Goal: Task Accomplishment & Management: Use online tool/utility

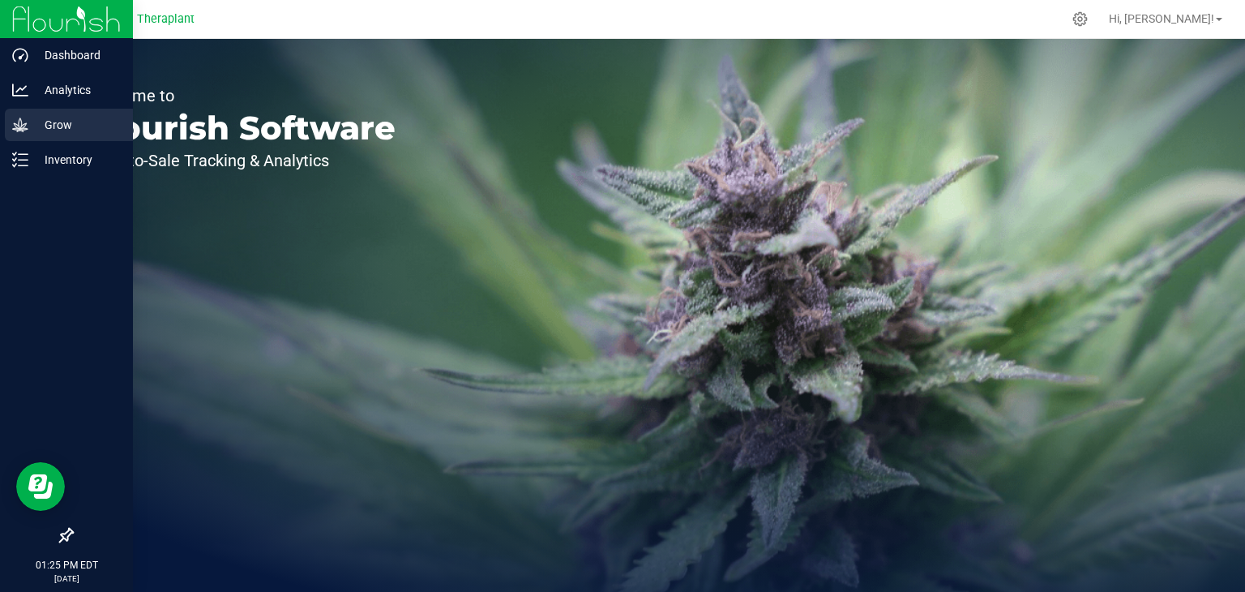
click at [31, 124] on p "Grow" at bounding box center [76, 124] width 97 height 19
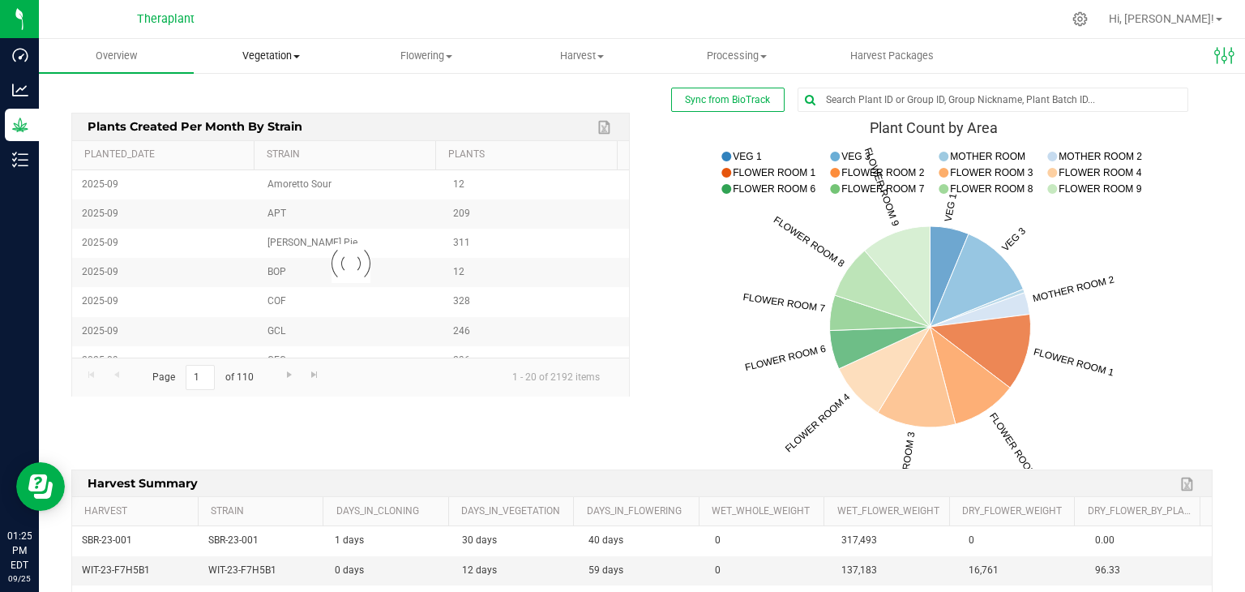
click at [278, 62] on span "Vegetation" at bounding box center [271, 56] width 153 height 15
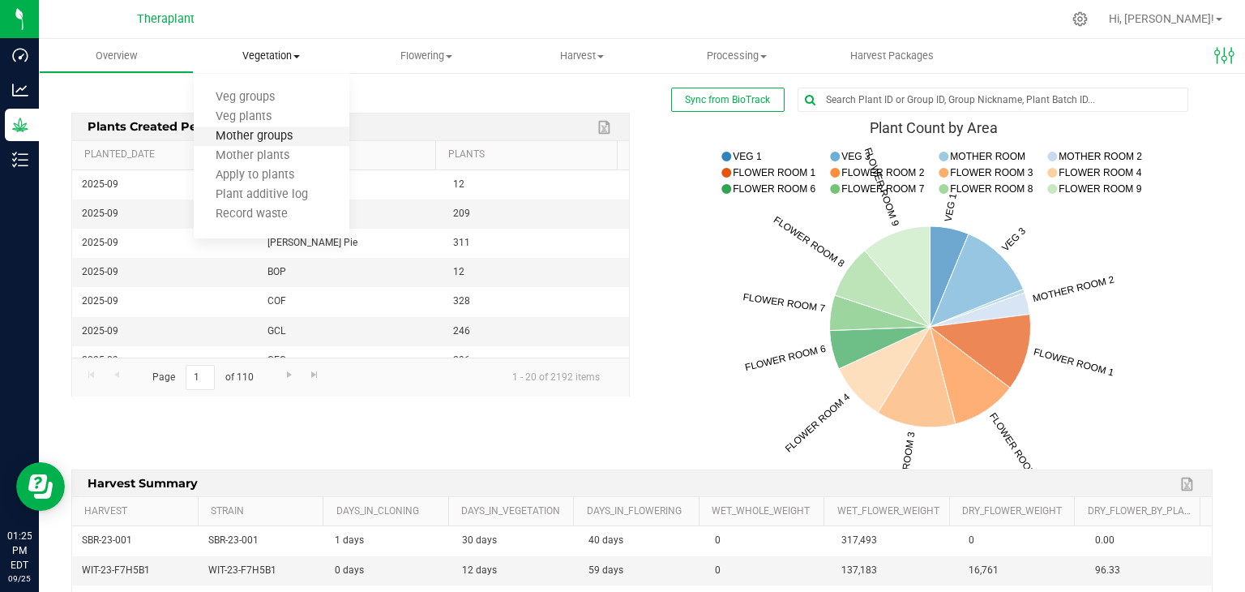
click at [269, 134] on span "Mother groups" at bounding box center [254, 137] width 121 height 14
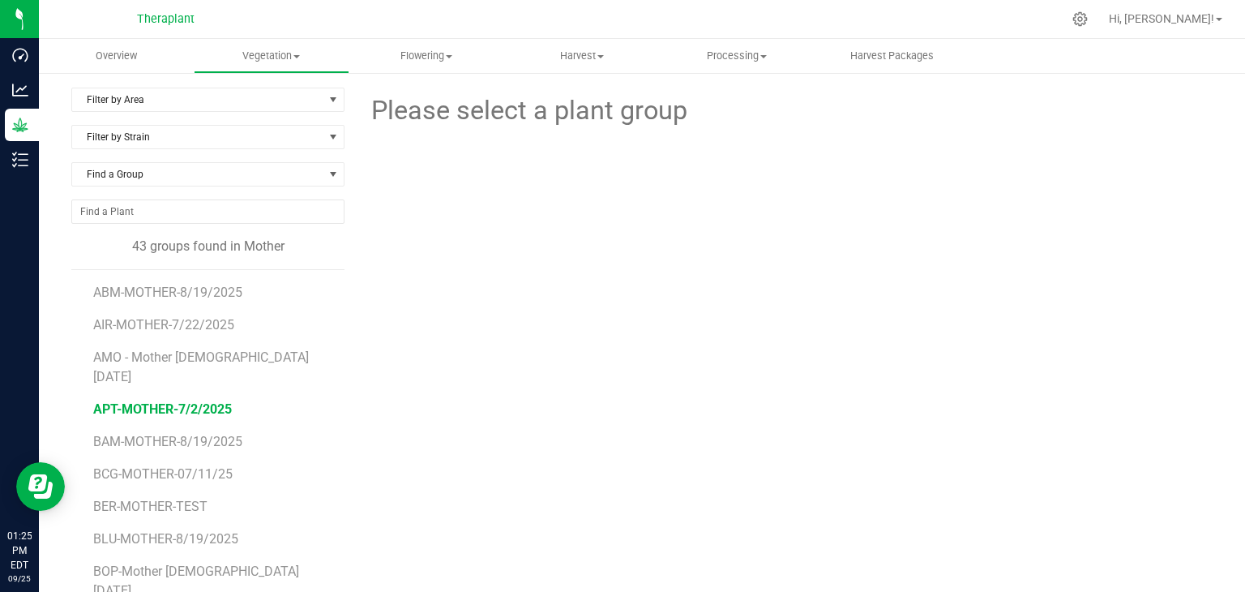
click at [136, 401] on span "APT-MOTHER-7/2/2025" at bounding box center [162, 408] width 139 height 15
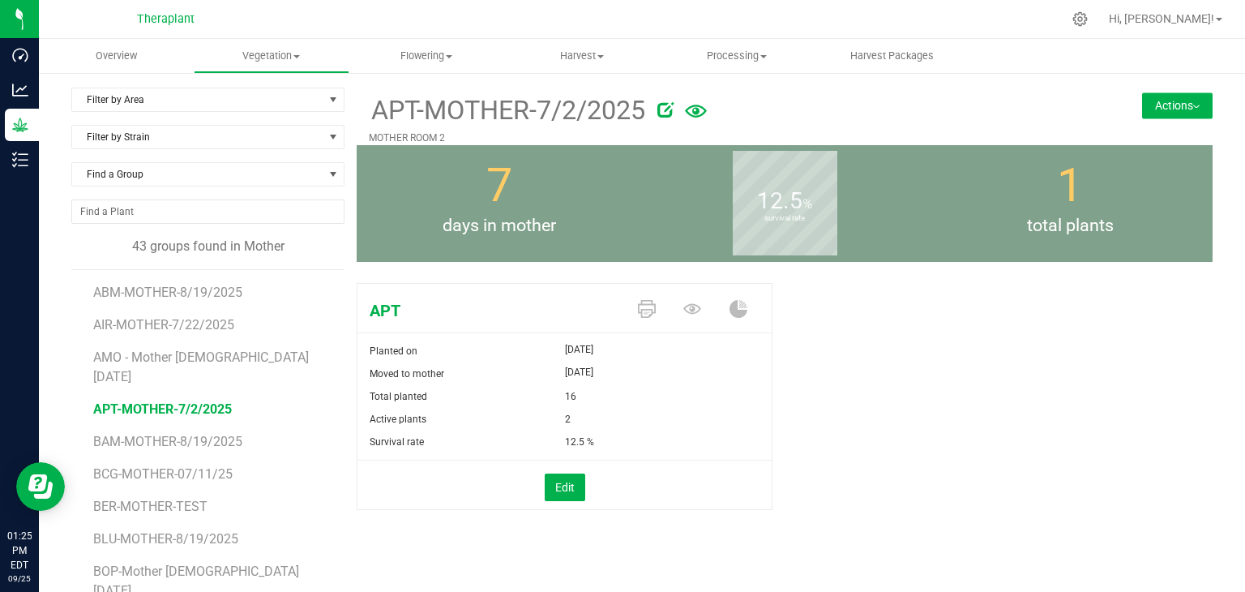
click at [1183, 95] on button "Actions" at bounding box center [1177, 105] width 71 height 26
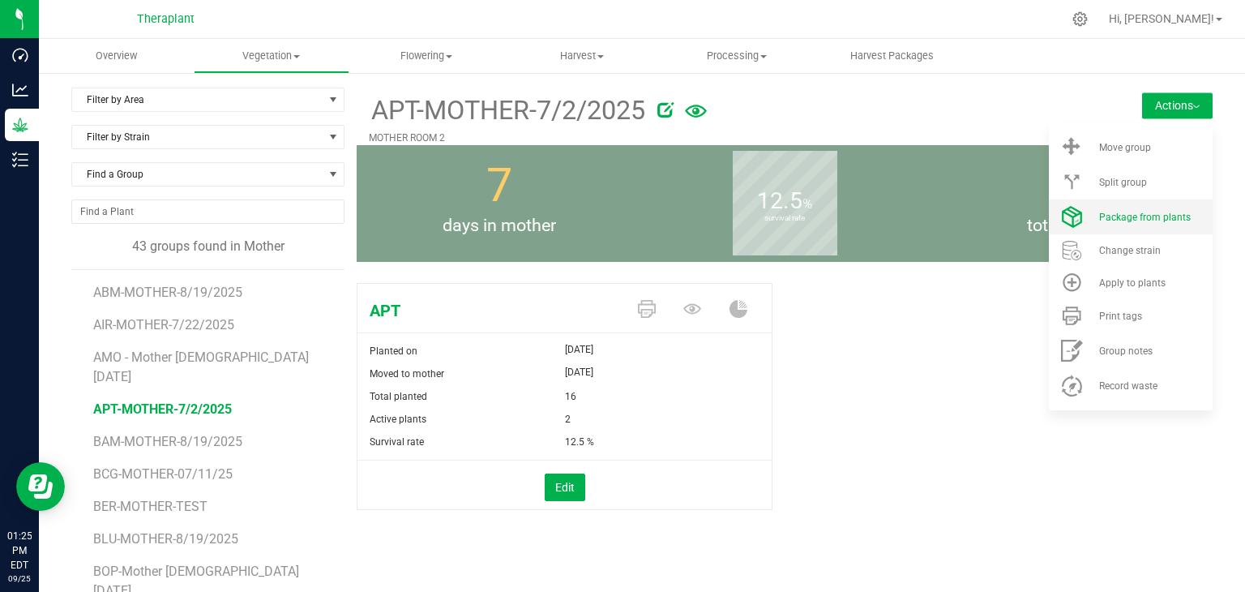
click at [1145, 221] on span "Package from plants" at bounding box center [1145, 217] width 92 height 11
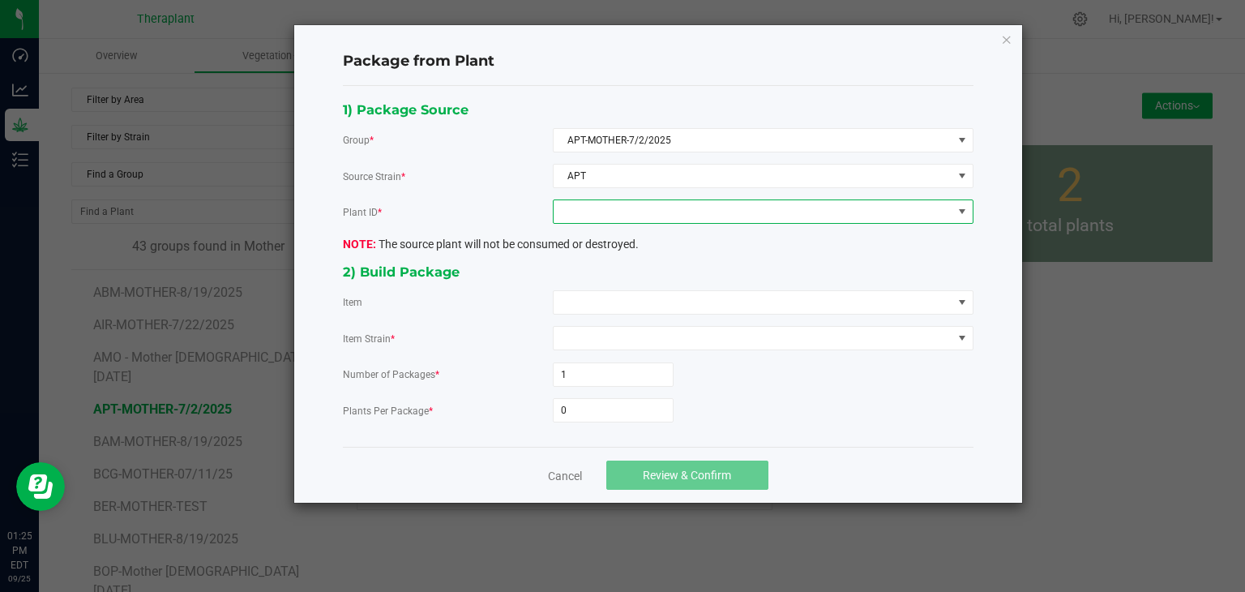
click at [579, 212] on span at bounding box center [753, 211] width 399 height 23
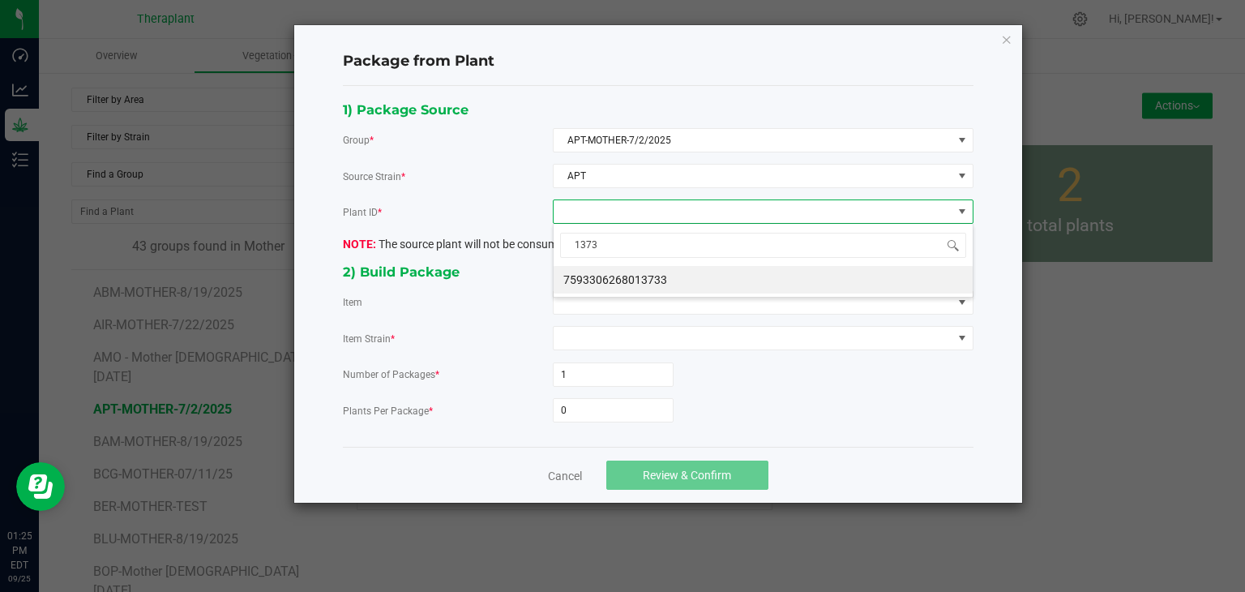
type input "13733"
click at [603, 277] on li "7593306268013733" at bounding box center [763, 280] width 419 height 28
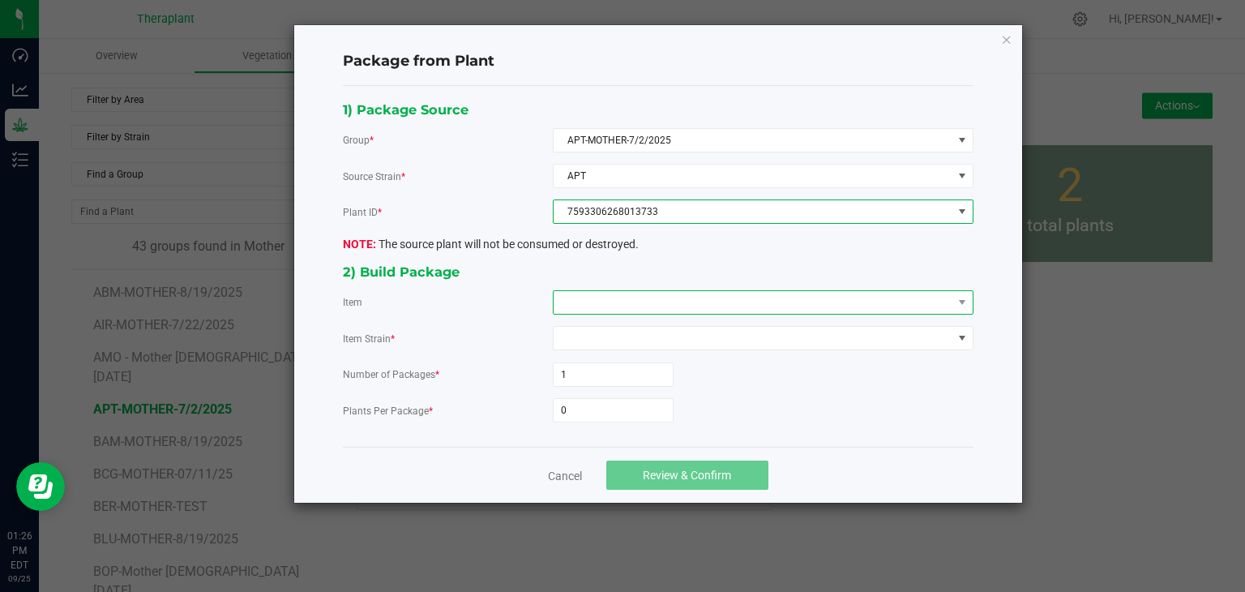
click at [568, 302] on span at bounding box center [753, 302] width 399 height 23
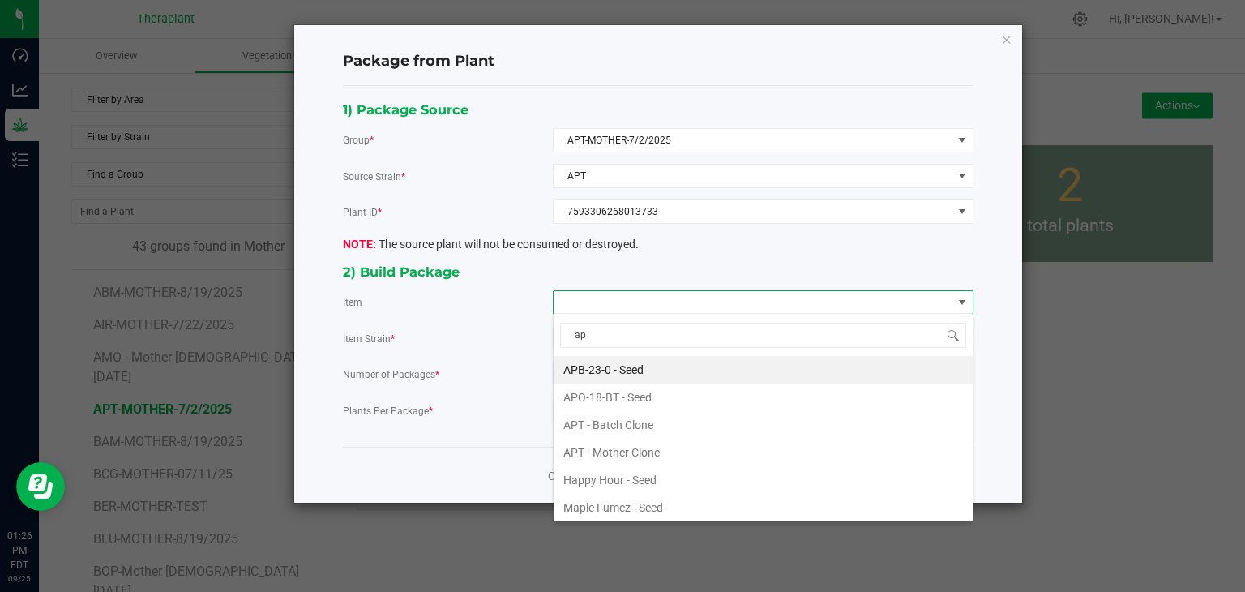
type input "apt"
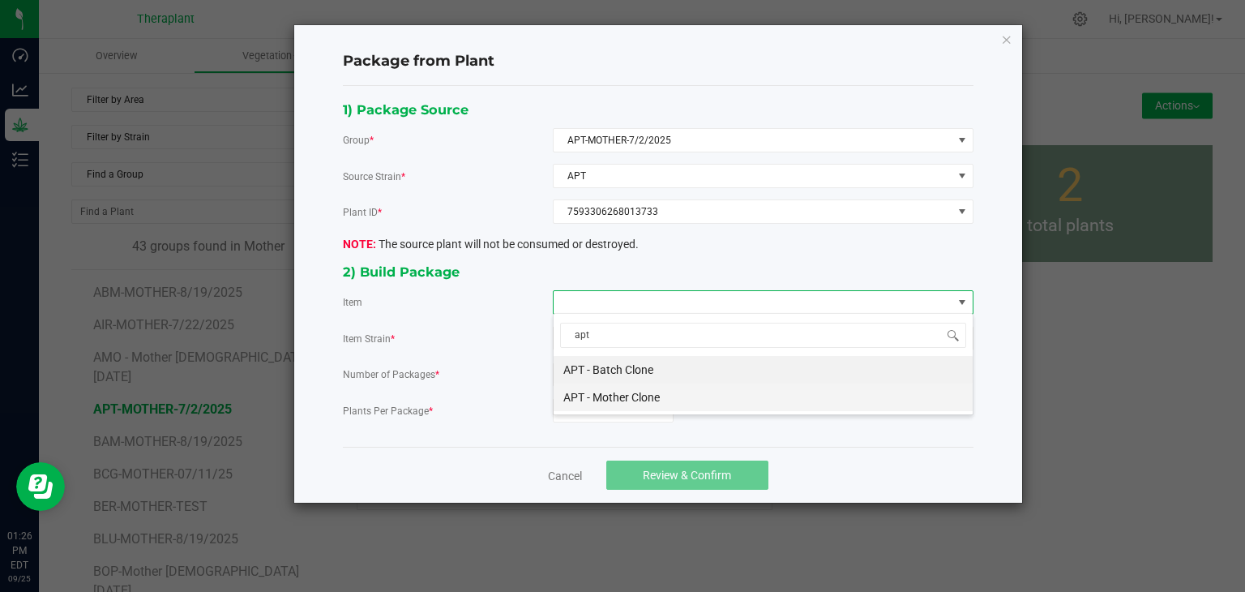
click at [665, 403] on Clone "APT - Mother Clone" at bounding box center [763, 397] width 419 height 28
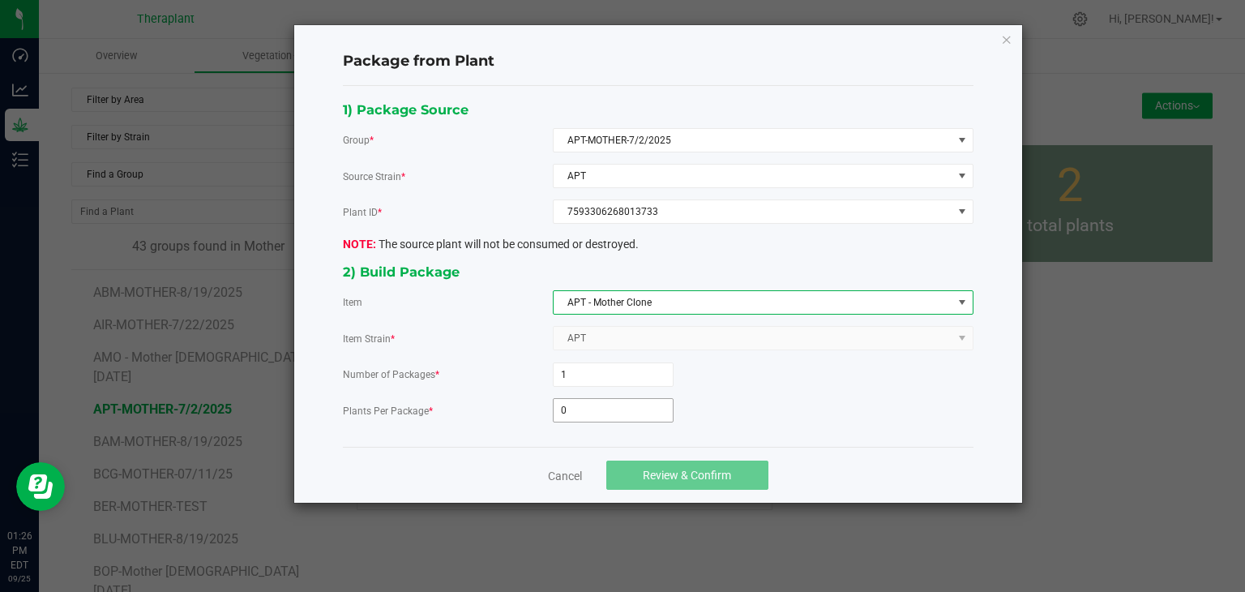
click at [580, 412] on input "0" at bounding box center [613, 410] width 119 height 23
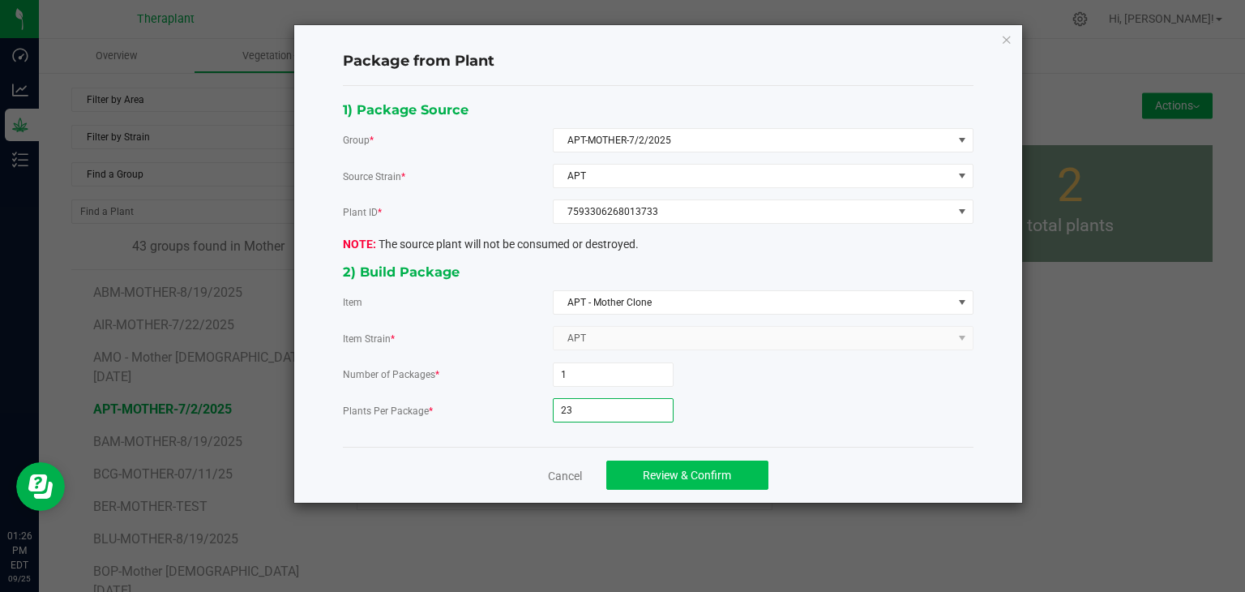
type input "23"
click at [681, 473] on span "Review & Confirm" at bounding box center [687, 475] width 88 height 13
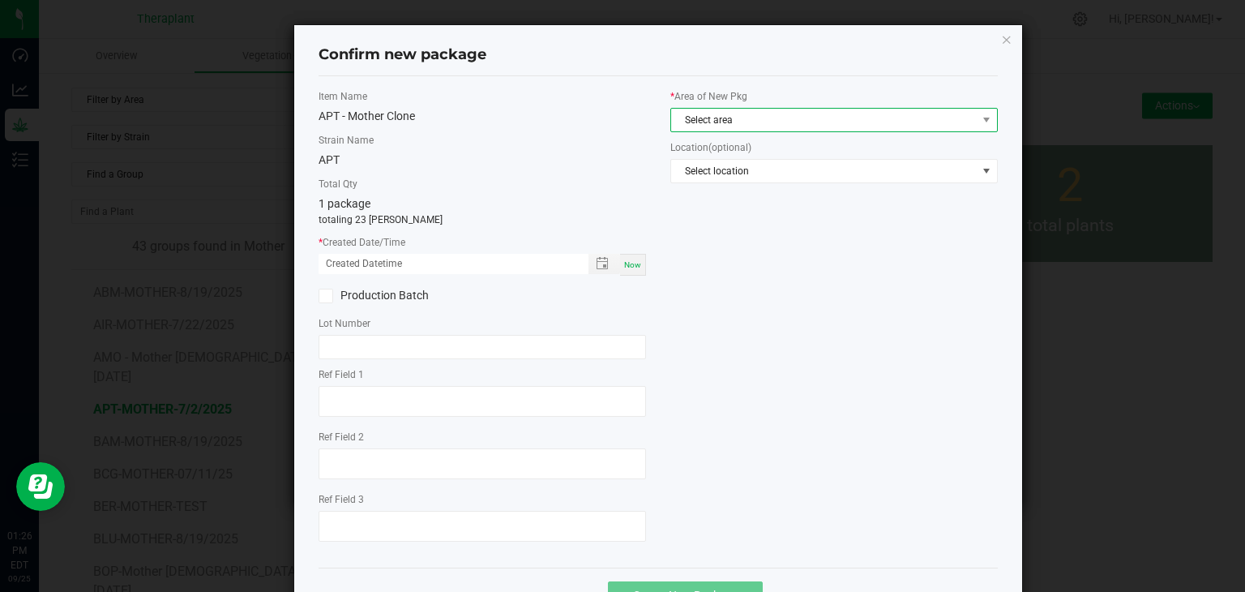
click at [741, 121] on span "Select area" at bounding box center [824, 120] width 306 height 23
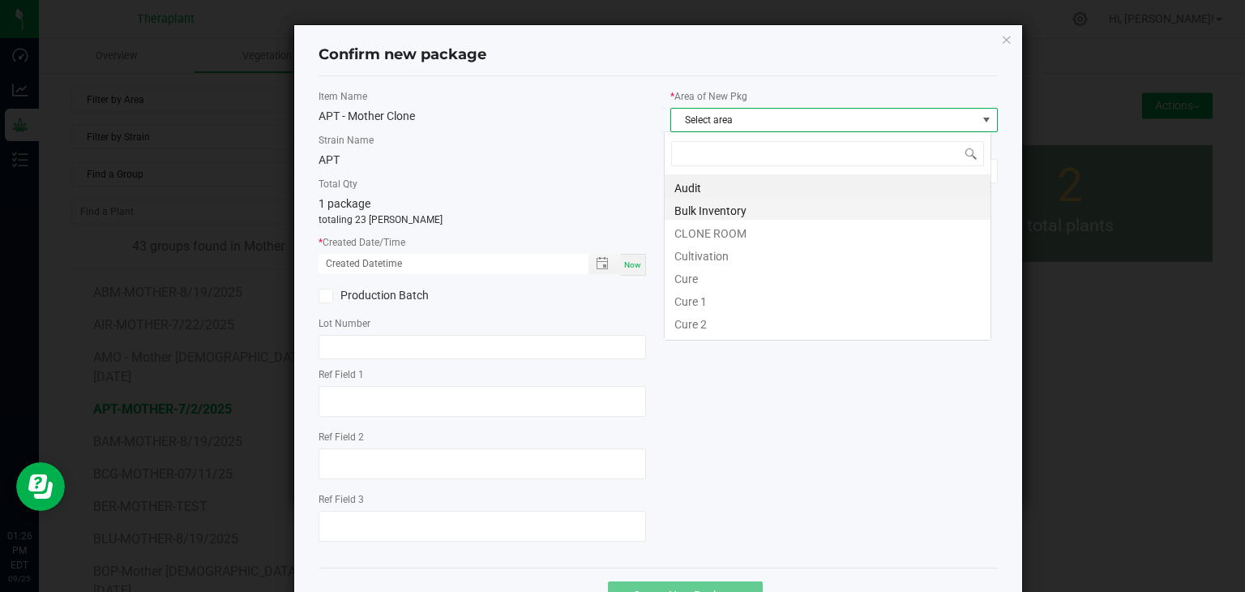
scroll to position [24, 327]
click at [717, 230] on li "CLONE ROOM" at bounding box center [828, 231] width 326 height 23
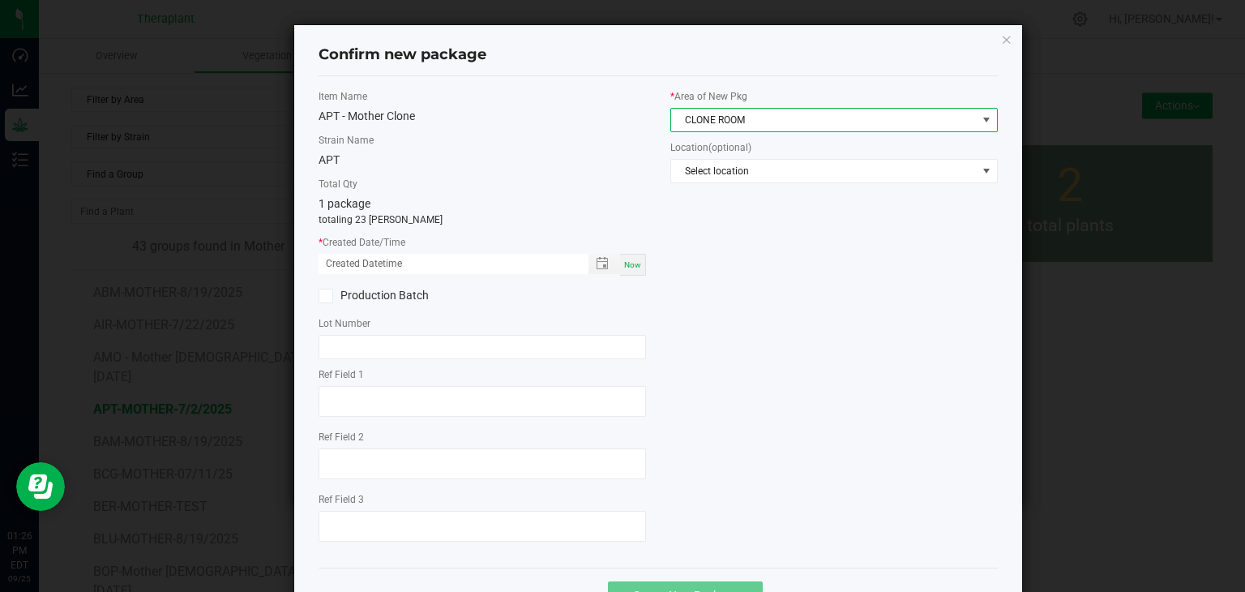
click at [622, 270] on div "Now" at bounding box center [633, 265] width 26 height 22
type input "[DATE] 01:26 PM"
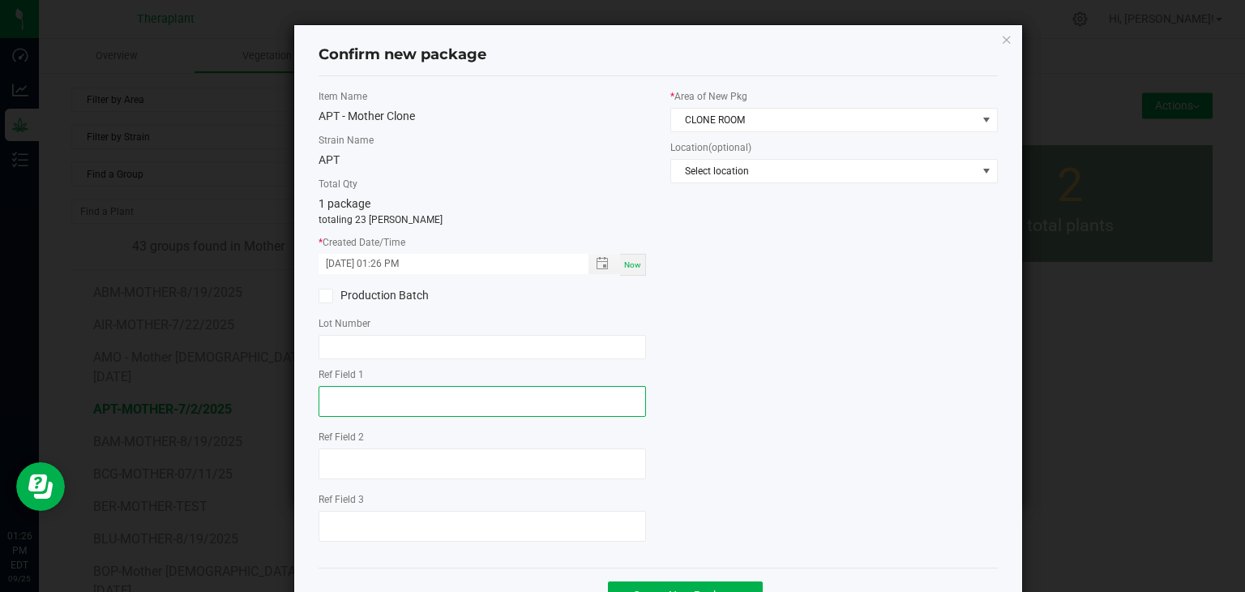
click at [397, 387] on textarea at bounding box center [482, 401] width 327 height 31
type textarea "13733"
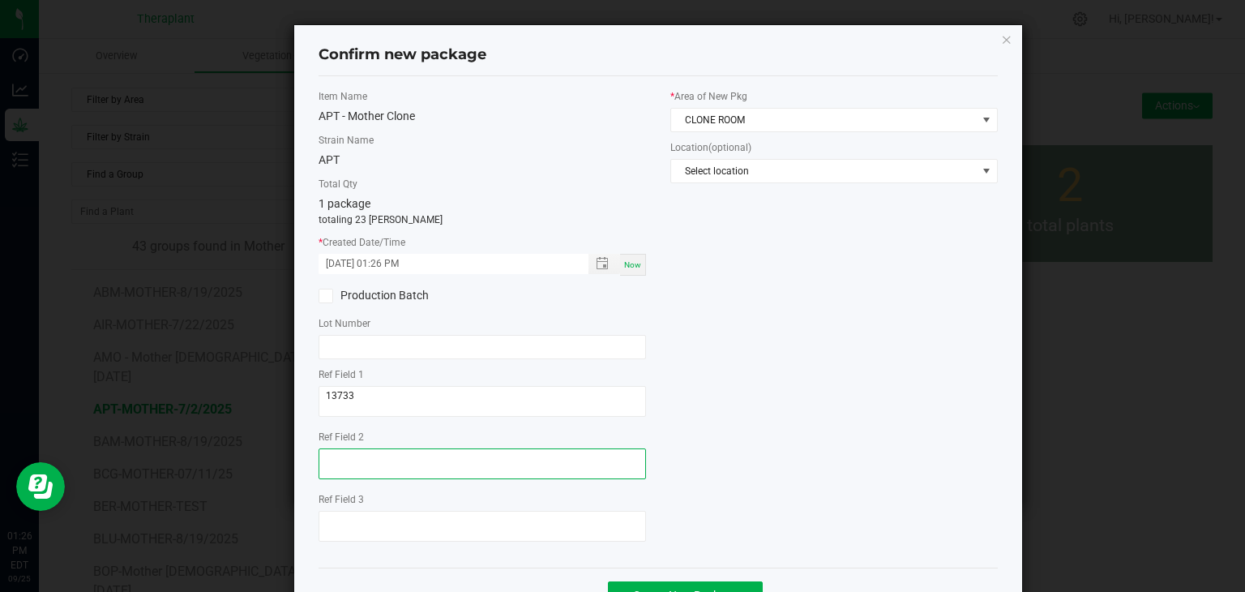
click at [388, 453] on textarea at bounding box center [482, 463] width 327 height 31
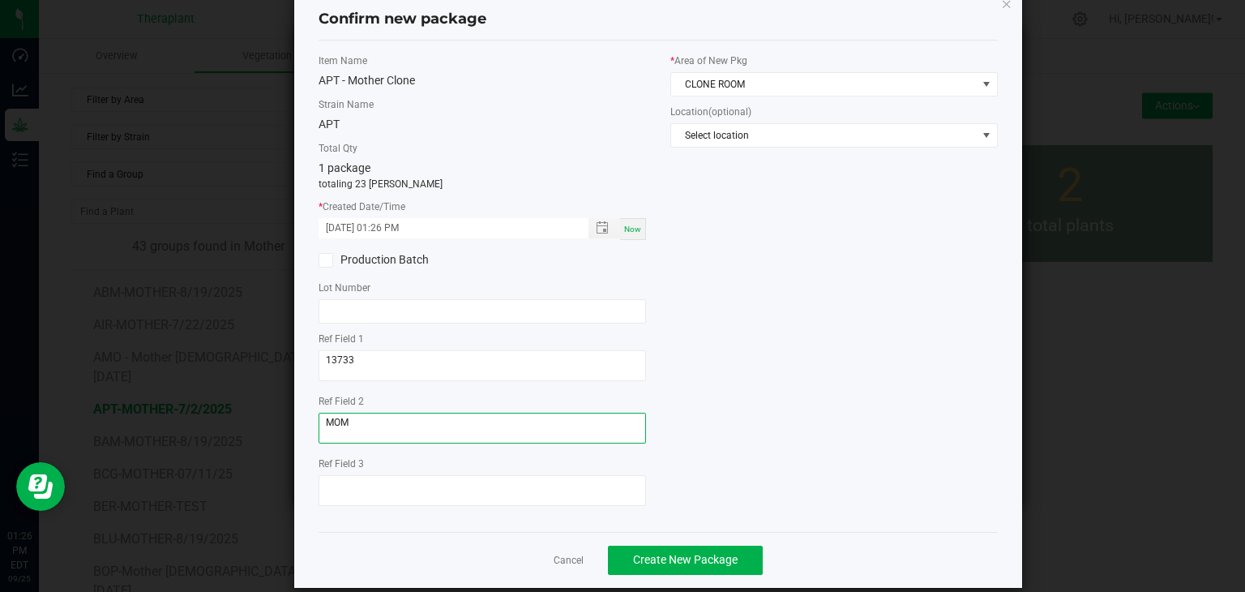
scroll to position [56, 0]
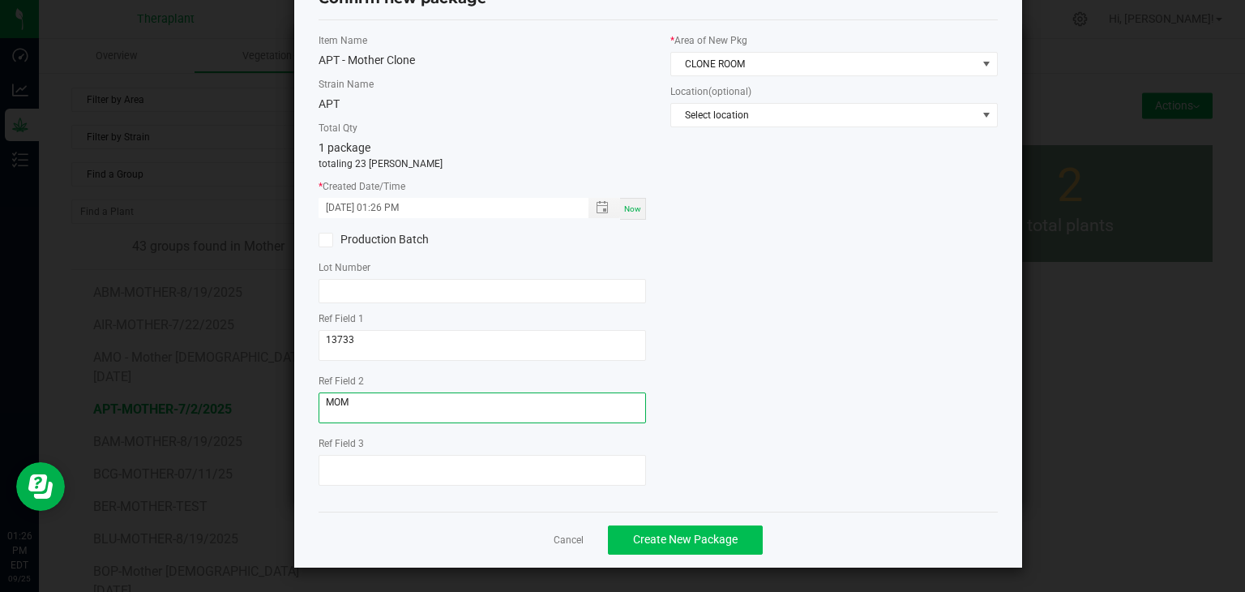
type textarea "MOM"
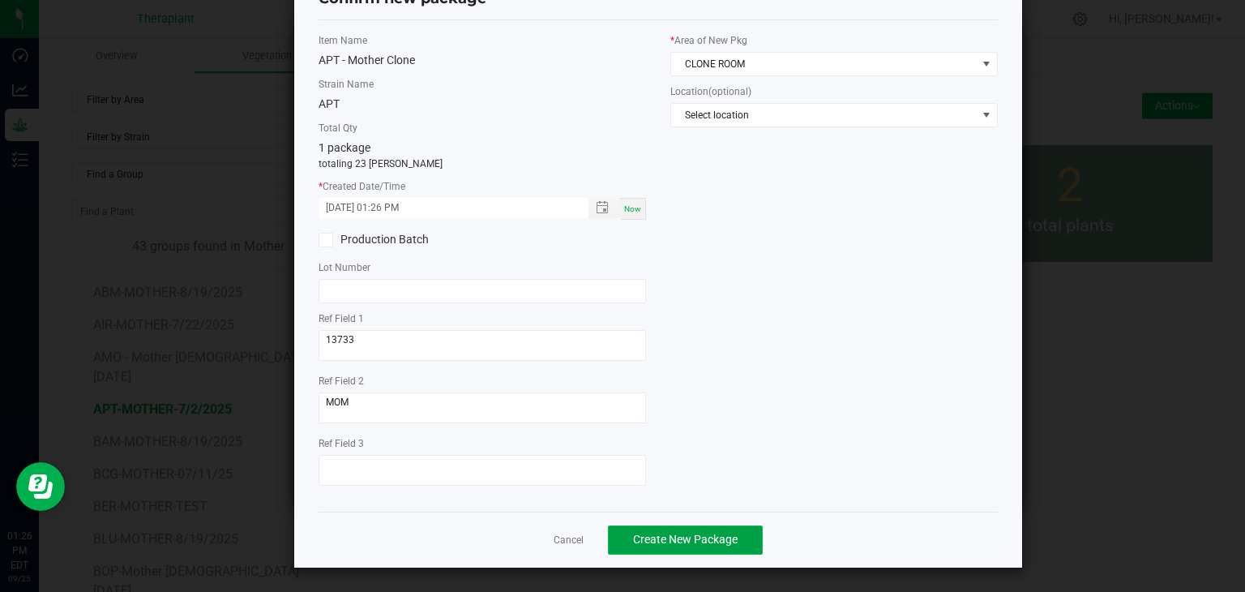
click at [720, 546] on button "Create New Package" at bounding box center [685, 539] width 155 height 29
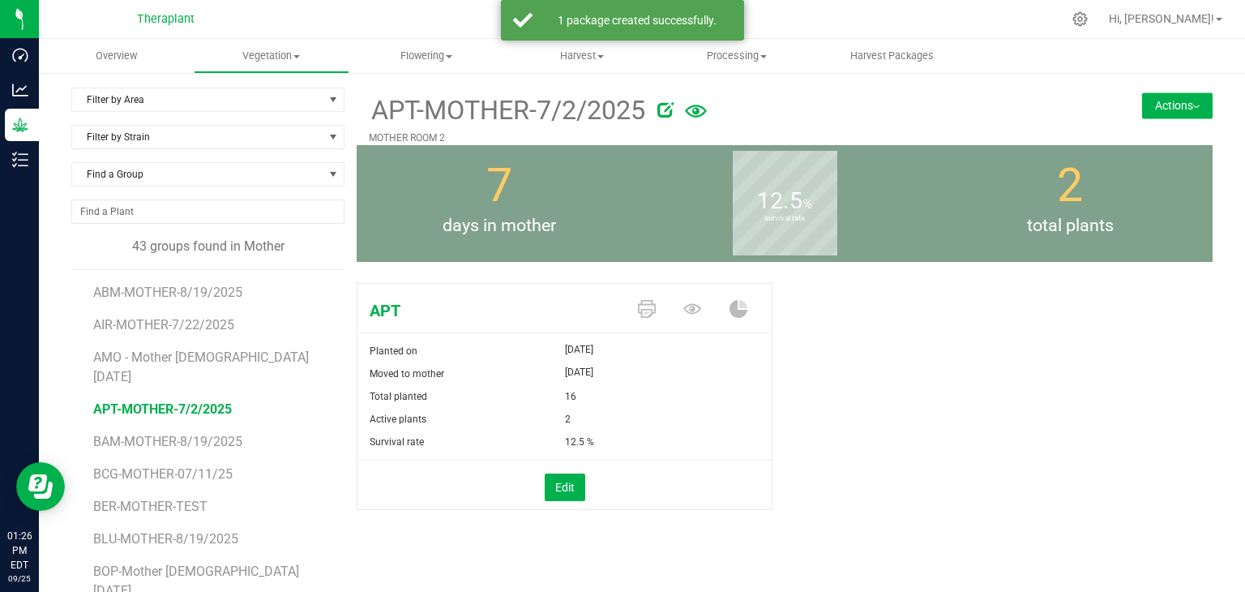
click at [1149, 101] on button "Actions" at bounding box center [1177, 105] width 71 height 26
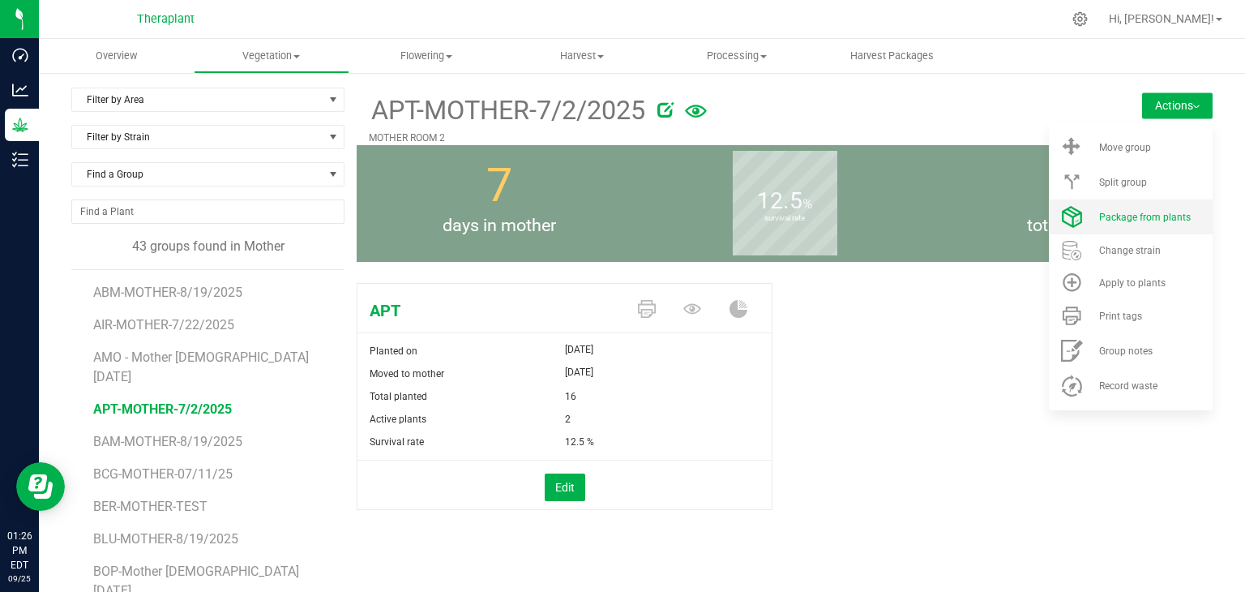
click at [1140, 217] on span "Package from plants" at bounding box center [1145, 217] width 92 height 11
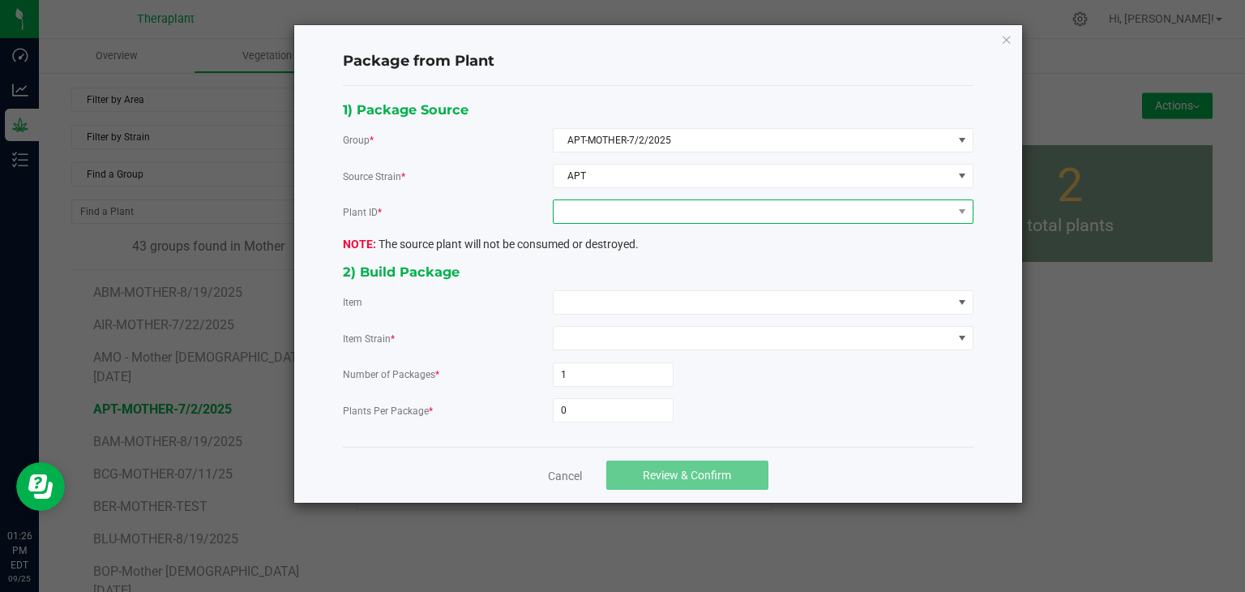
click at [595, 214] on span at bounding box center [753, 211] width 399 height 23
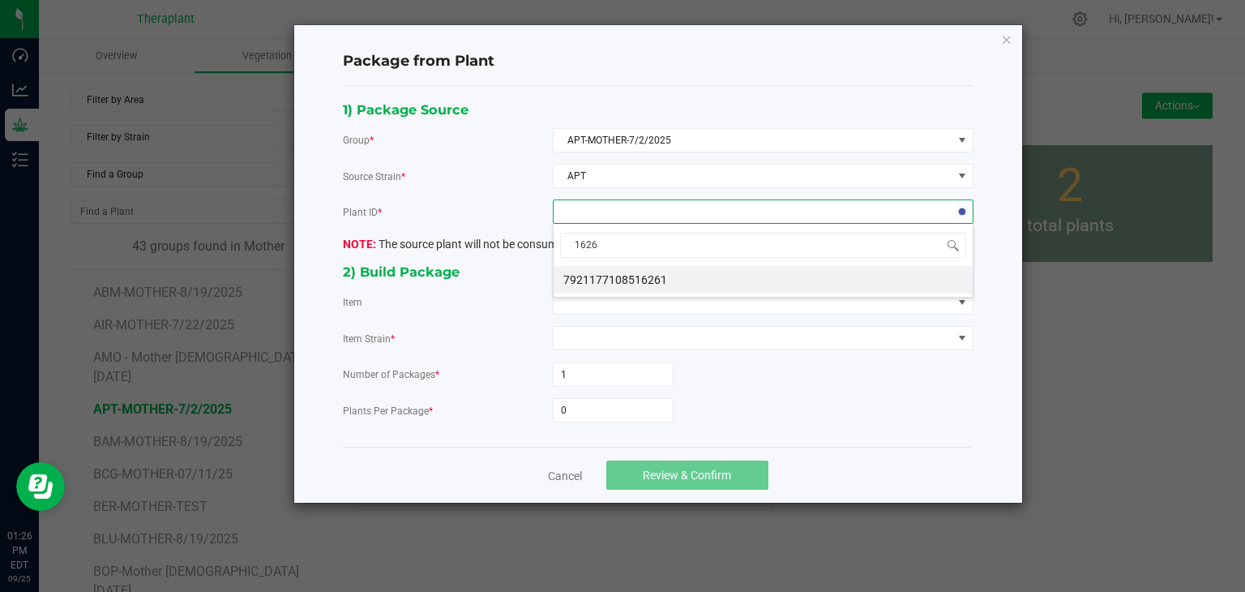
type input "16261"
click at [611, 276] on li "7921177108516261" at bounding box center [763, 280] width 419 height 28
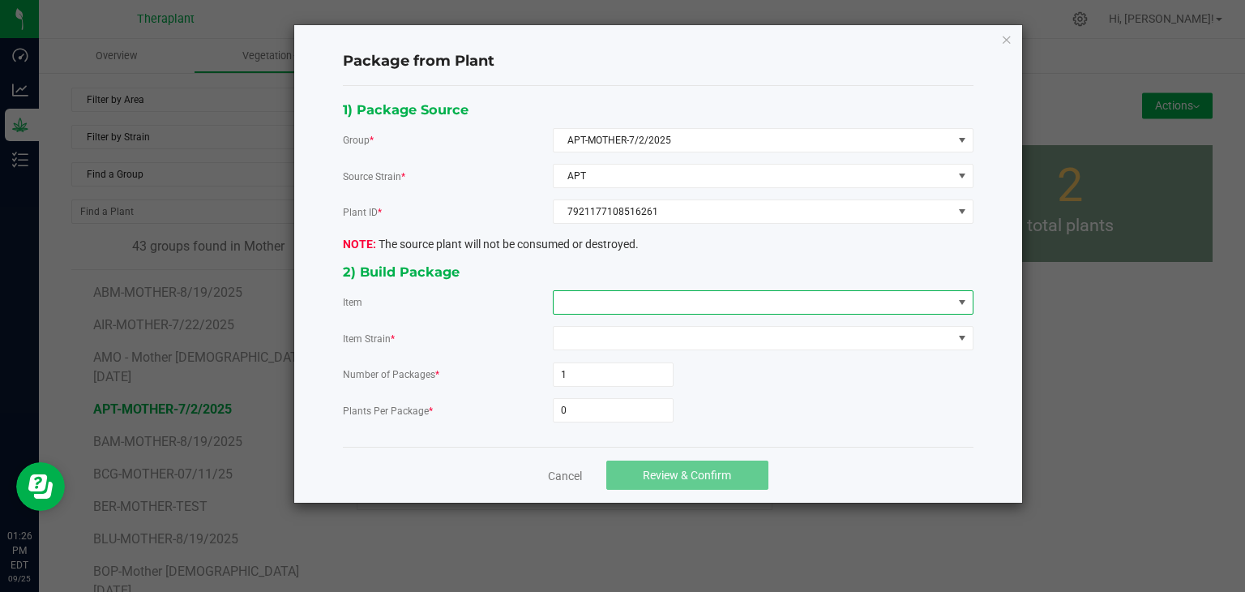
click at [603, 295] on span at bounding box center [753, 302] width 399 height 23
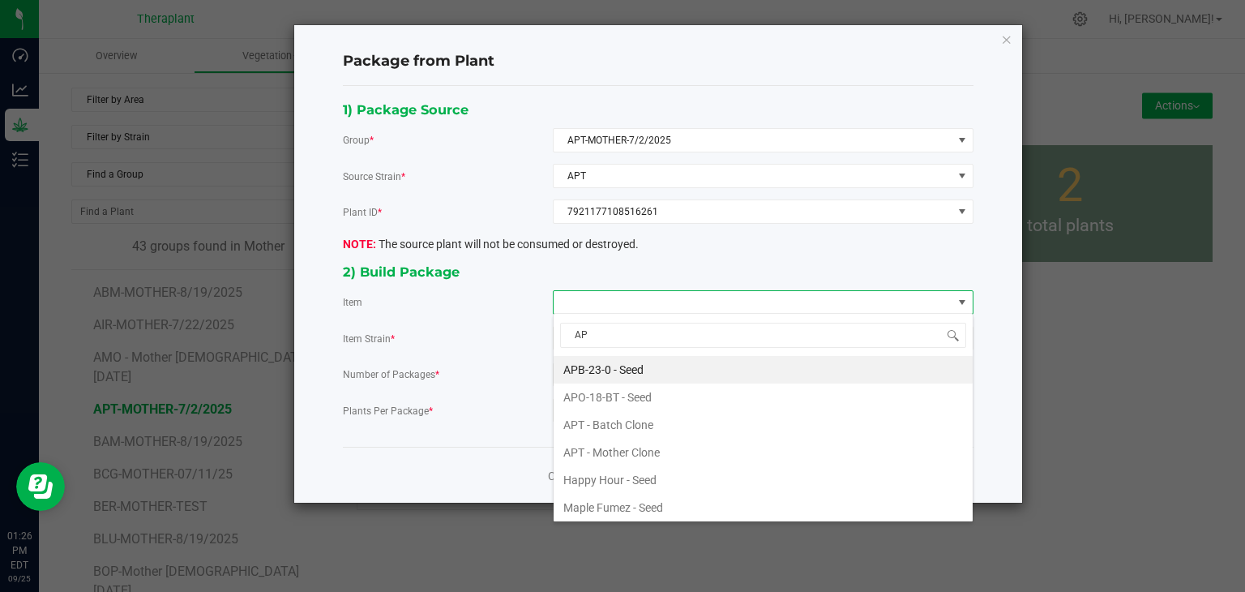
type input "APT"
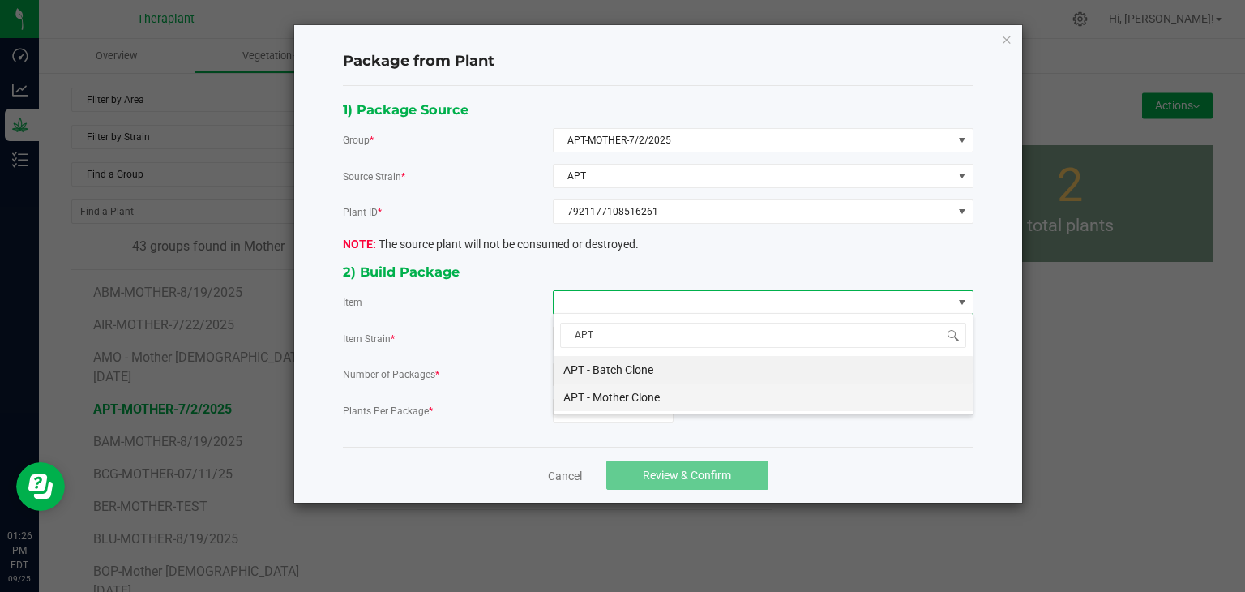
click at [606, 393] on Clone "APT - Mother Clone" at bounding box center [763, 397] width 419 height 28
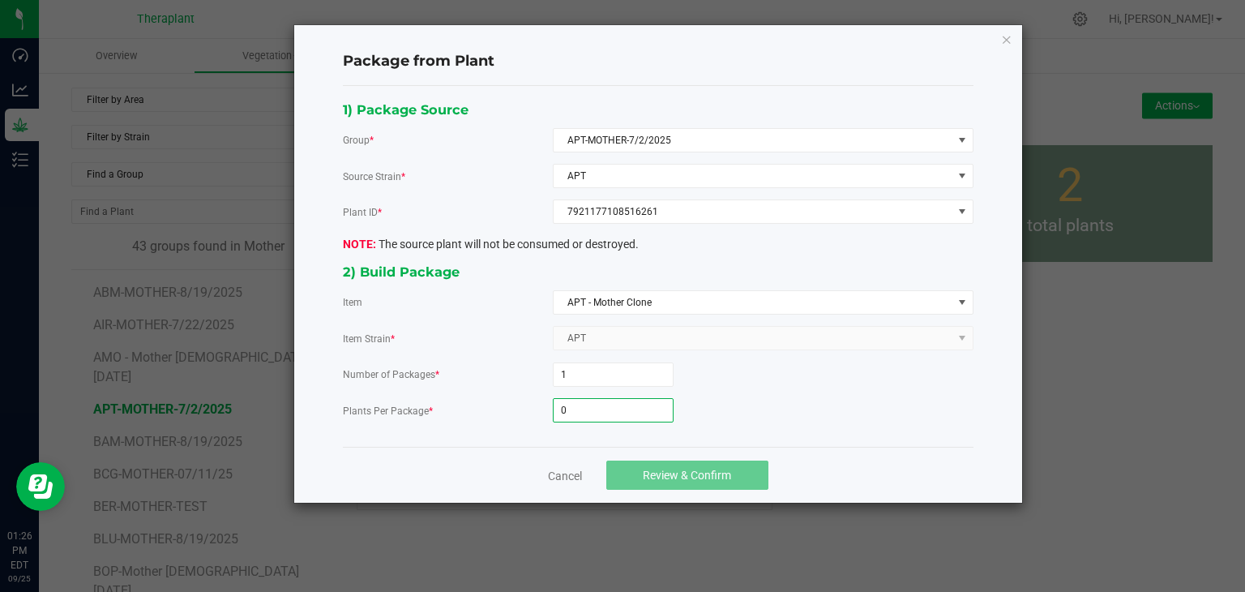
click at [589, 406] on input "0" at bounding box center [613, 410] width 119 height 23
type input "16"
click at [645, 461] on button "Review & Confirm" at bounding box center [687, 474] width 162 height 29
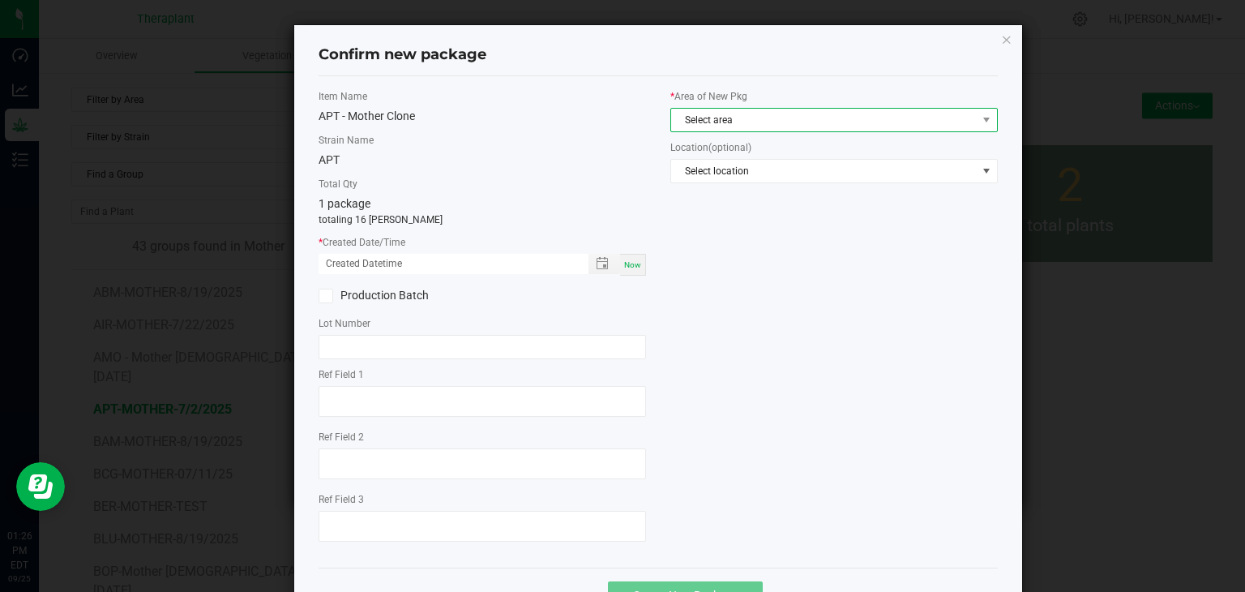
click at [752, 121] on span "Select area" at bounding box center [824, 120] width 306 height 23
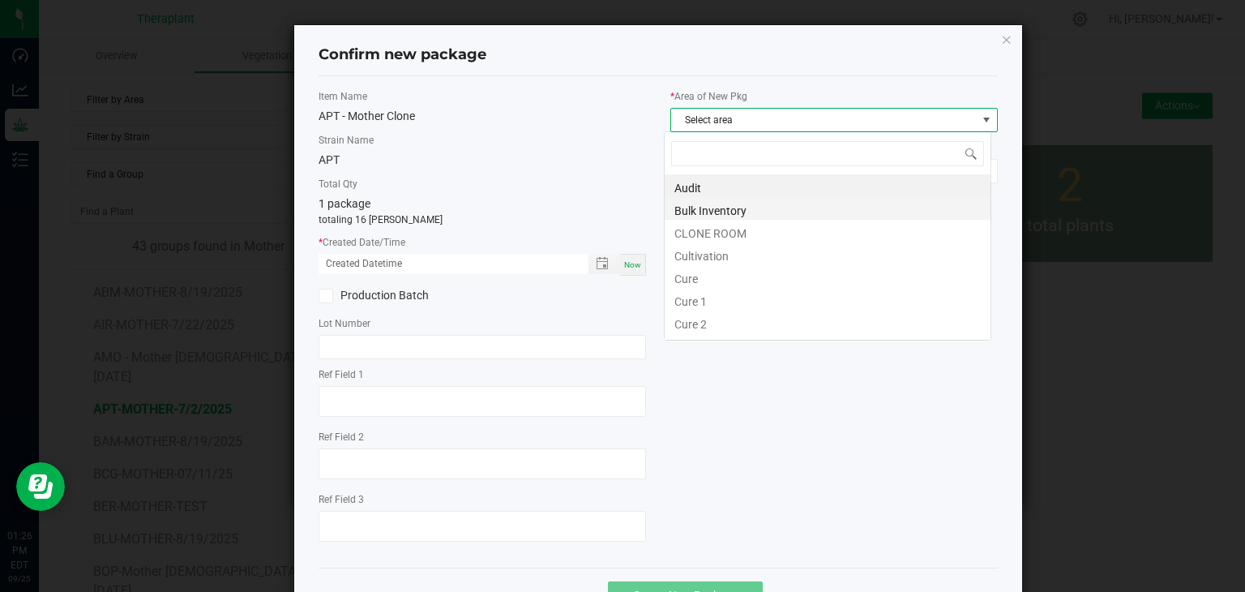
scroll to position [24, 327]
click at [708, 226] on li "CLONE ROOM" at bounding box center [828, 231] width 326 height 23
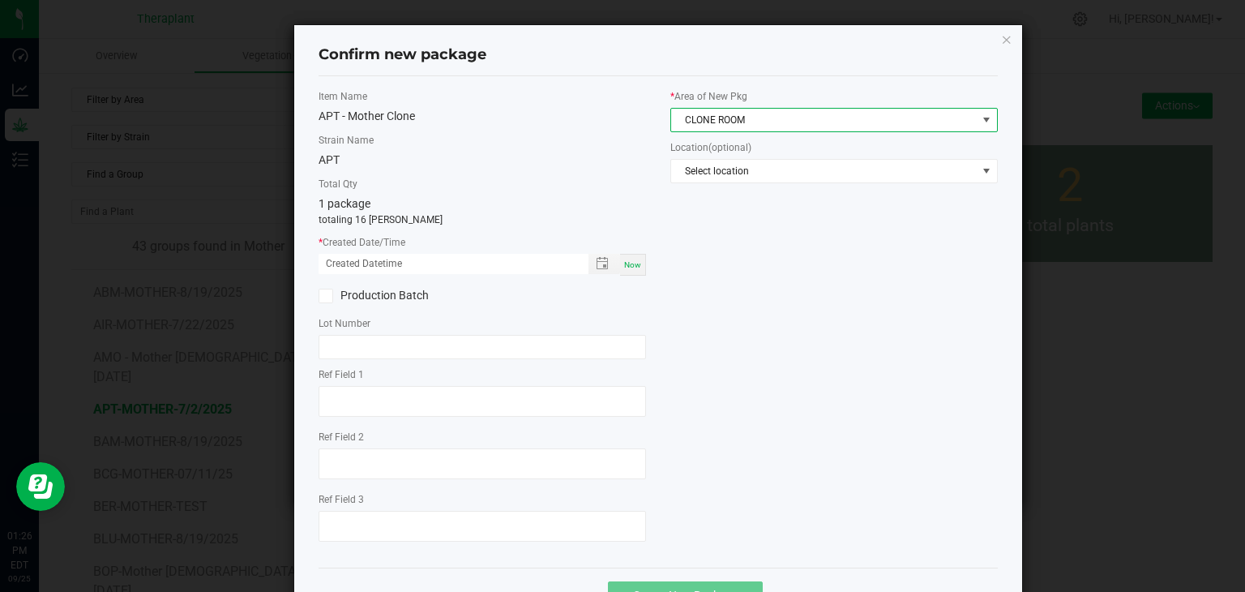
click at [629, 264] on span "Now" at bounding box center [632, 264] width 17 height 9
type input "[DATE] 01:26 PM"
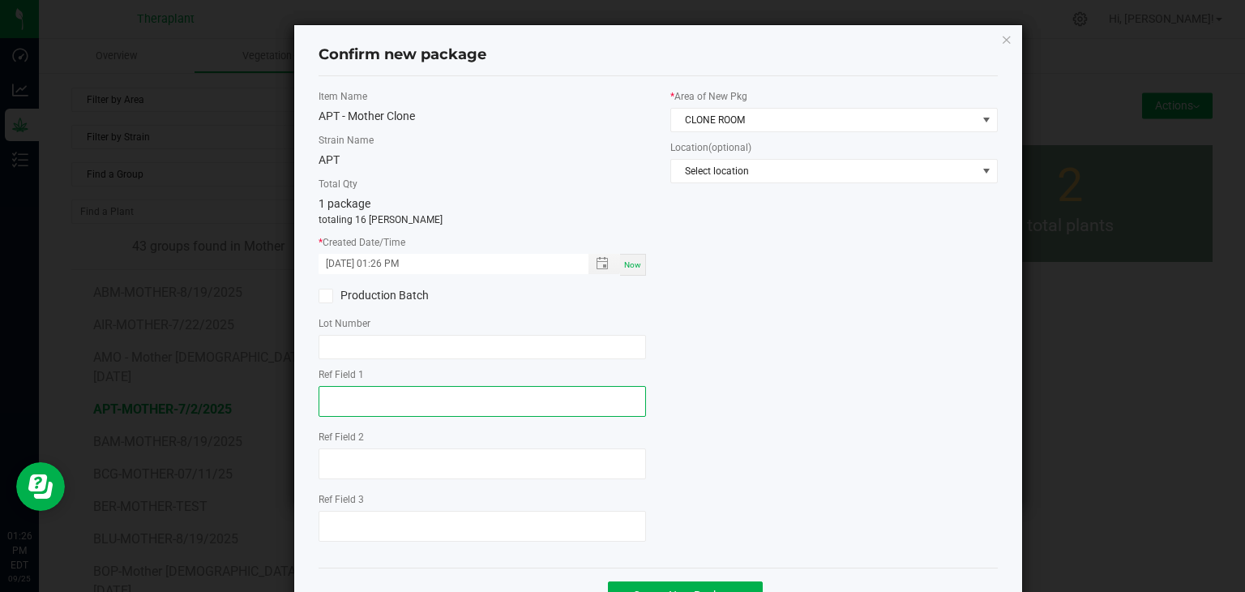
click at [412, 399] on textarea at bounding box center [482, 401] width 327 height 31
type textarea "16261"
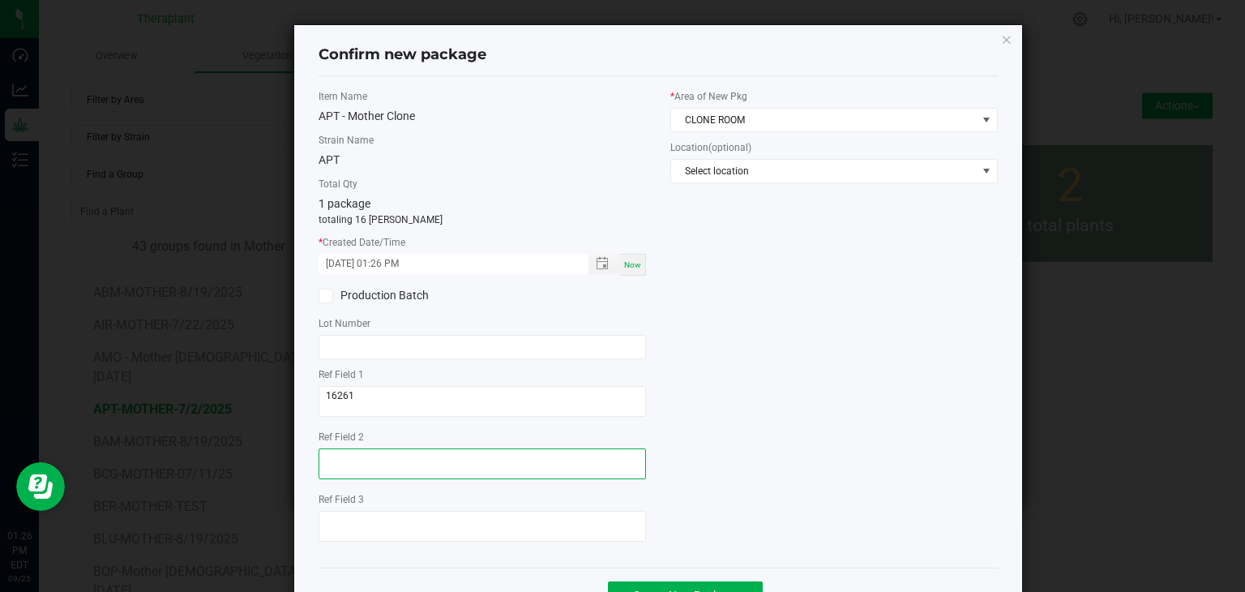
click at [343, 450] on textarea at bounding box center [482, 463] width 327 height 31
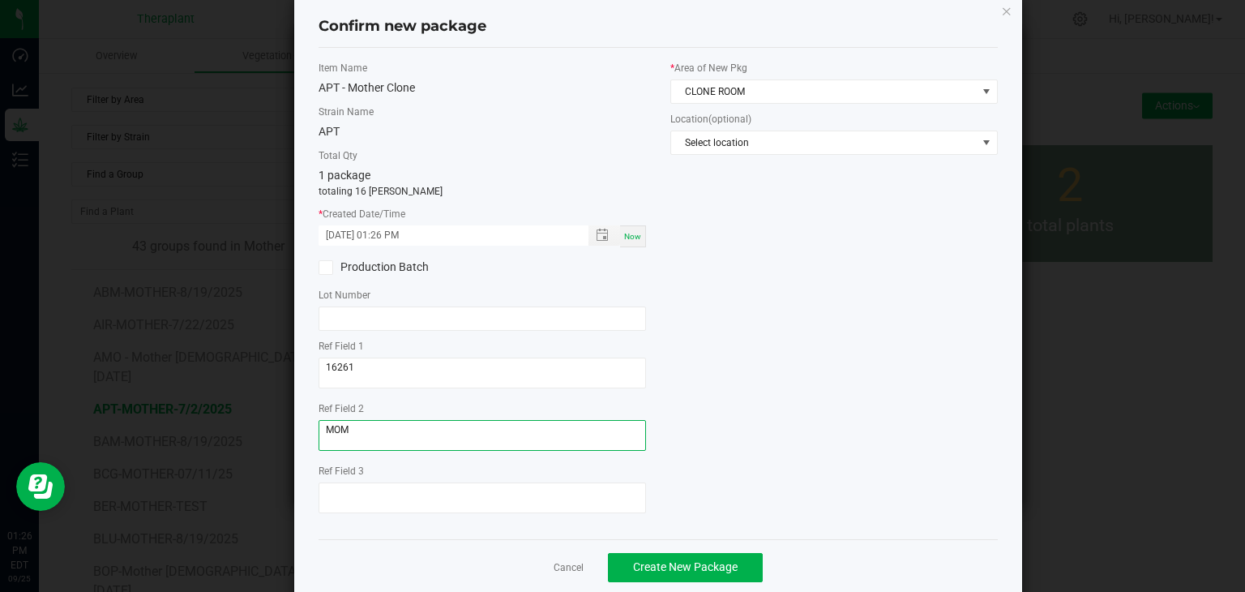
scroll to position [56, 0]
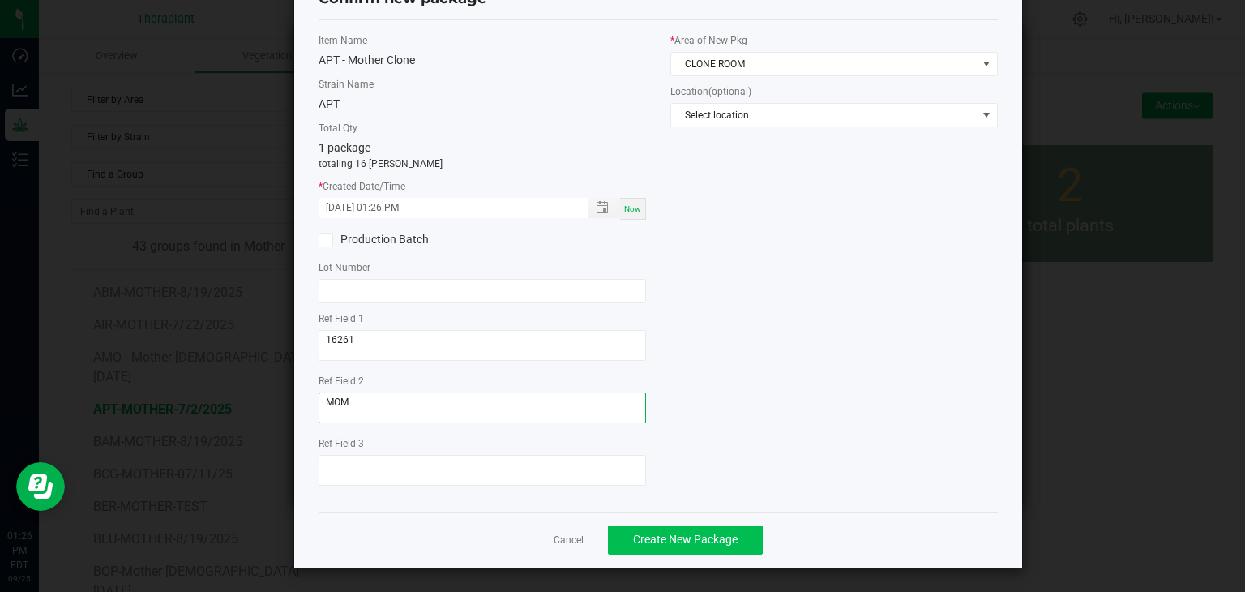
type textarea "MOM"
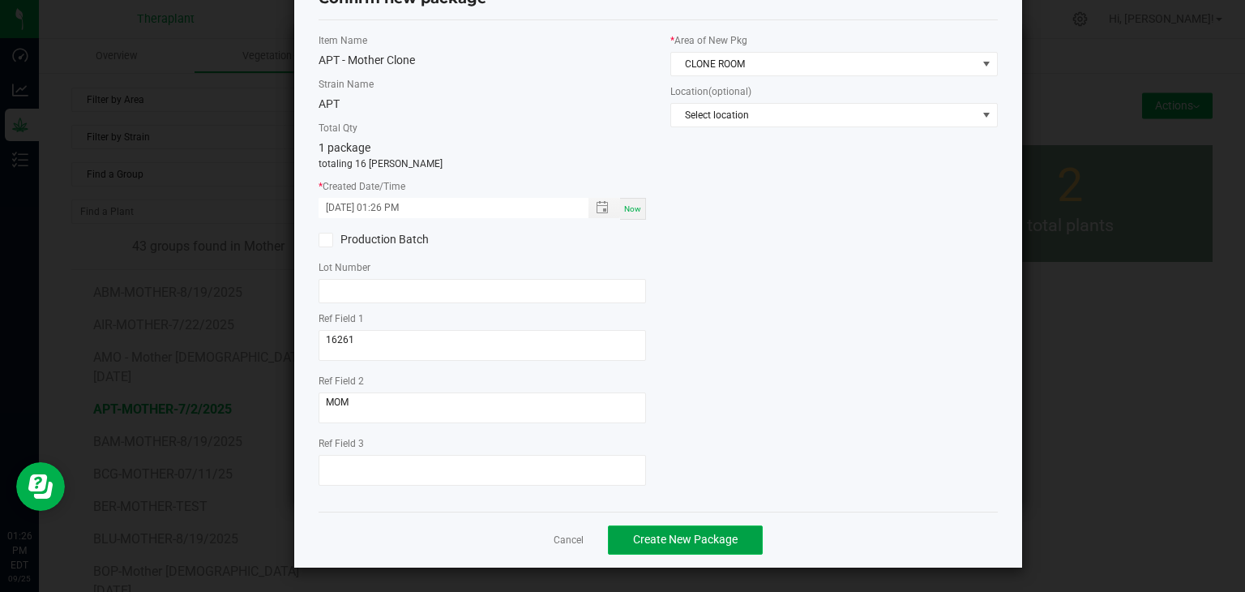
click at [663, 536] on span "Create New Package" at bounding box center [685, 539] width 105 height 13
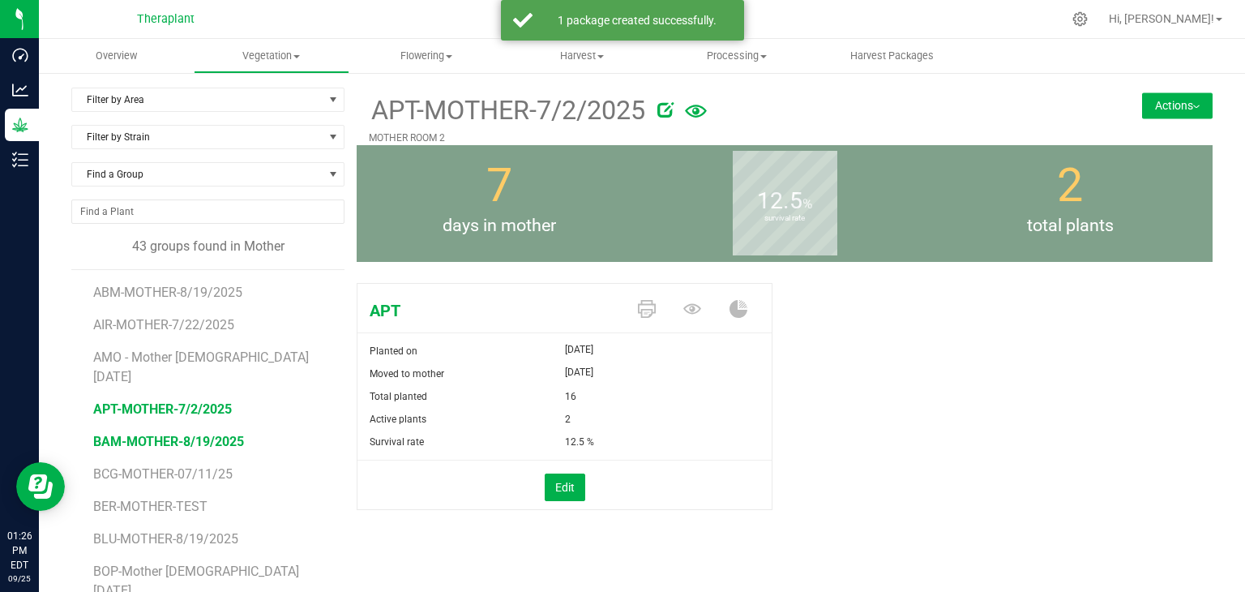
click at [174, 434] on span "BAM-MOTHER-8/19/2025" at bounding box center [168, 441] width 151 height 15
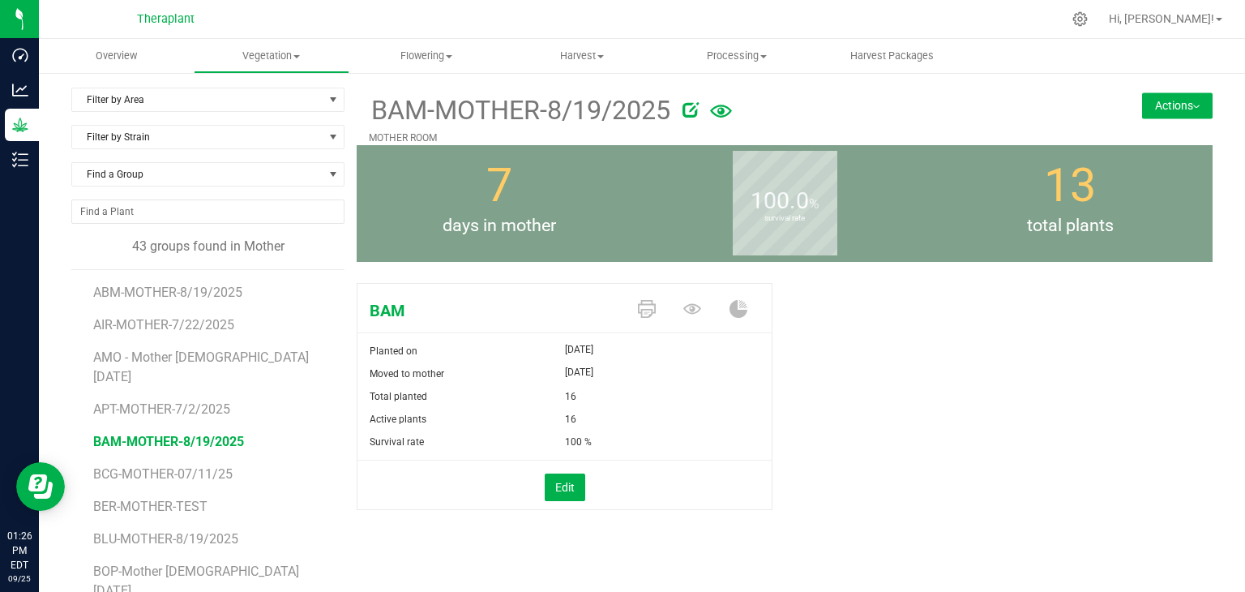
click at [1188, 107] on button "Actions" at bounding box center [1177, 105] width 71 height 26
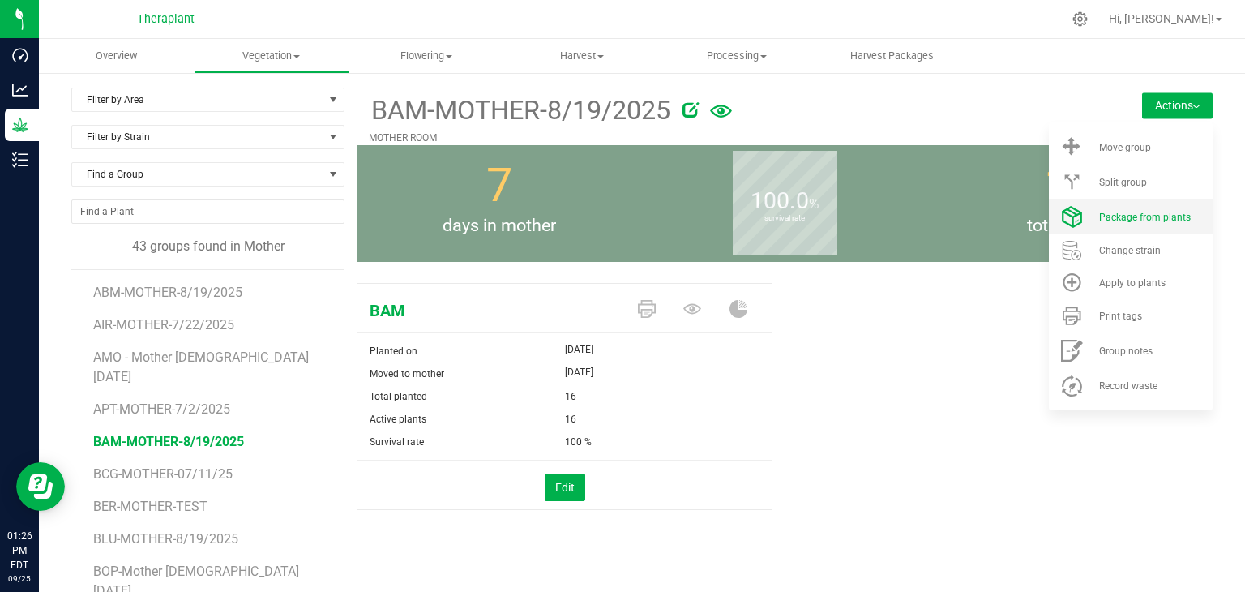
click at [1179, 219] on div "Package from plants" at bounding box center [1154, 217] width 110 height 11
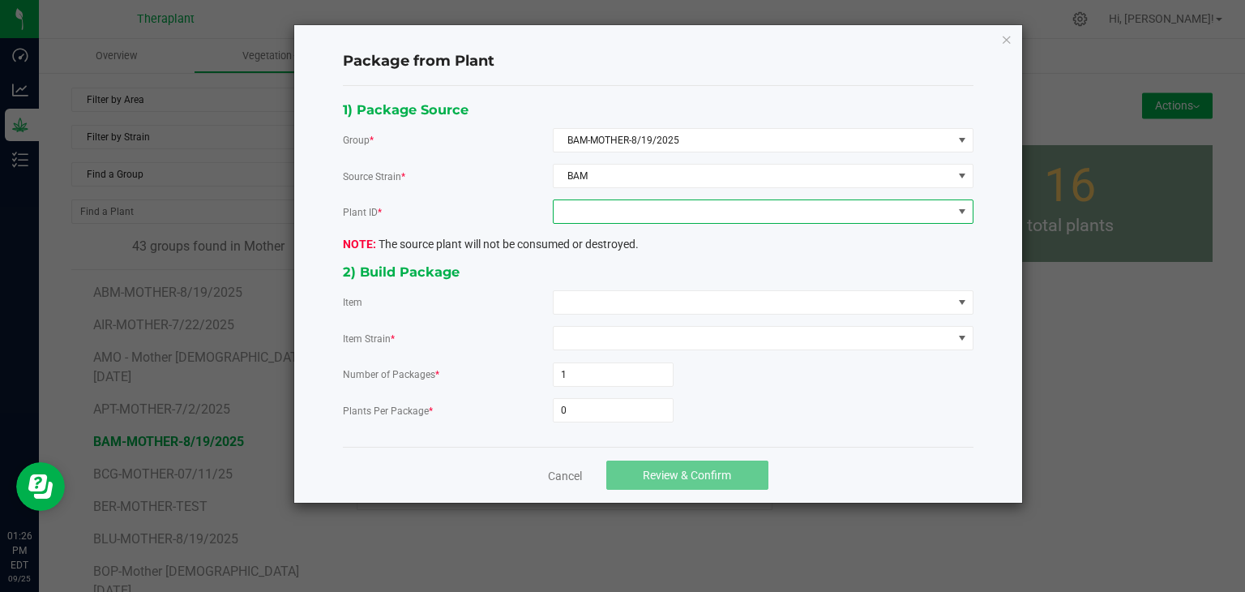
click at [666, 215] on span at bounding box center [753, 211] width 399 height 23
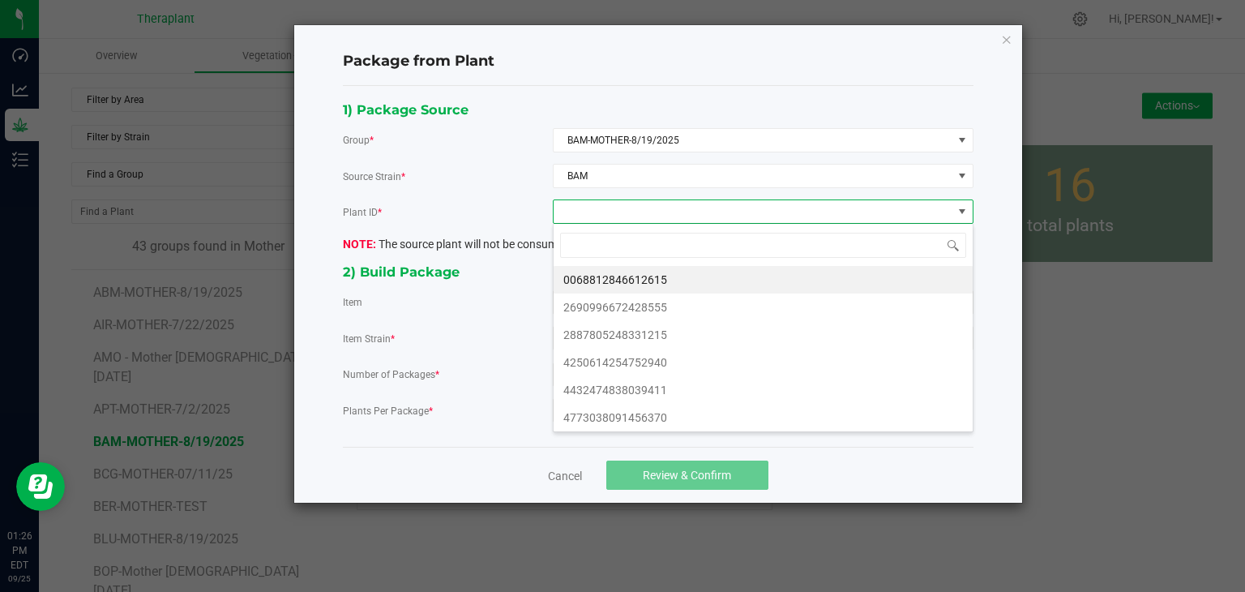
scroll to position [24, 420]
type input "186"
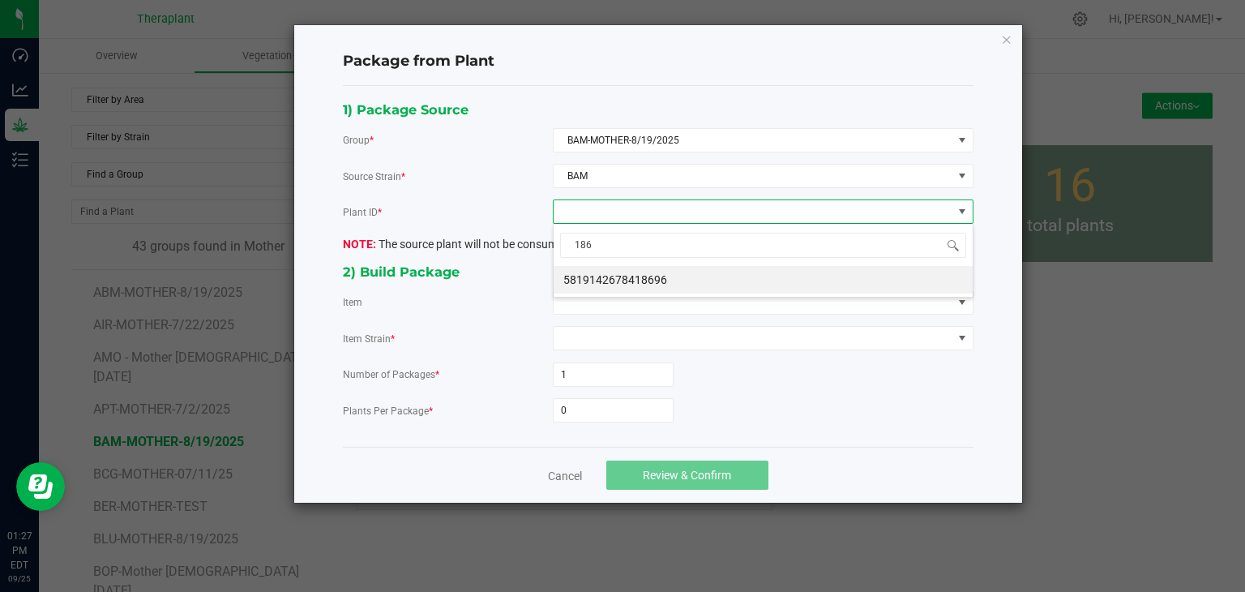
click at [617, 284] on li "5819142678418696" at bounding box center [763, 280] width 419 height 28
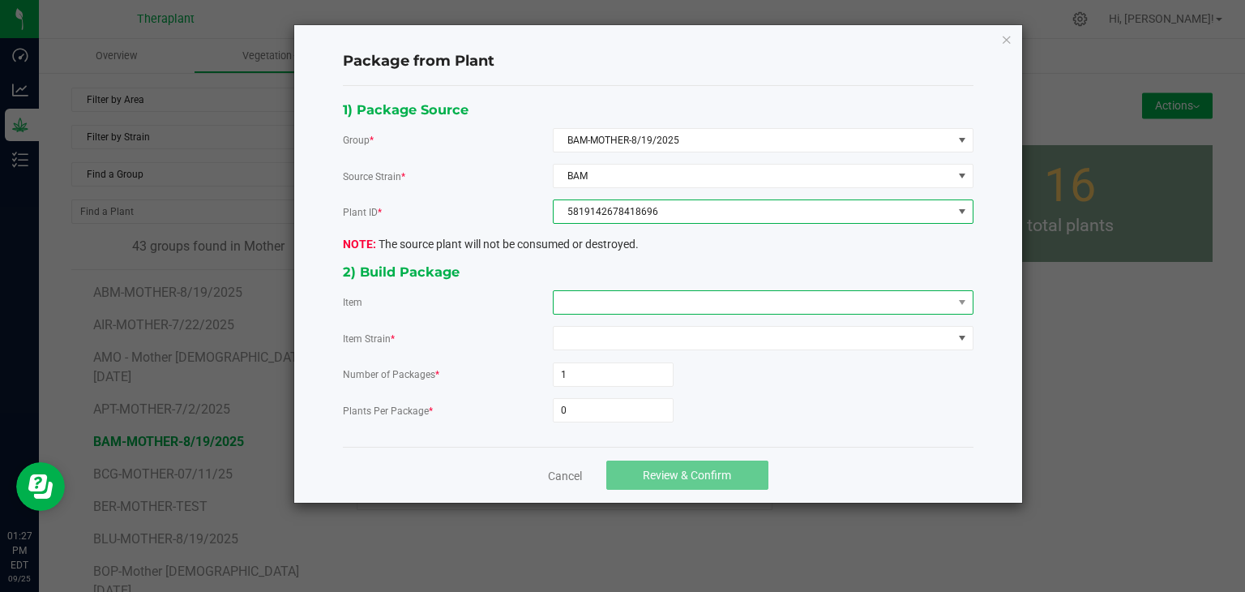
click at [607, 293] on span at bounding box center [753, 302] width 399 height 23
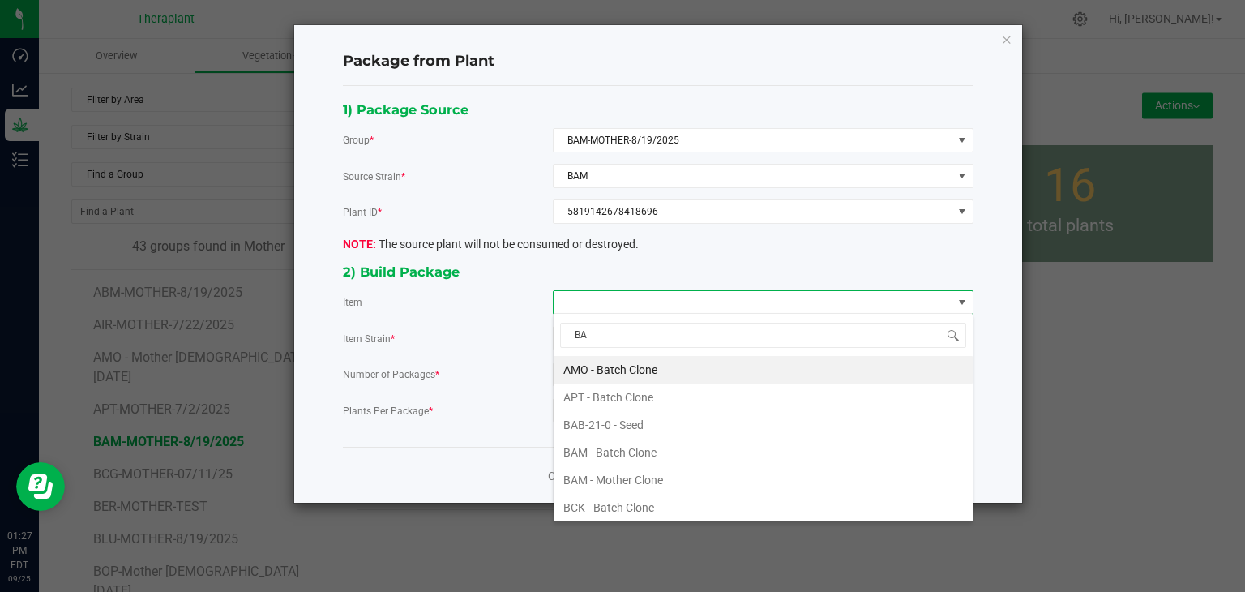
type input "BAM"
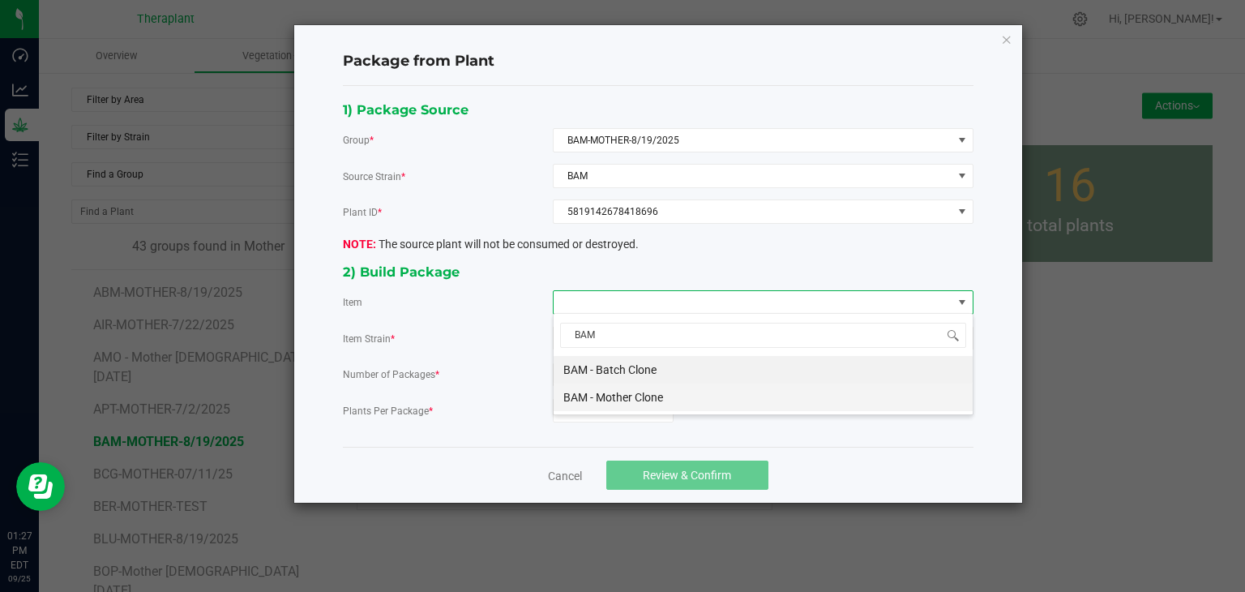
click at [627, 402] on Clone "BAM - Mother Clone" at bounding box center [763, 397] width 419 height 28
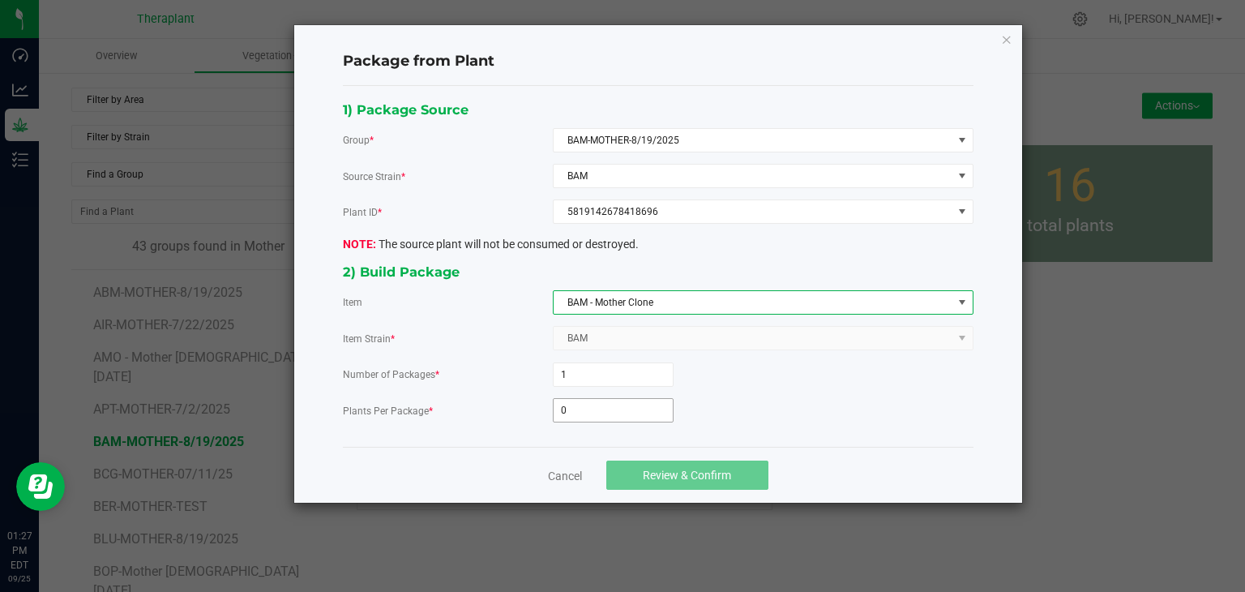
click at [613, 404] on input "0" at bounding box center [613, 410] width 119 height 23
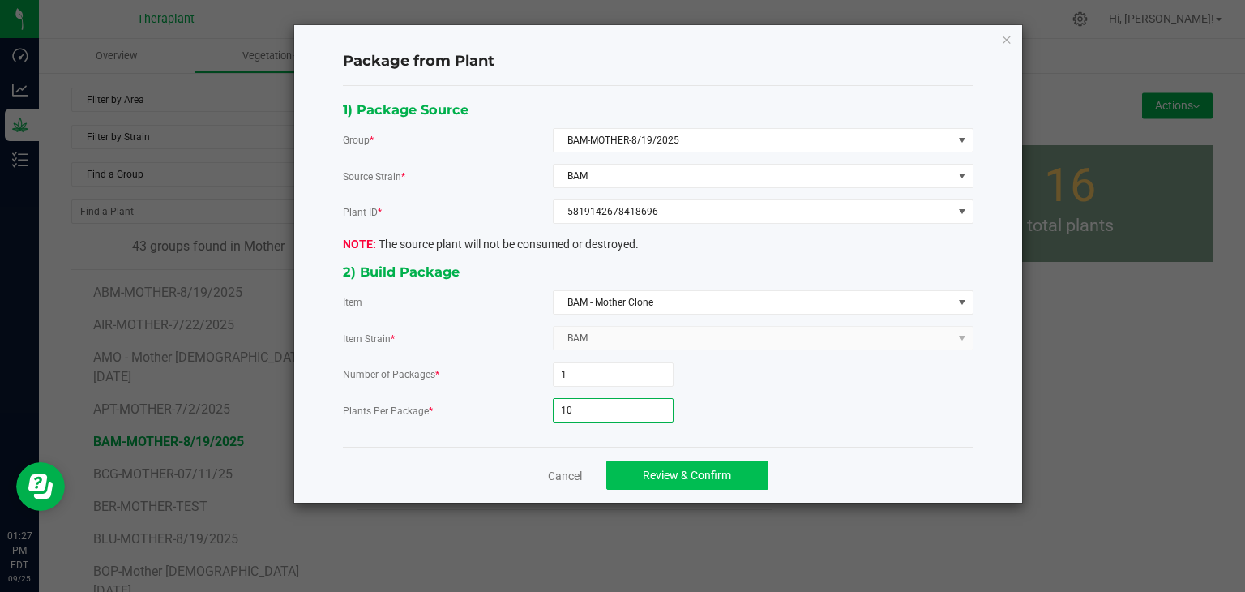
type input "10"
click at [656, 473] on span "Review & Confirm" at bounding box center [687, 475] width 88 height 13
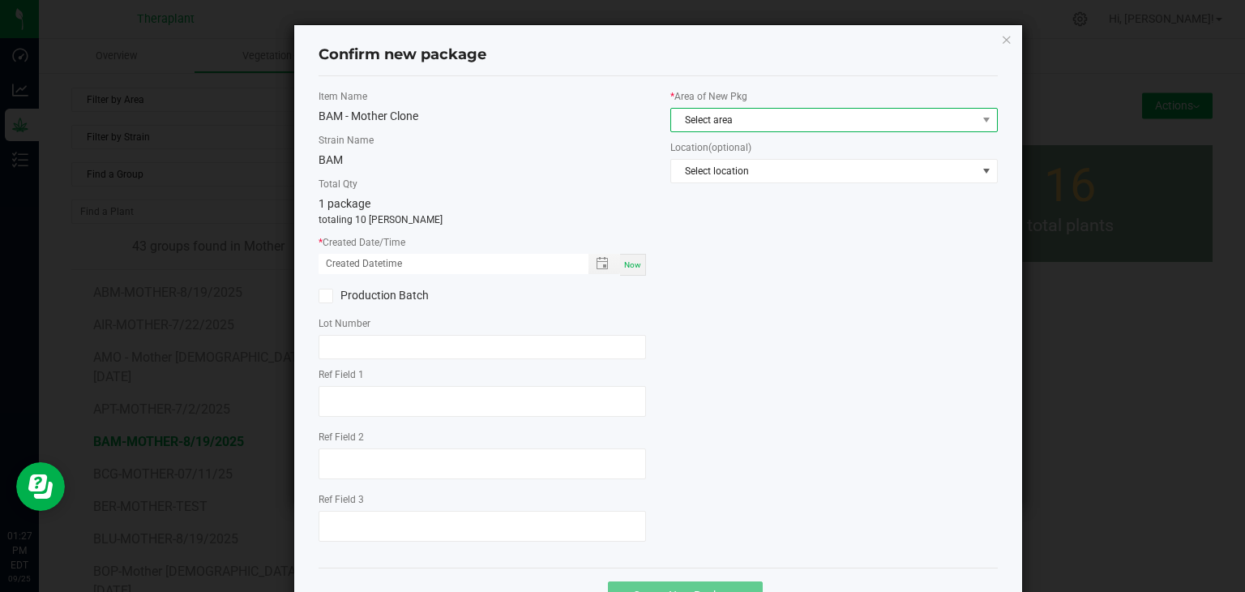
click at [684, 109] on span "Select area" at bounding box center [824, 120] width 306 height 23
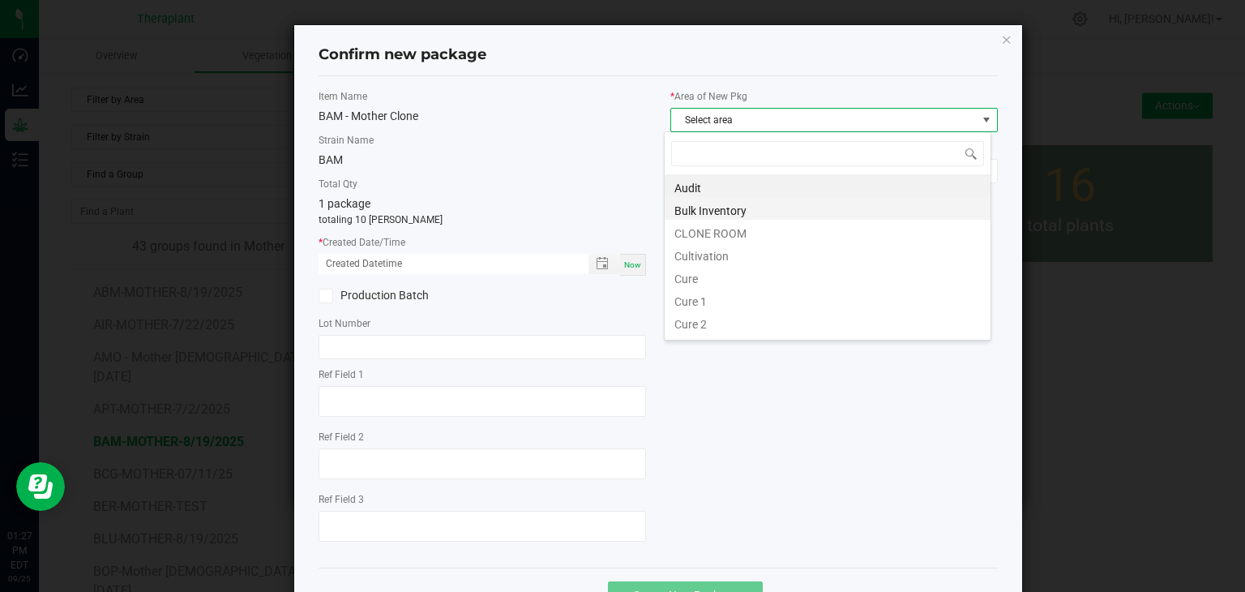
scroll to position [24, 327]
drag, startPoint x: 700, startPoint y: 235, endPoint x: 654, endPoint y: 257, distance: 51.1
click at [700, 235] on li "CLONE ROOM" at bounding box center [828, 231] width 326 height 23
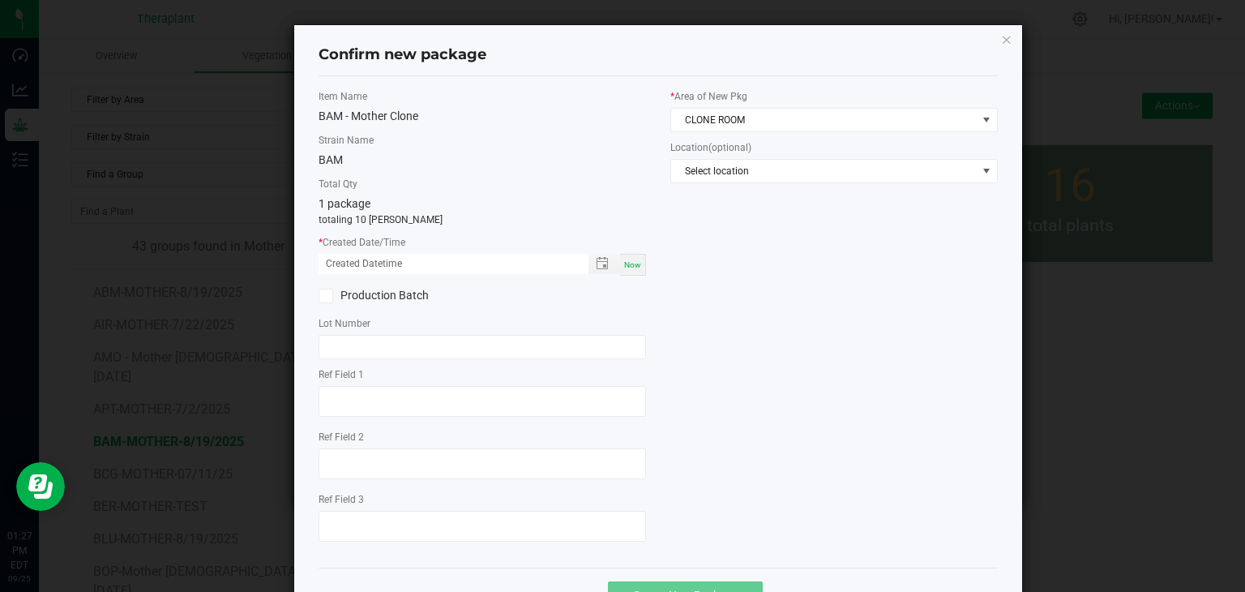
click at [629, 264] on span "Now" at bounding box center [632, 264] width 17 height 9
type input "[DATE] 01:27 PM"
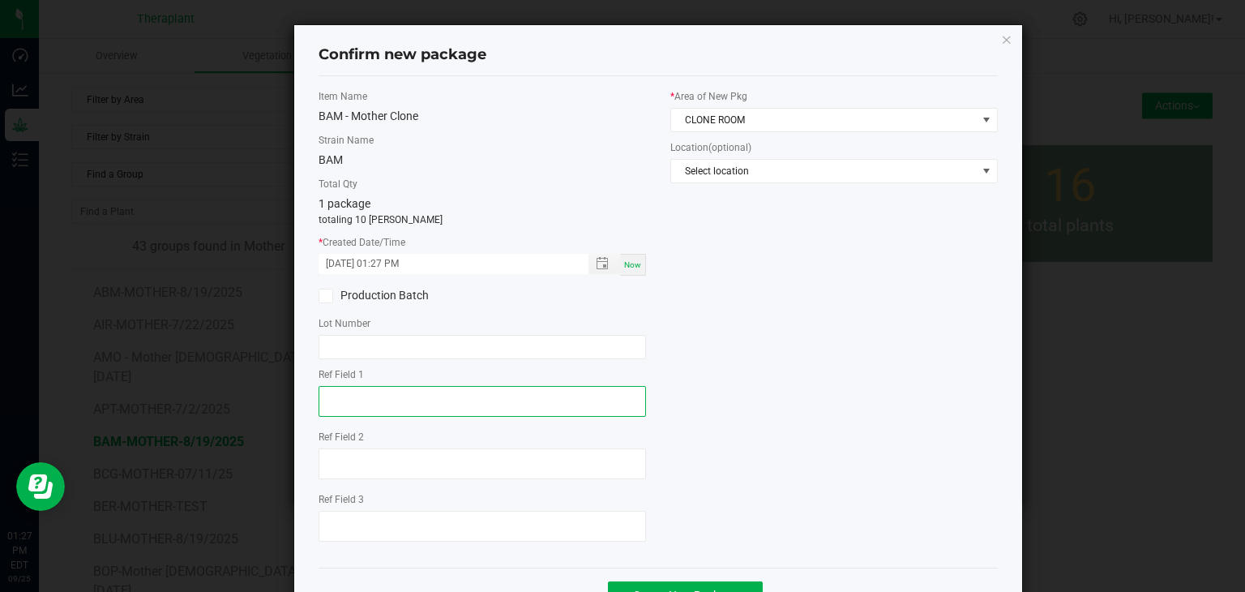
click at [383, 400] on textarea at bounding box center [482, 401] width 327 height 31
type textarea "18696"
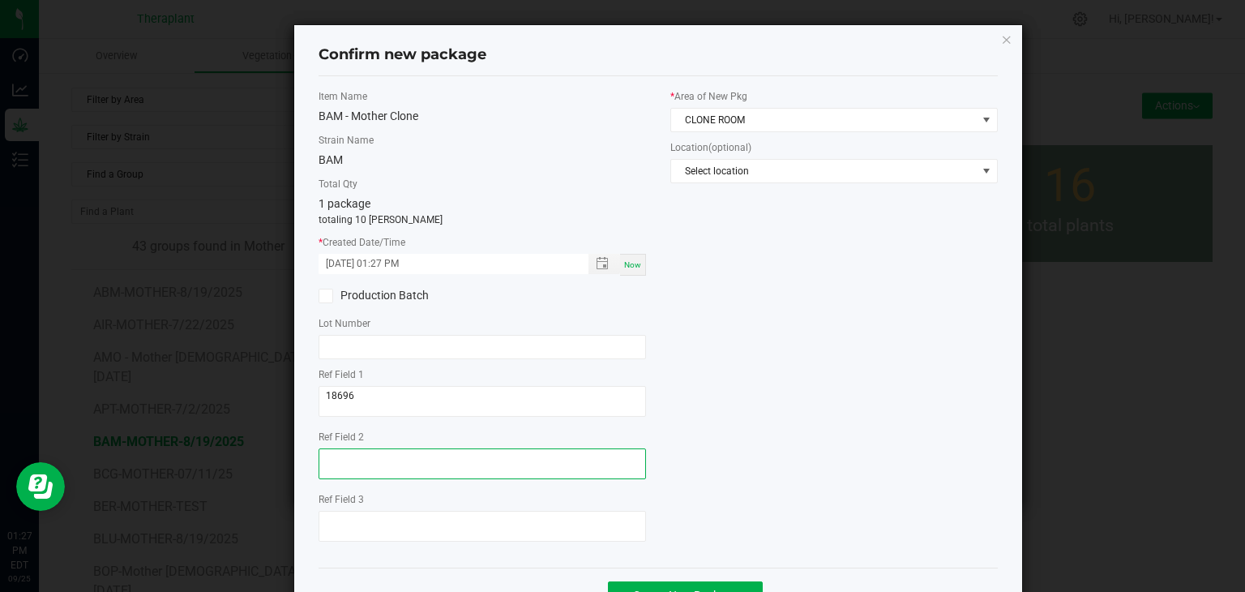
click at [373, 464] on textarea at bounding box center [482, 463] width 327 height 31
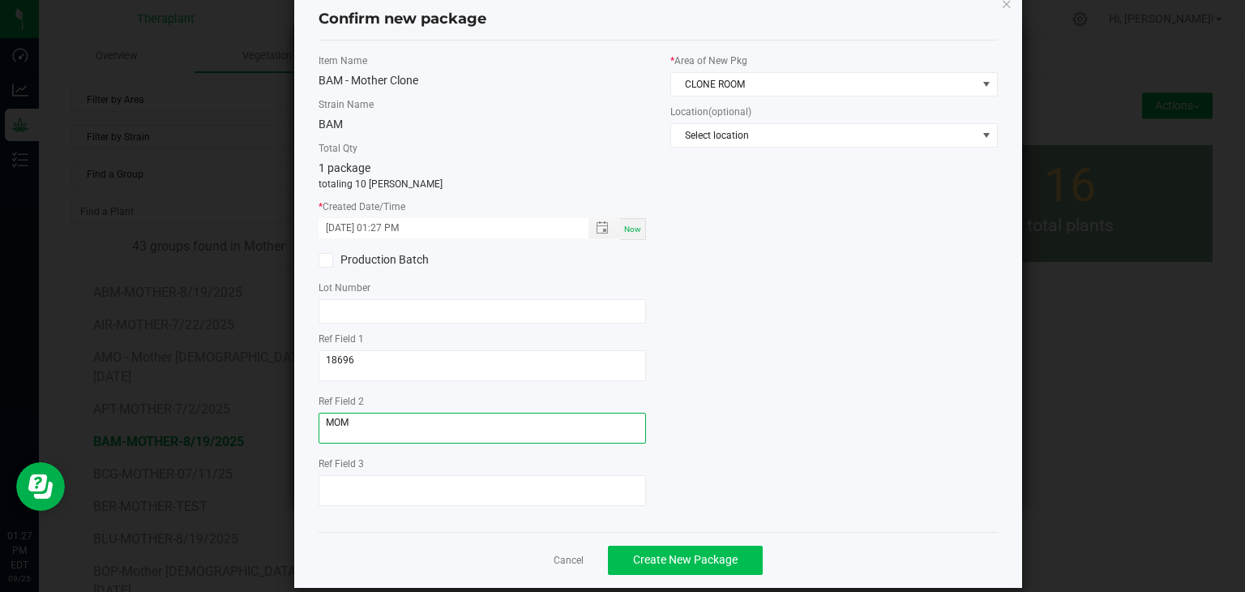
scroll to position [56, 0]
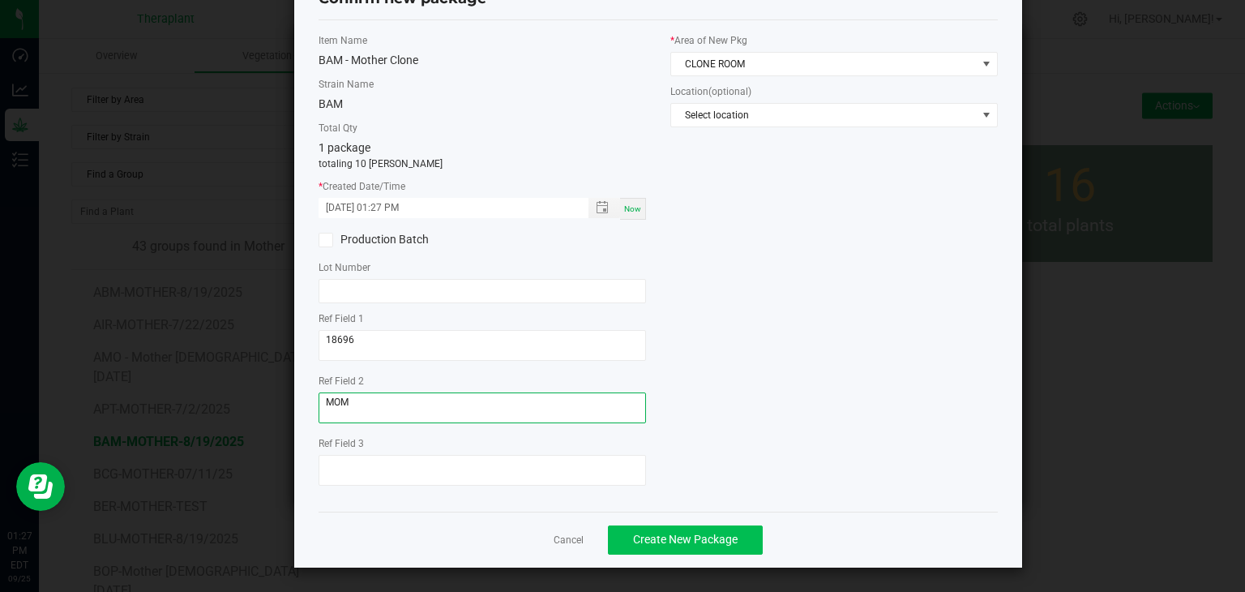
type textarea "MOM"
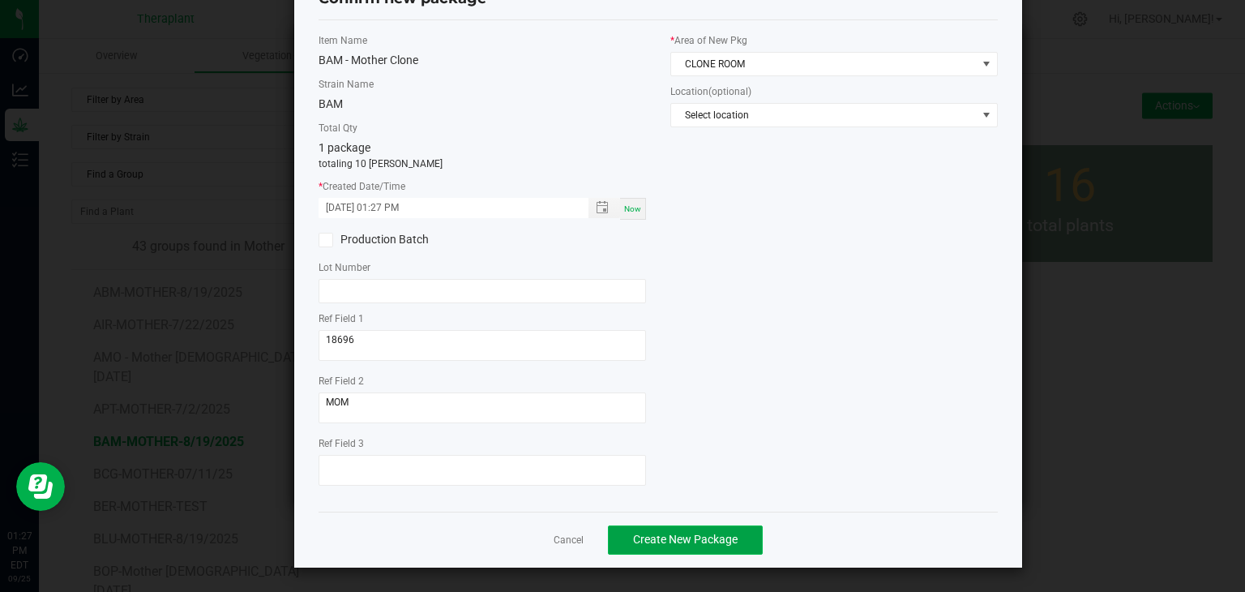
click at [672, 533] on span "Create New Package" at bounding box center [685, 539] width 105 height 13
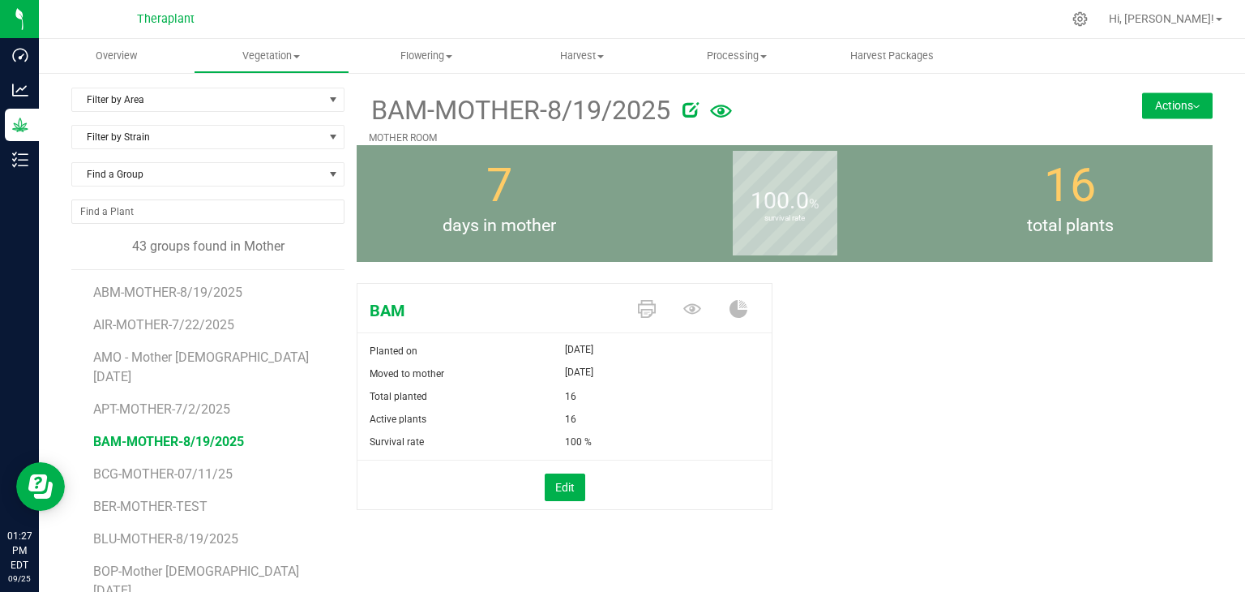
click at [1184, 116] on button "Actions" at bounding box center [1177, 105] width 71 height 26
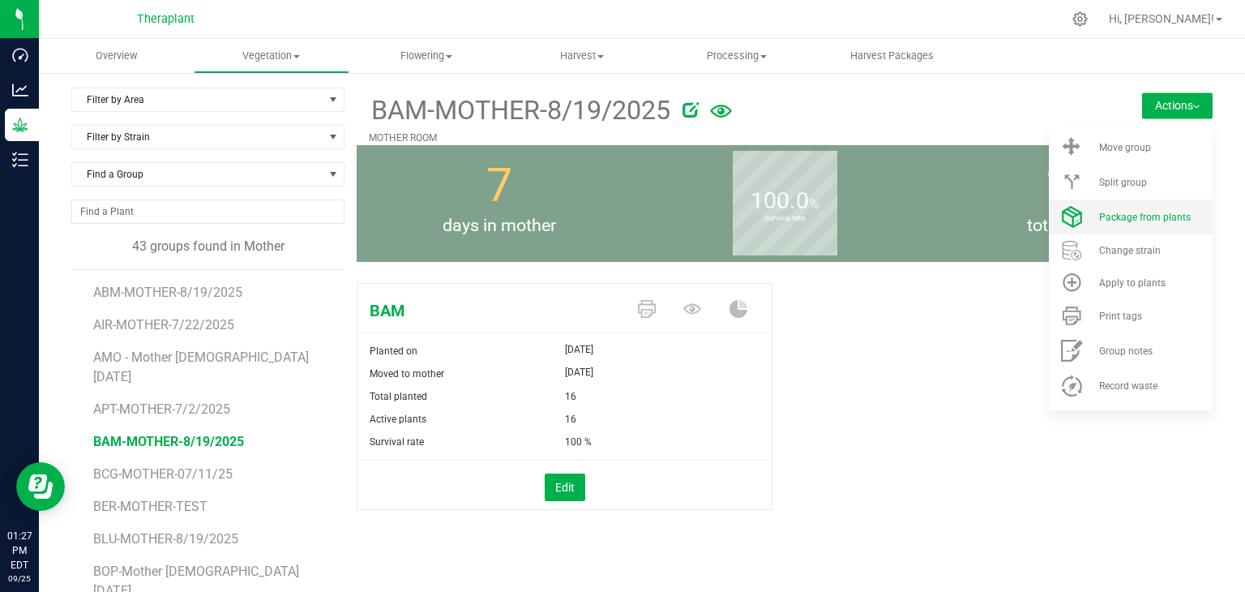
click at [1121, 220] on span "Package from plants" at bounding box center [1145, 217] width 92 height 11
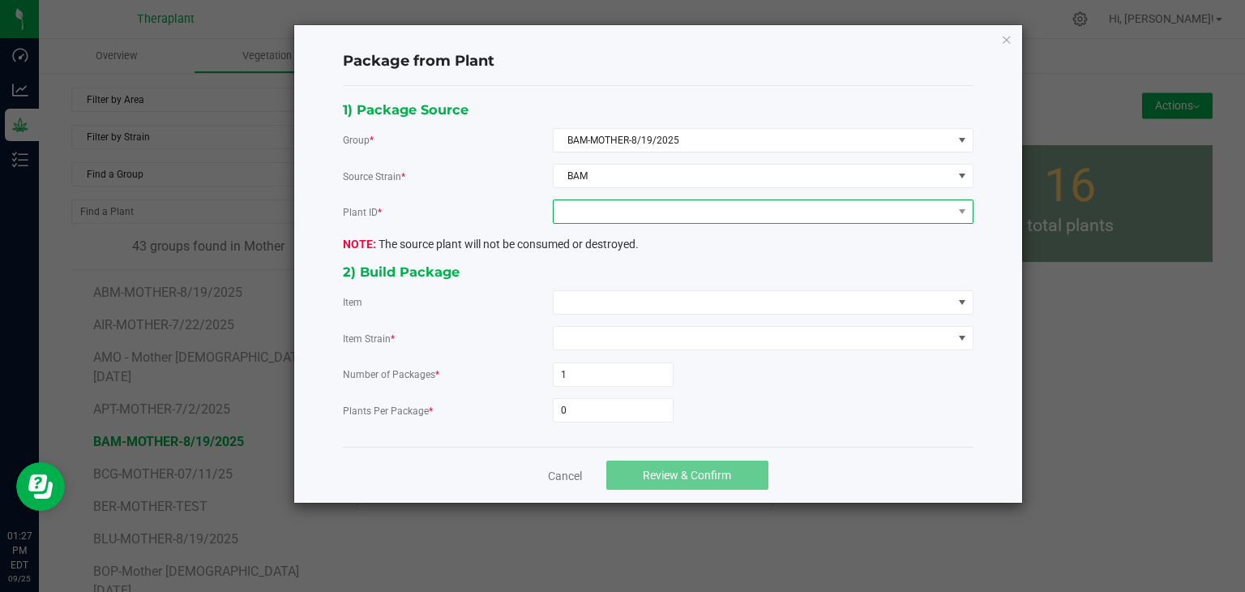
click at [651, 212] on span at bounding box center [753, 211] width 399 height 23
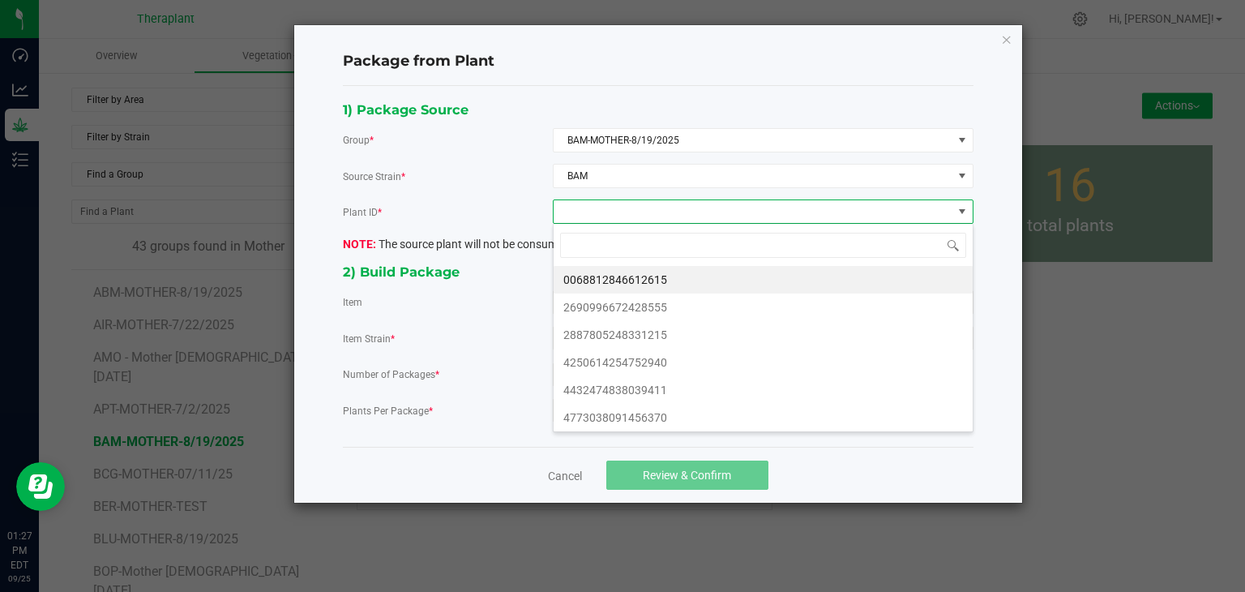
scroll to position [24, 420]
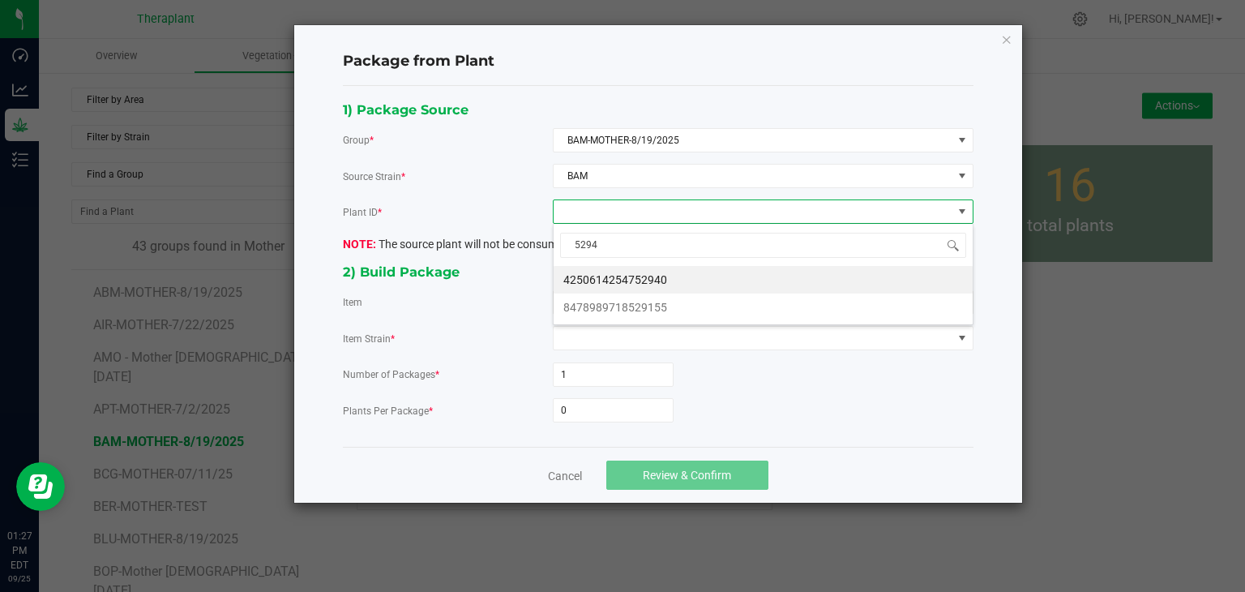
type input "52940"
click at [638, 269] on li "4250614254752940" at bounding box center [763, 280] width 419 height 28
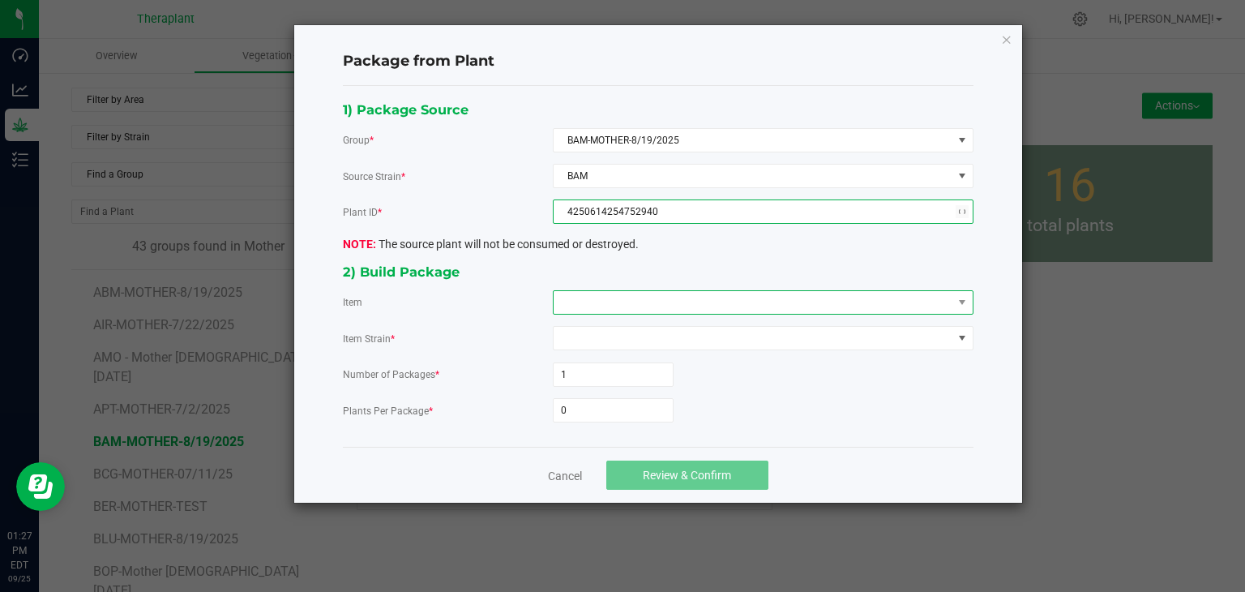
click at [609, 300] on span at bounding box center [753, 302] width 399 height 23
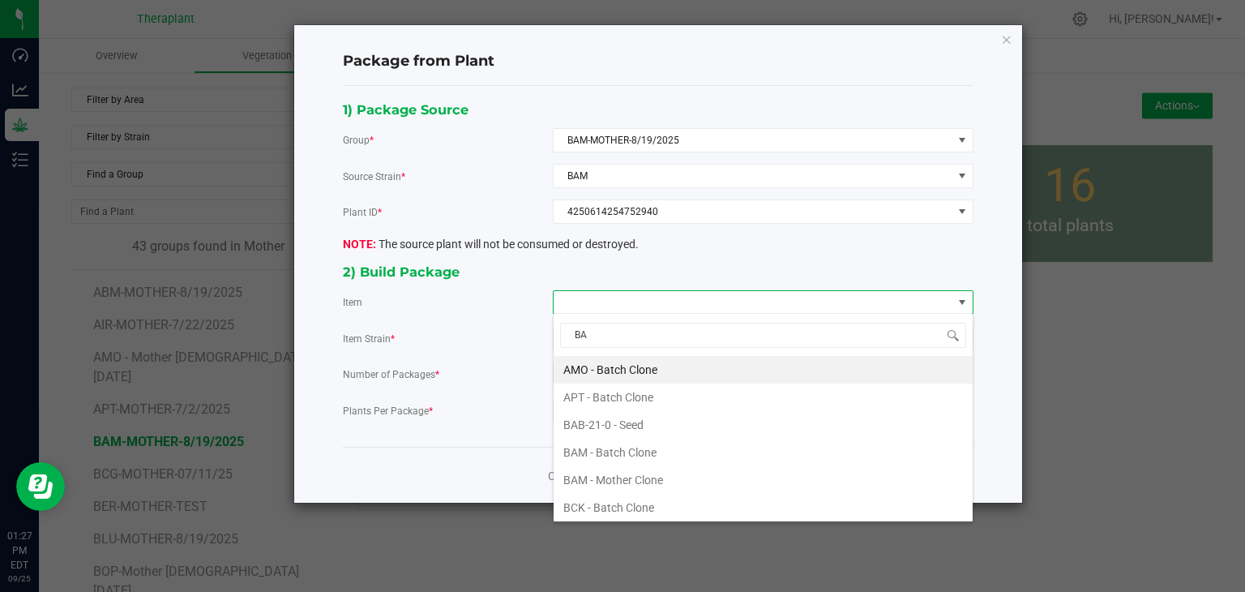
type input "BAM"
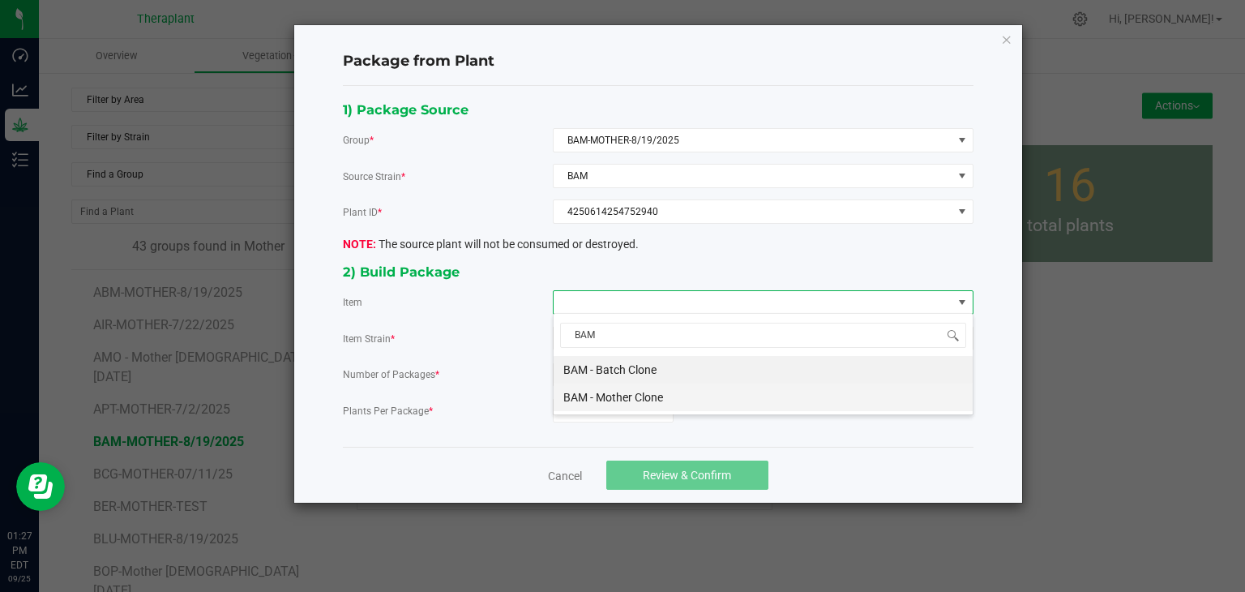
click at [592, 400] on Clone "BAM - Mother Clone" at bounding box center [763, 397] width 419 height 28
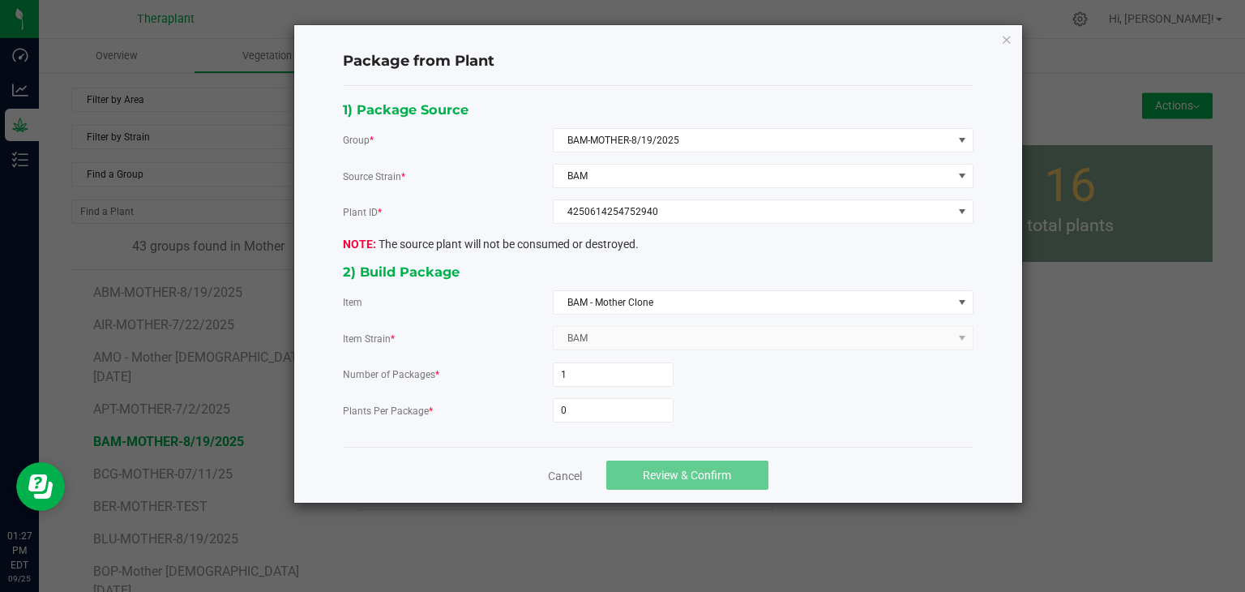
click at [585, 392] on form "Number of Packages * 1 Plants Per Package * 0" at bounding box center [658, 392] width 631 height 60
click at [574, 409] on input "0" at bounding box center [613, 410] width 119 height 23
type input "9"
click at [646, 469] on span "Review & Confirm" at bounding box center [687, 475] width 88 height 13
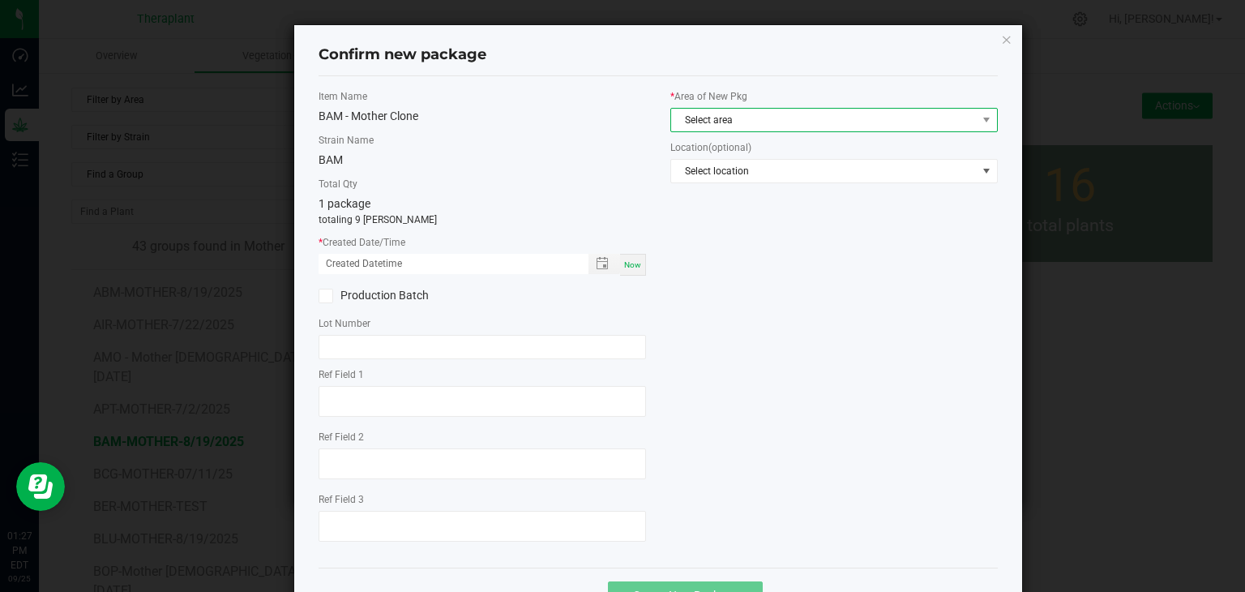
click at [700, 131] on span "Select area" at bounding box center [833, 120] width 327 height 24
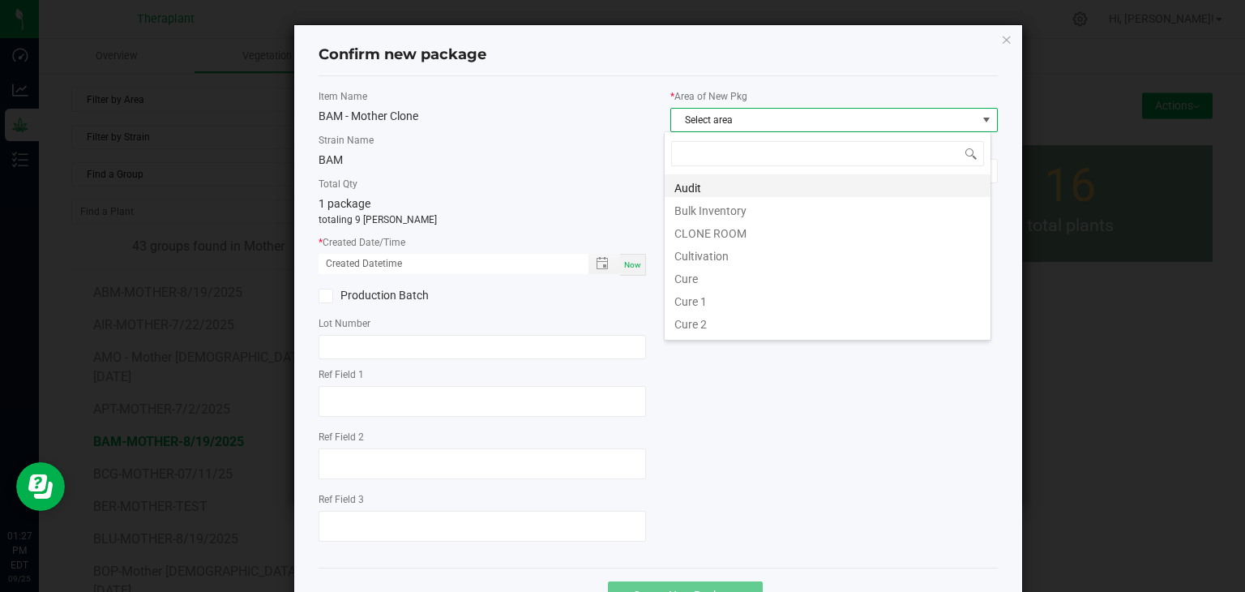
scroll to position [24, 327]
click at [708, 233] on li "CLONE ROOM" at bounding box center [828, 231] width 326 height 23
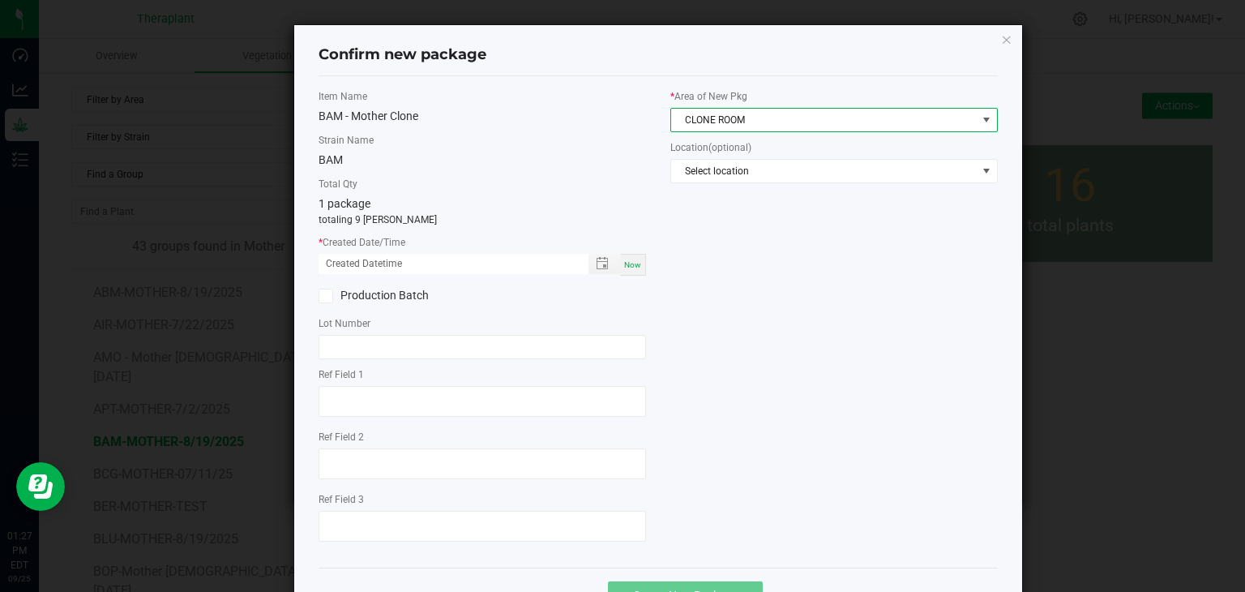
click at [630, 263] on span "Now" at bounding box center [632, 264] width 17 height 9
type input "[DATE] 01:27 PM"
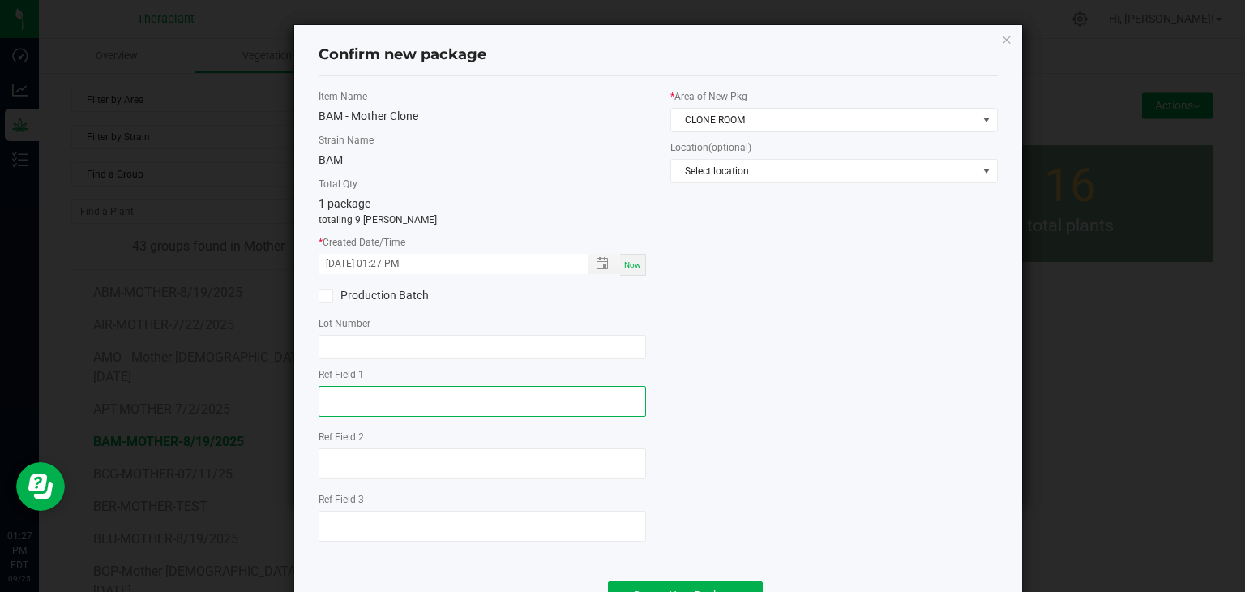
click at [332, 413] on textarea at bounding box center [482, 401] width 327 height 31
type textarea "52940"
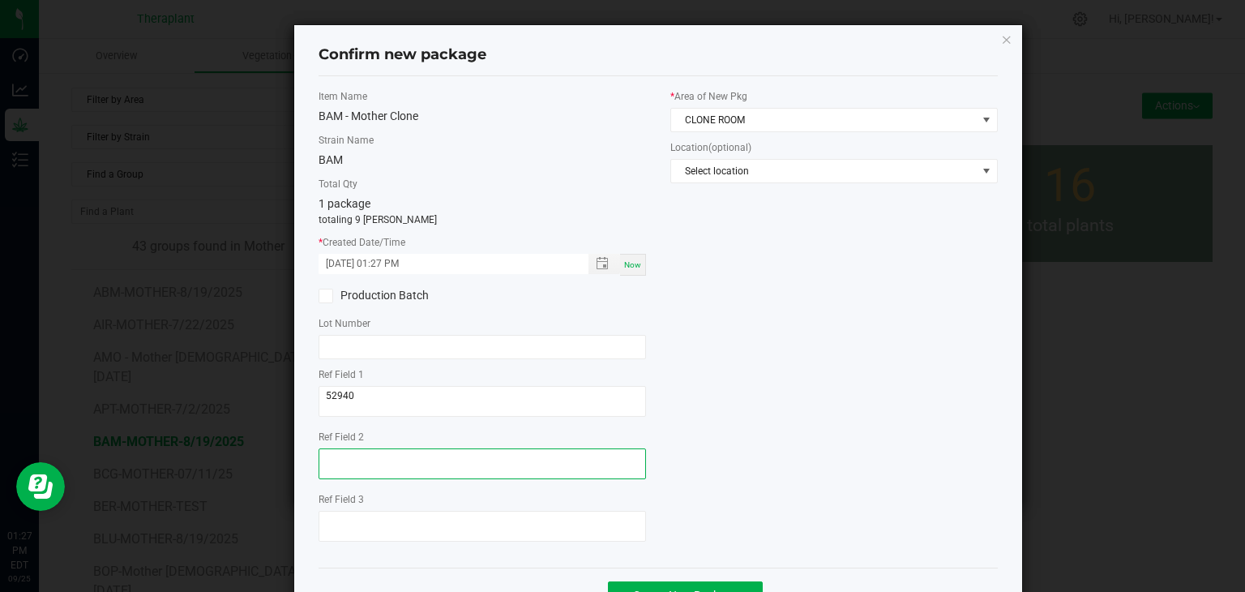
click at [360, 461] on textarea at bounding box center [482, 463] width 327 height 31
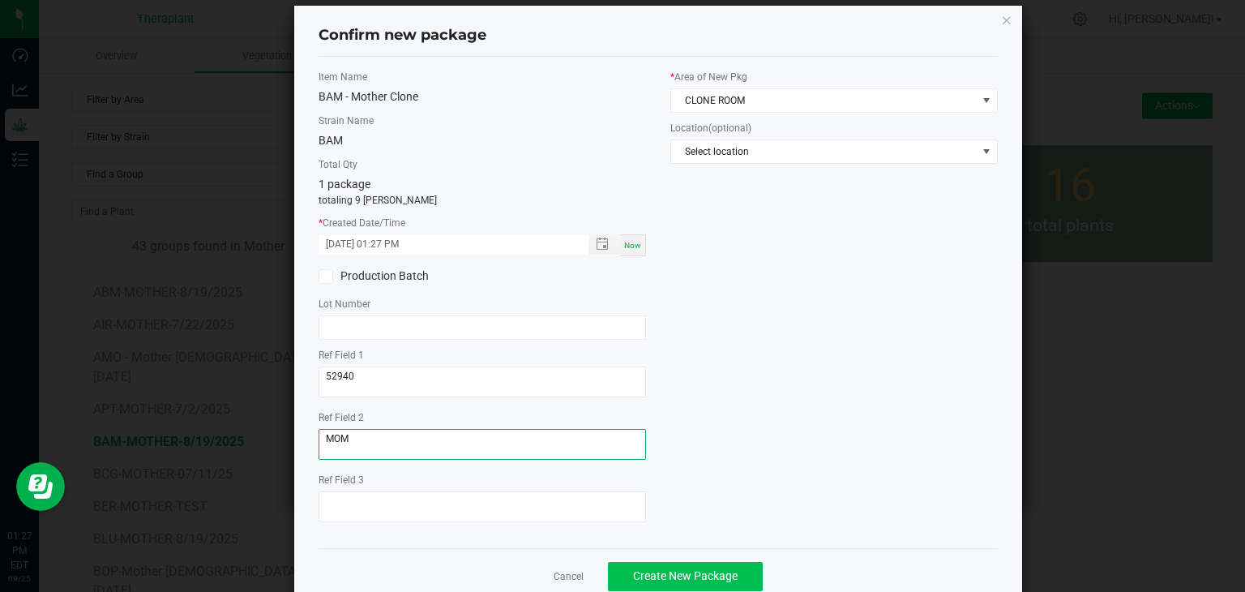
scroll to position [56, 0]
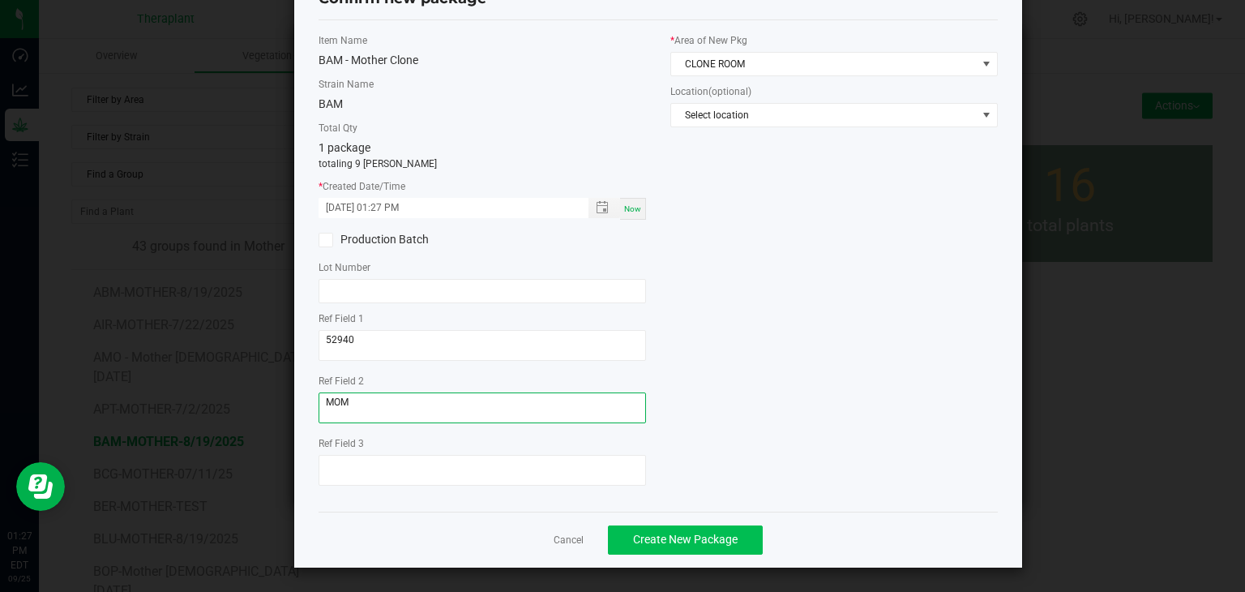
type textarea "MOM"
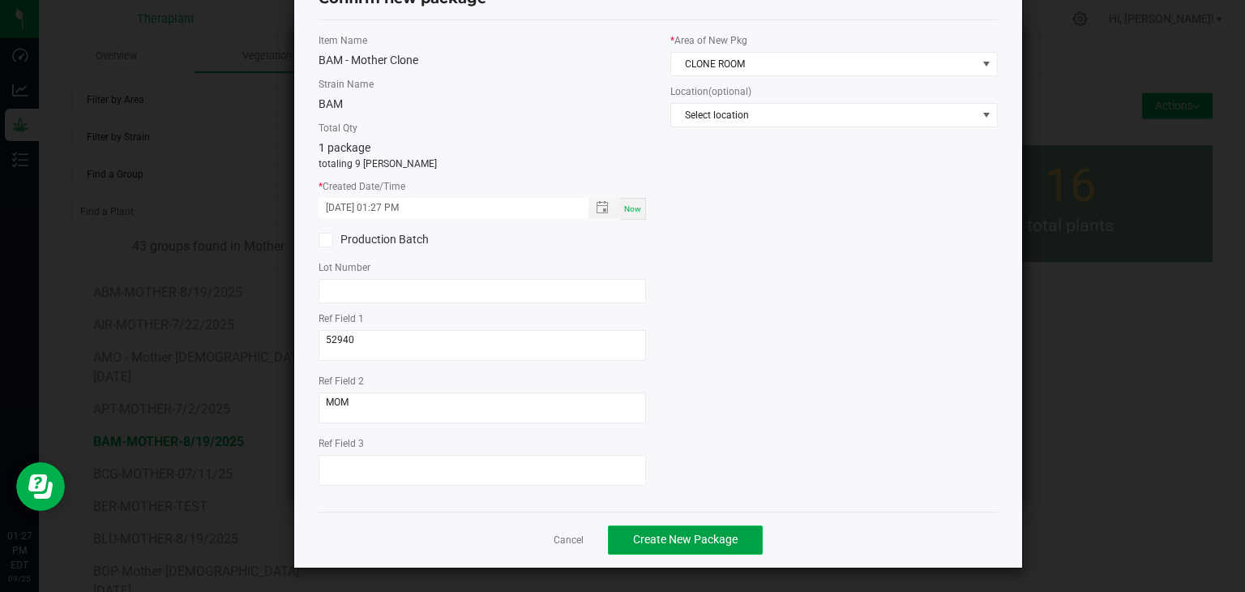
click at [670, 533] on span "Create New Package" at bounding box center [685, 539] width 105 height 13
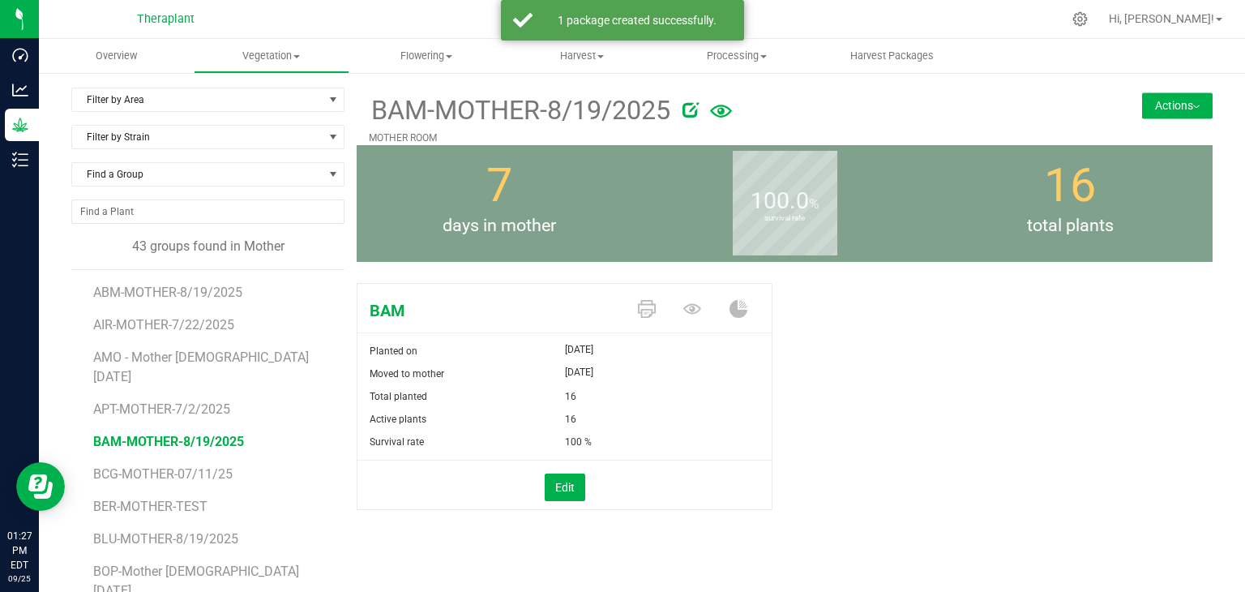
click at [1174, 88] on div "Actions Move group Split group Package from plants" at bounding box center [1141, 88] width 143 height 1
click at [1174, 95] on button "Actions" at bounding box center [1177, 105] width 71 height 26
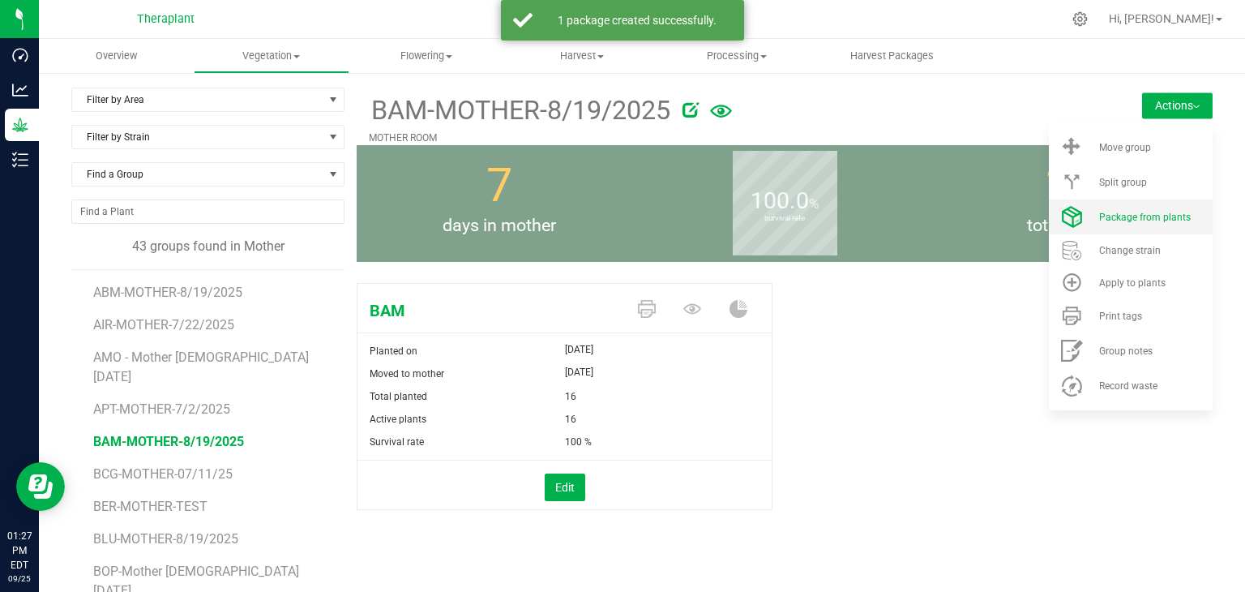
click at [1115, 221] on span "Package from plants" at bounding box center [1145, 217] width 92 height 11
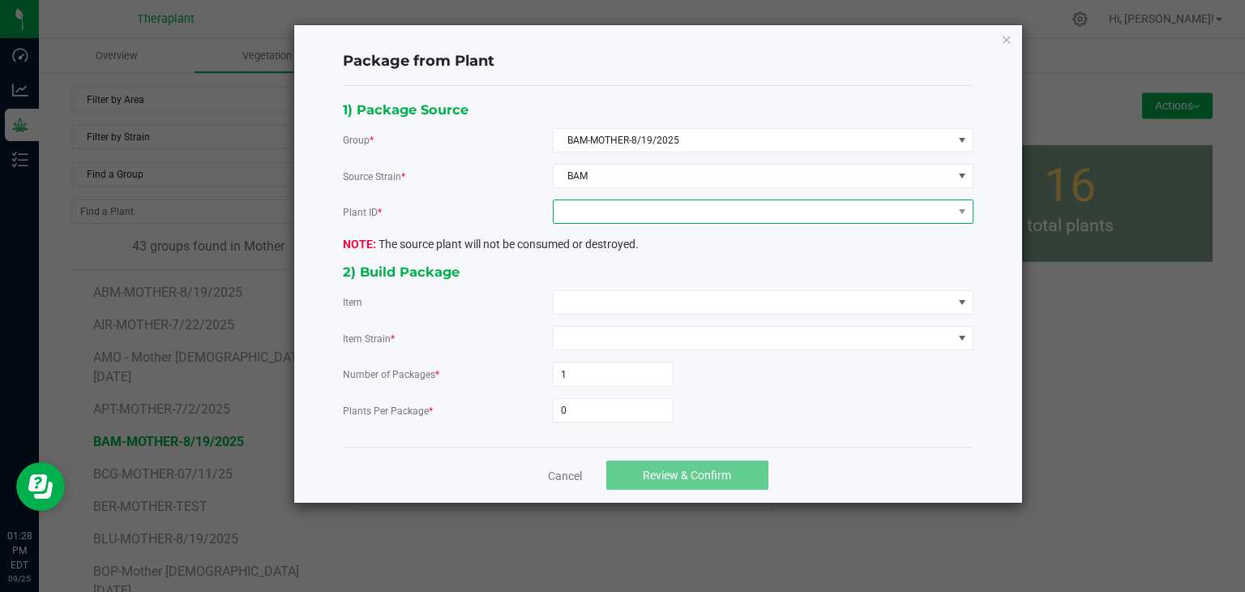
click at [742, 205] on span at bounding box center [753, 211] width 399 height 23
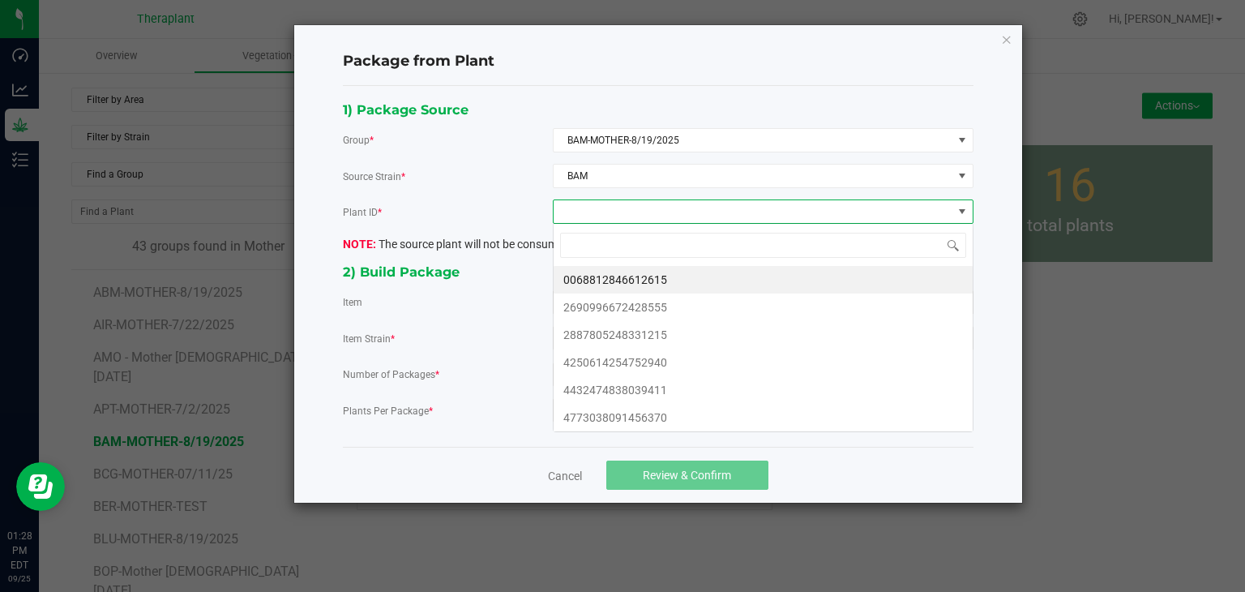
scroll to position [24, 420]
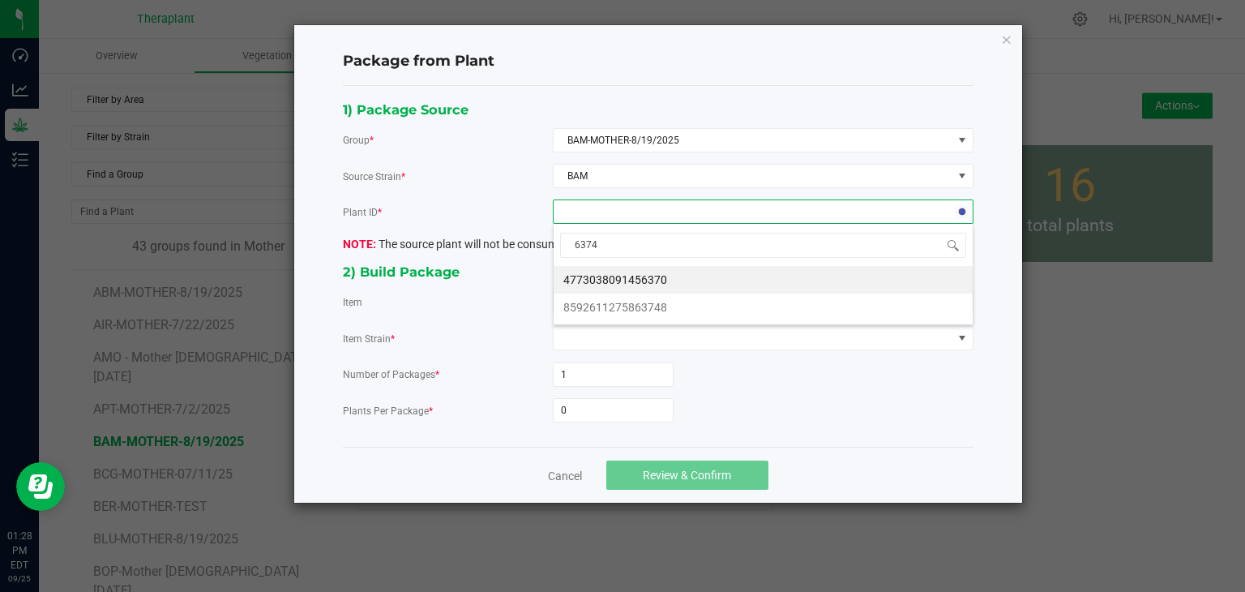
type input "63748"
click at [613, 285] on li "8592611275863748" at bounding box center [763, 280] width 419 height 28
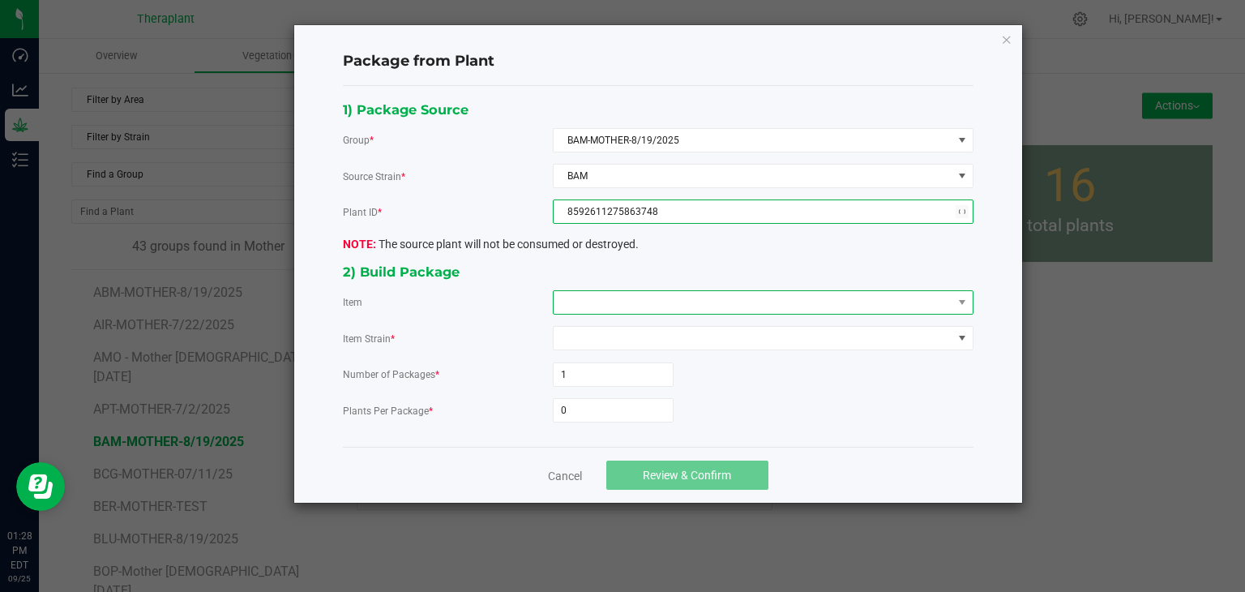
click at [606, 297] on span at bounding box center [753, 302] width 399 height 23
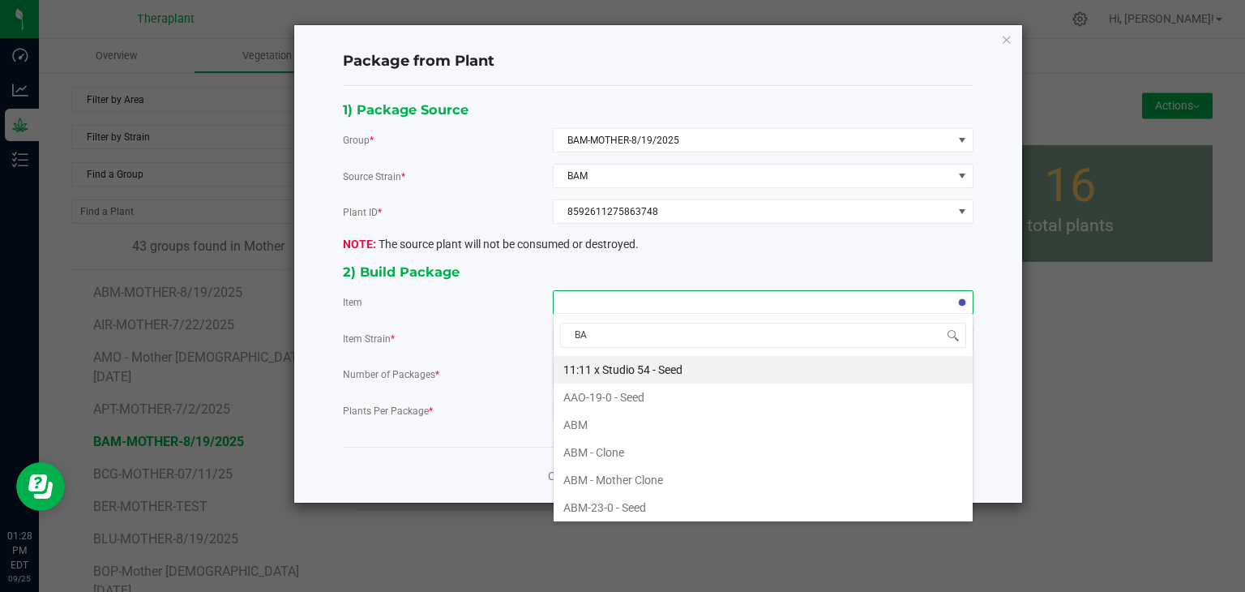
type input "BAM"
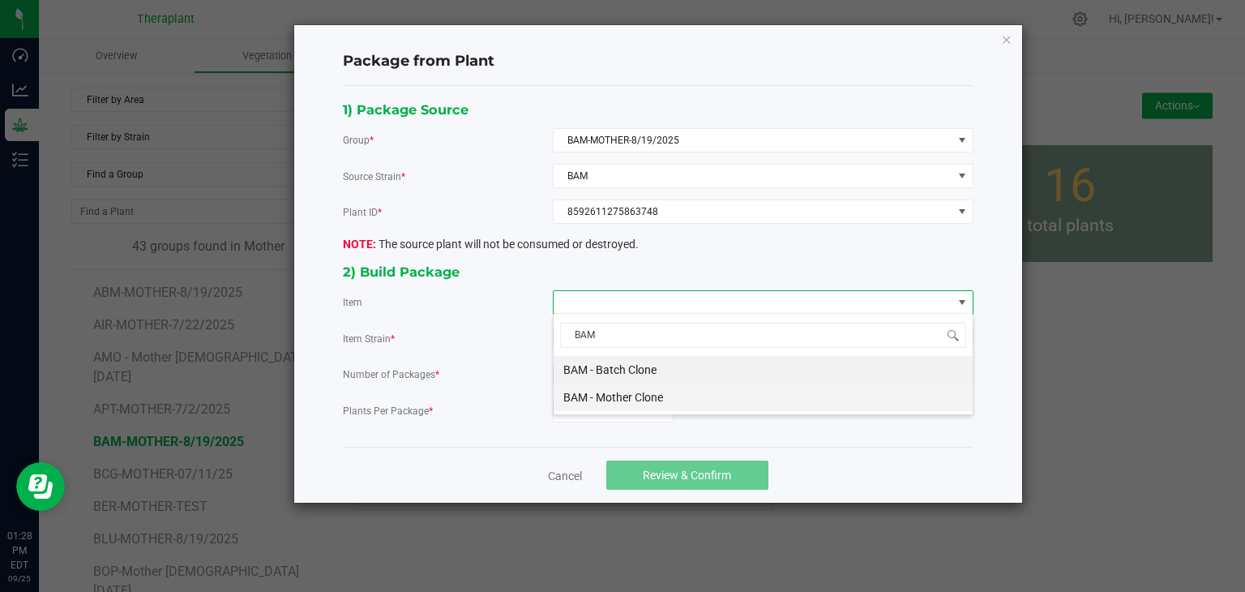
click at [597, 396] on Clone "BAM - Mother Clone" at bounding box center [763, 397] width 419 height 28
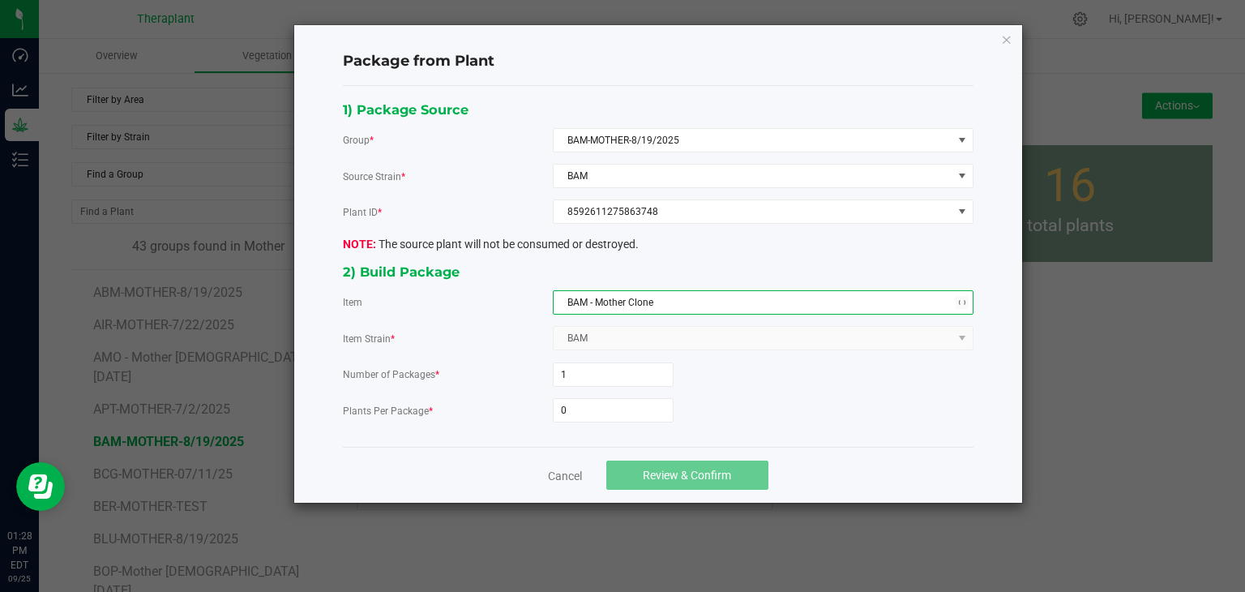
click at [597, 398] on span "0" at bounding box center [613, 410] width 121 height 24
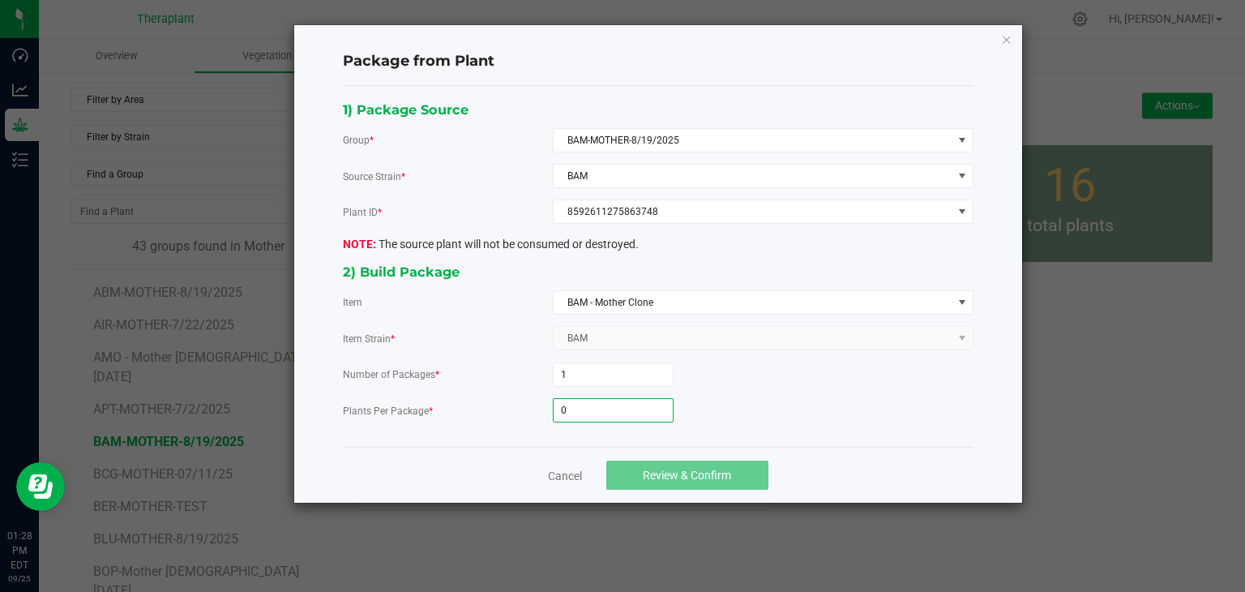
click at [595, 406] on input "0" at bounding box center [613, 410] width 119 height 23
type input "10"
click at [649, 469] on span "Review & Confirm" at bounding box center [687, 475] width 88 height 13
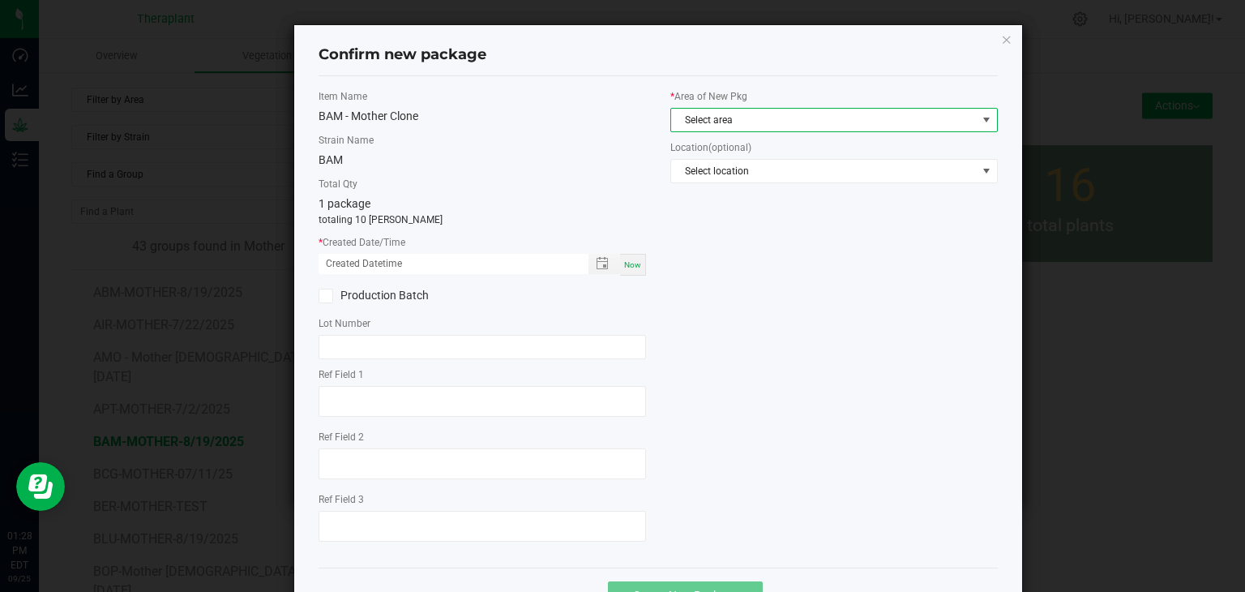
click at [700, 121] on span "Select area" at bounding box center [824, 120] width 306 height 23
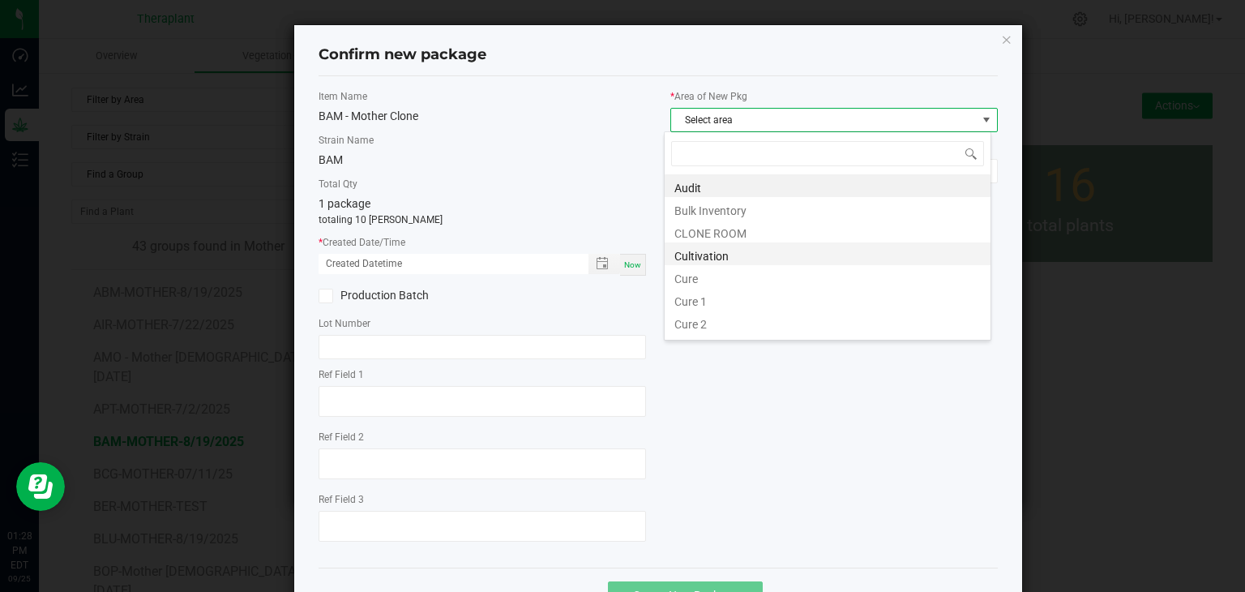
scroll to position [24, 327]
click at [713, 234] on li "CLONE ROOM" at bounding box center [828, 231] width 326 height 23
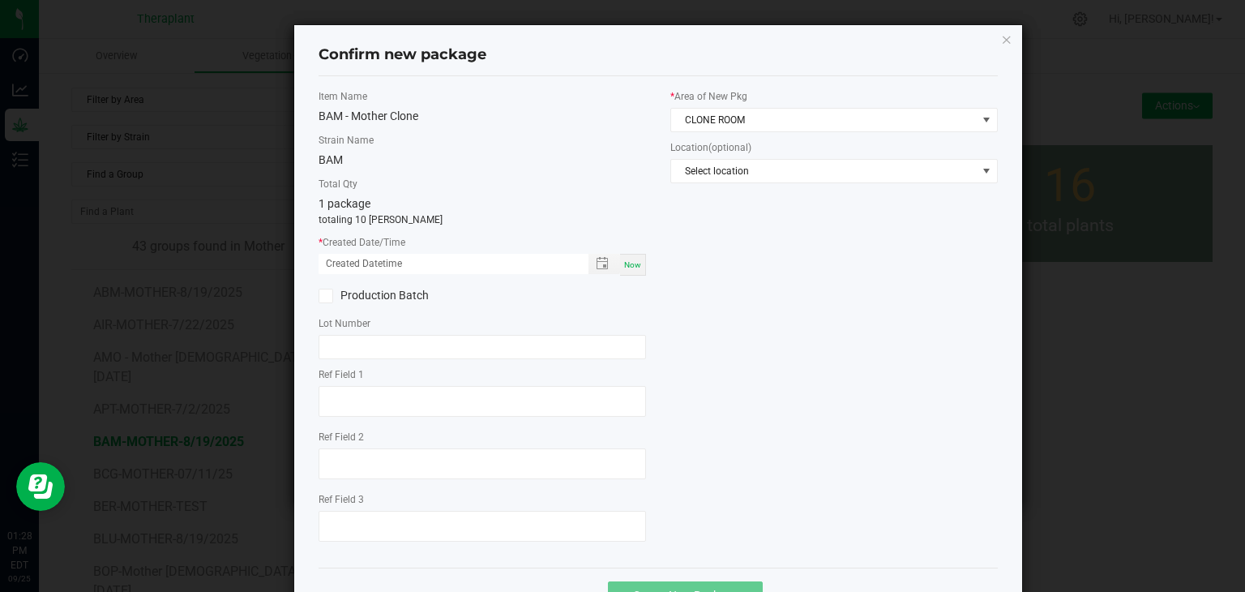
click at [627, 260] on span "Now" at bounding box center [632, 264] width 17 height 9
type input "[DATE] 01:28 PM"
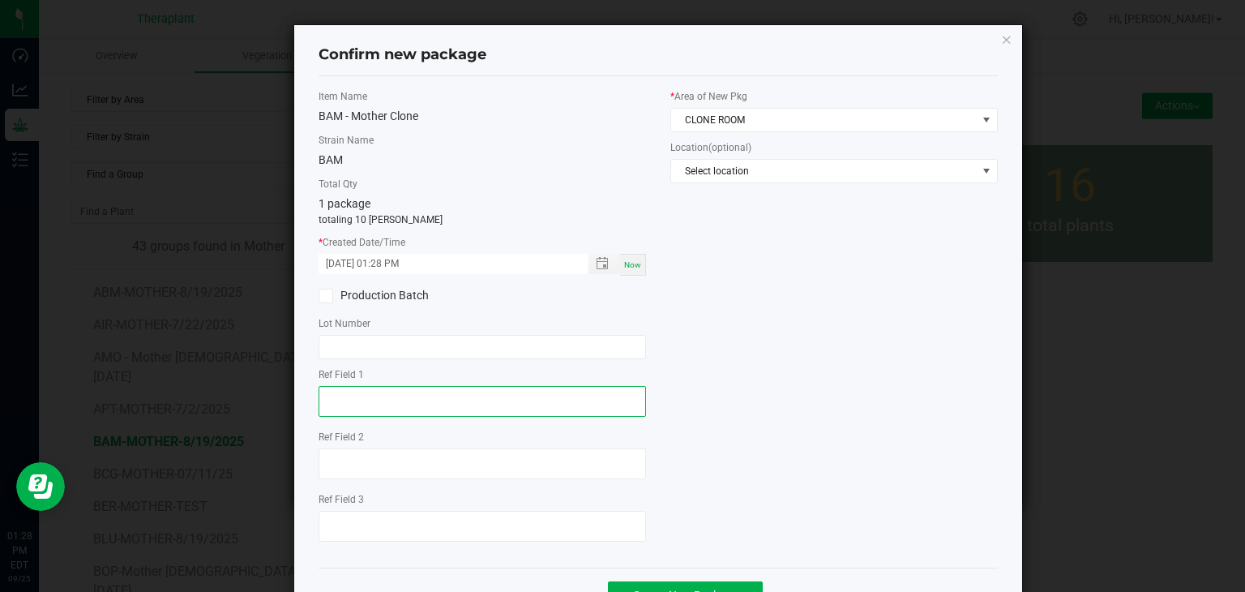
click at [336, 396] on textarea at bounding box center [482, 401] width 327 height 31
type textarea "63748"
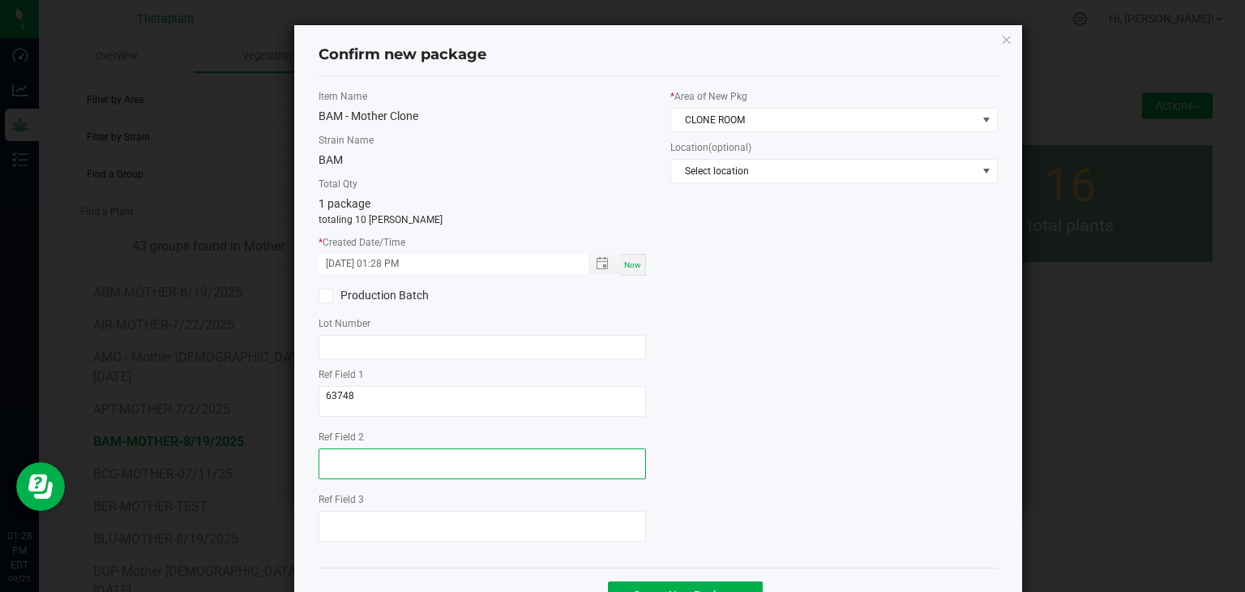
click at [334, 460] on textarea at bounding box center [482, 463] width 327 height 31
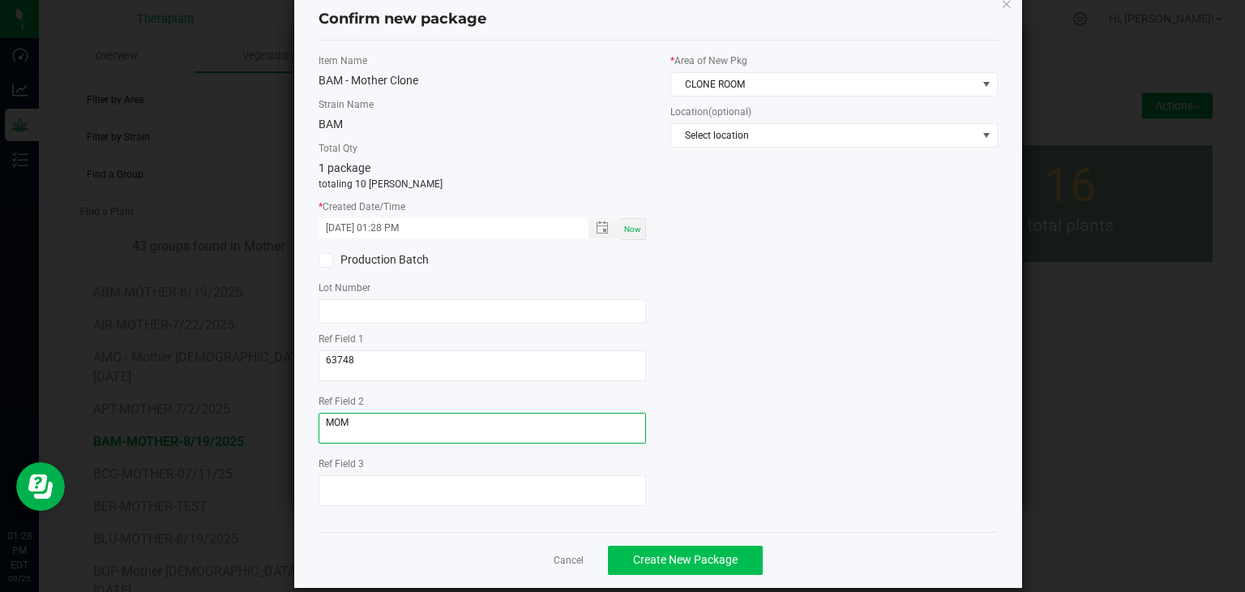
scroll to position [56, 0]
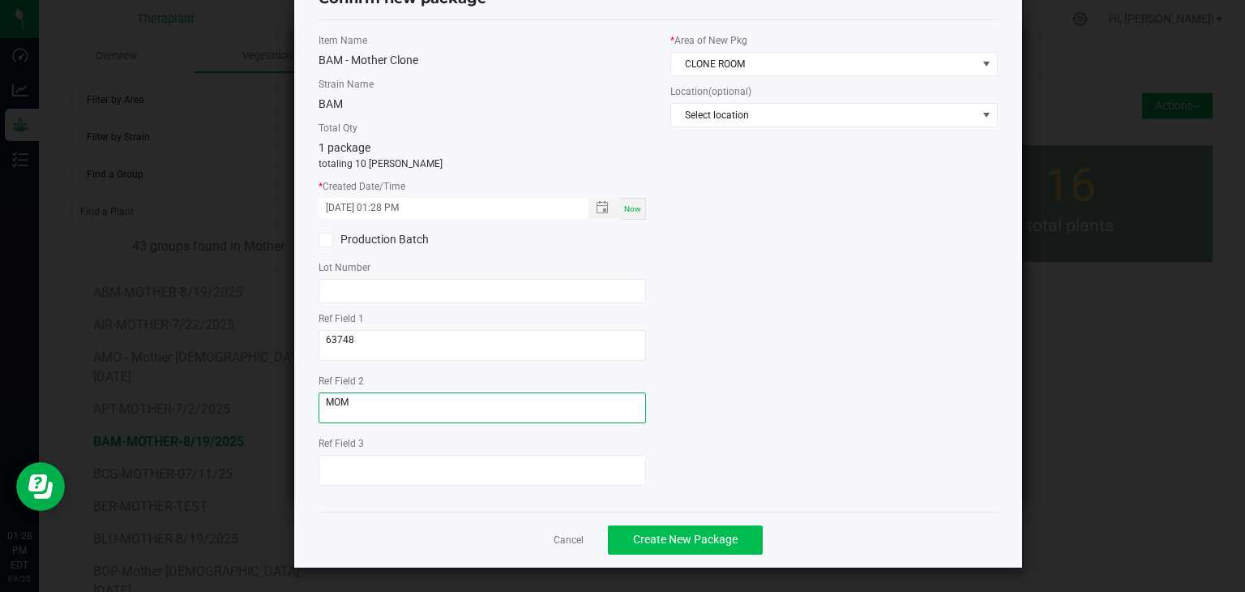
type textarea "MOM"
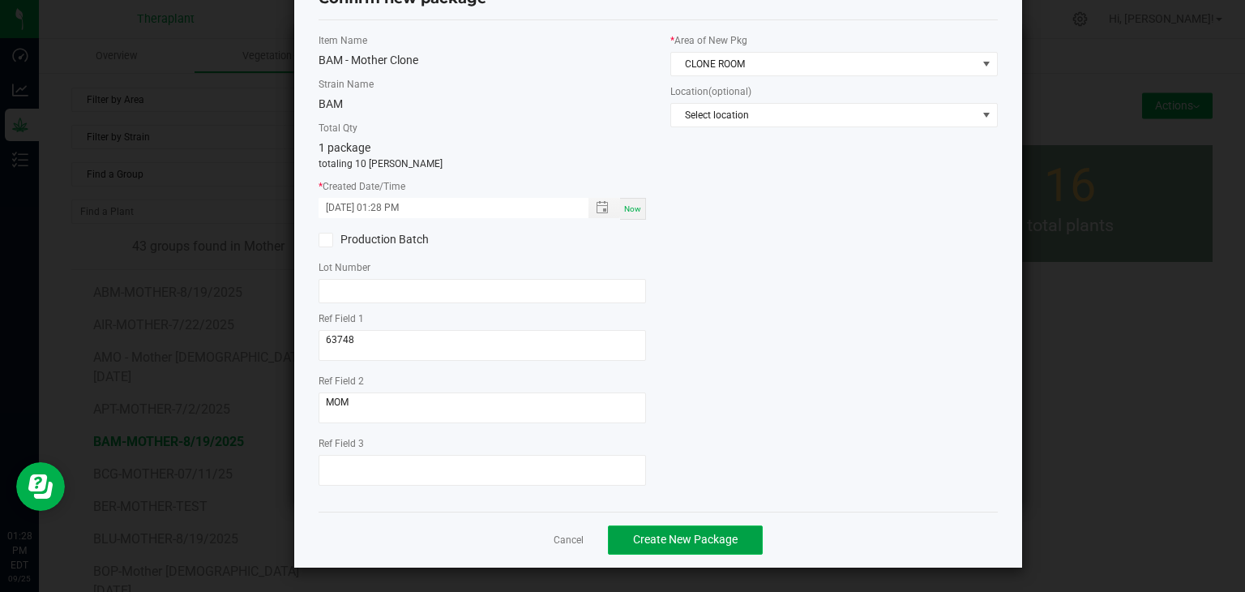
click at [655, 543] on span "Create New Package" at bounding box center [685, 539] width 105 height 13
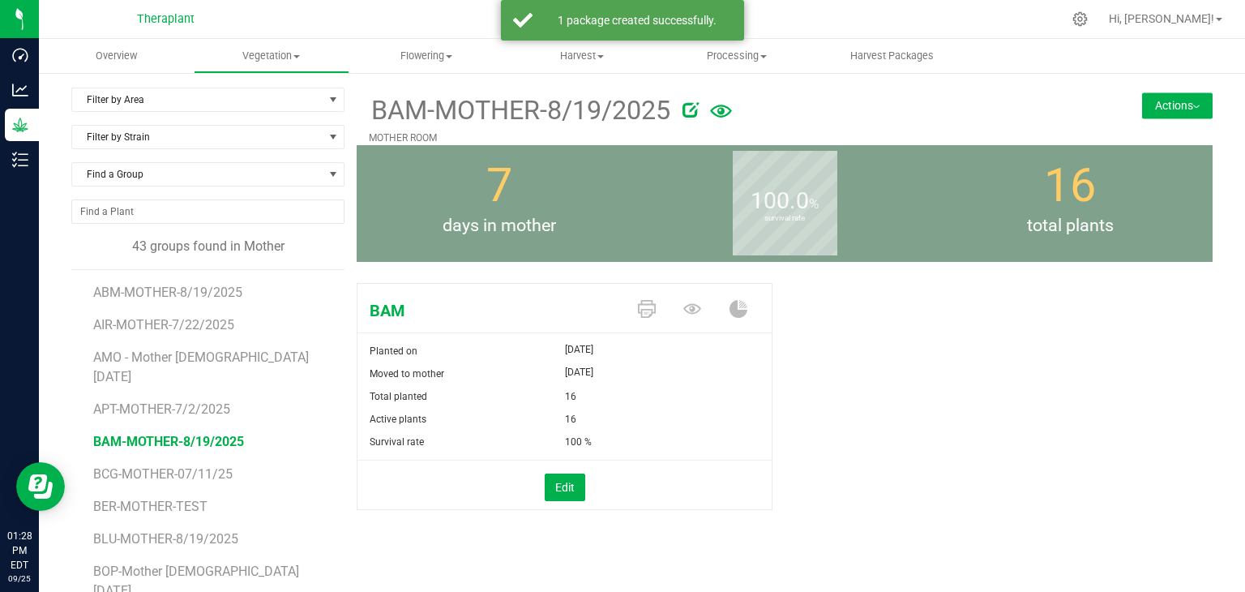
click at [1192, 105] on button "Actions" at bounding box center [1177, 105] width 71 height 26
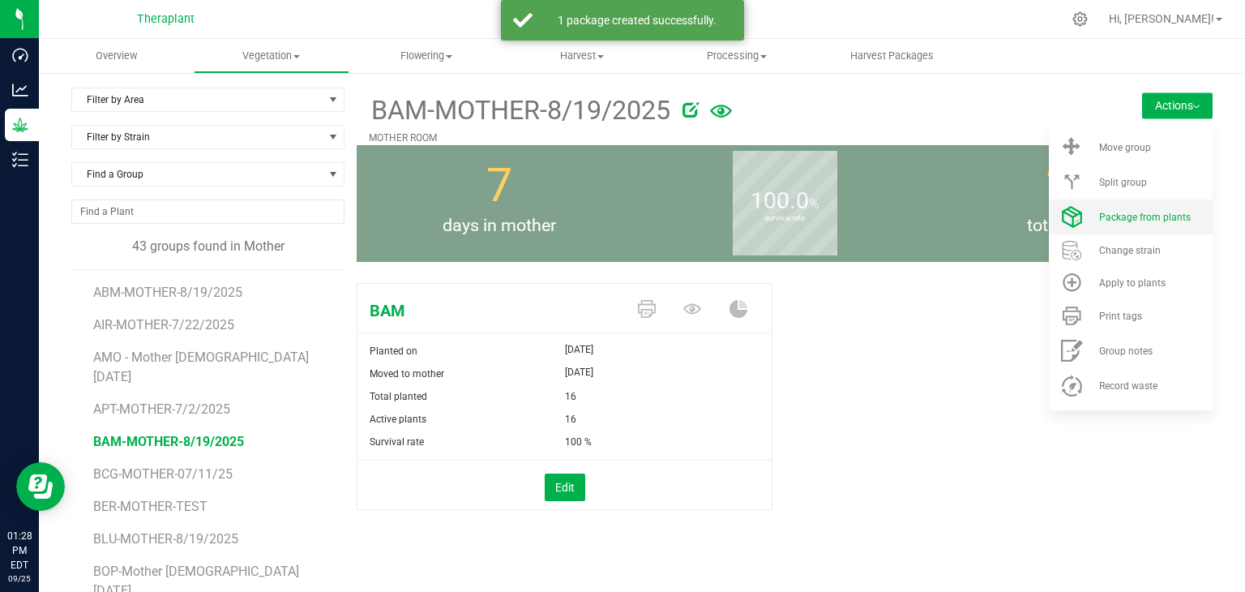
click at [1135, 221] on span "Package from plants" at bounding box center [1145, 217] width 92 height 11
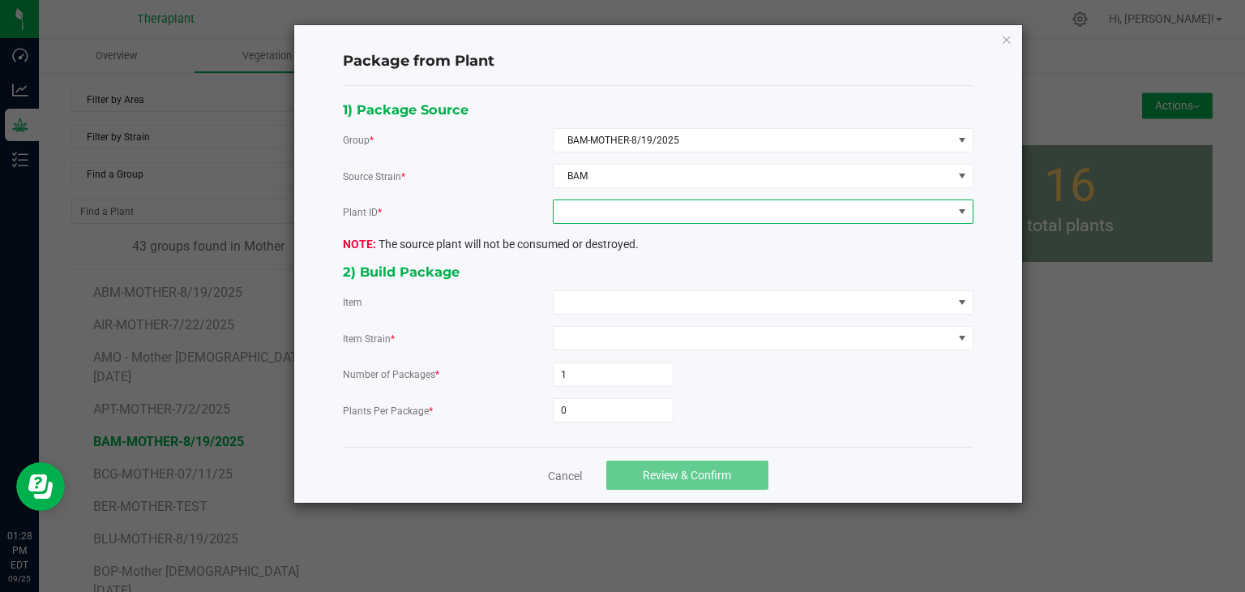
click at [652, 212] on span at bounding box center [753, 211] width 399 height 23
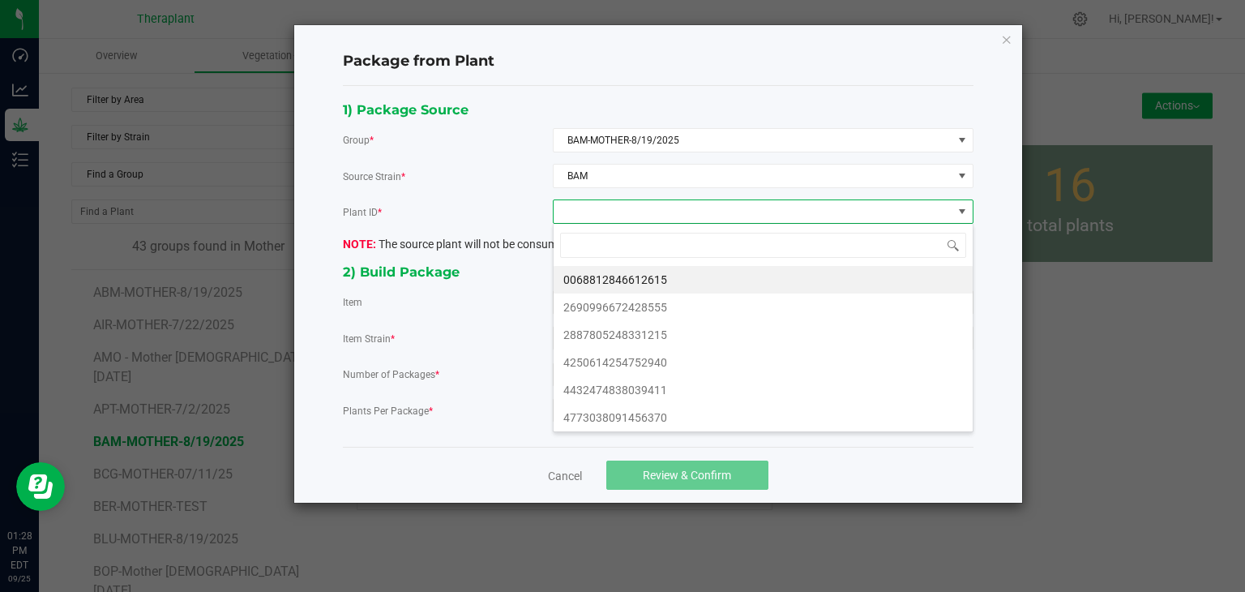
scroll to position [24, 420]
type input "17461"
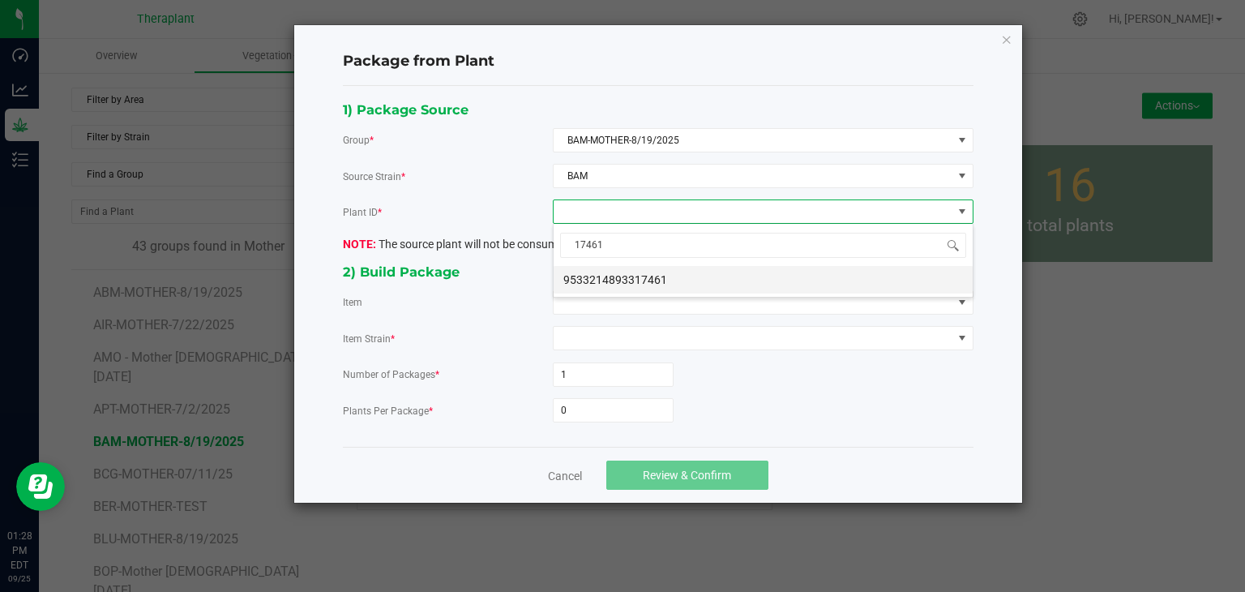
click at [631, 282] on li "9533214893317461" at bounding box center [763, 280] width 419 height 28
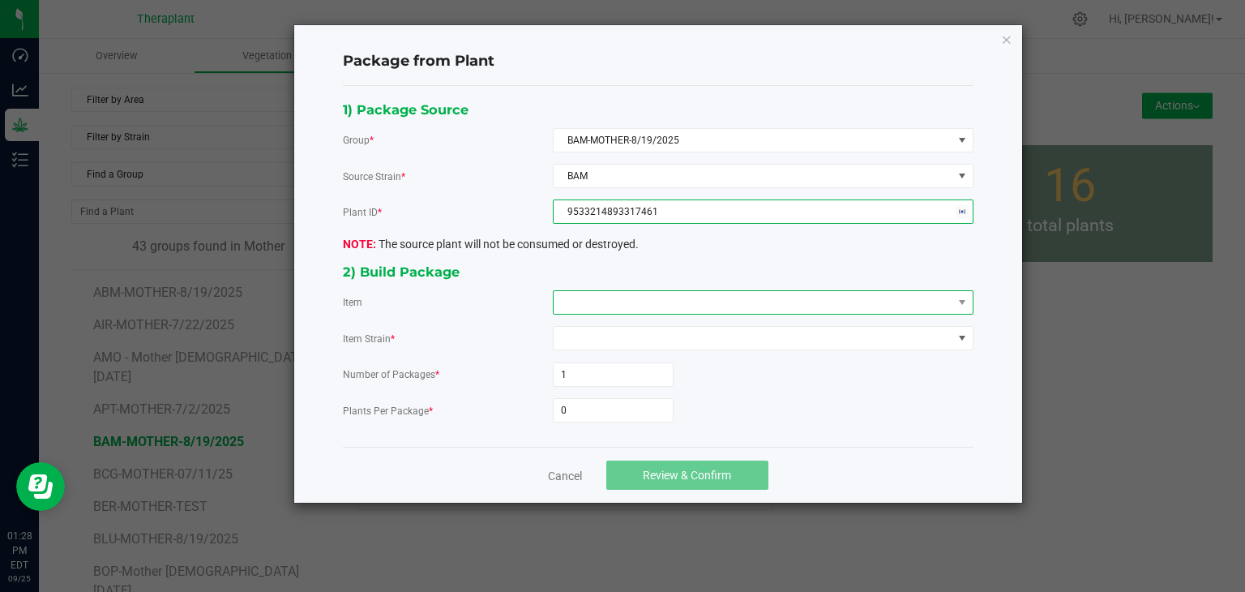
click at [626, 297] on span at bounding box center [753, 302] width 399 height 23
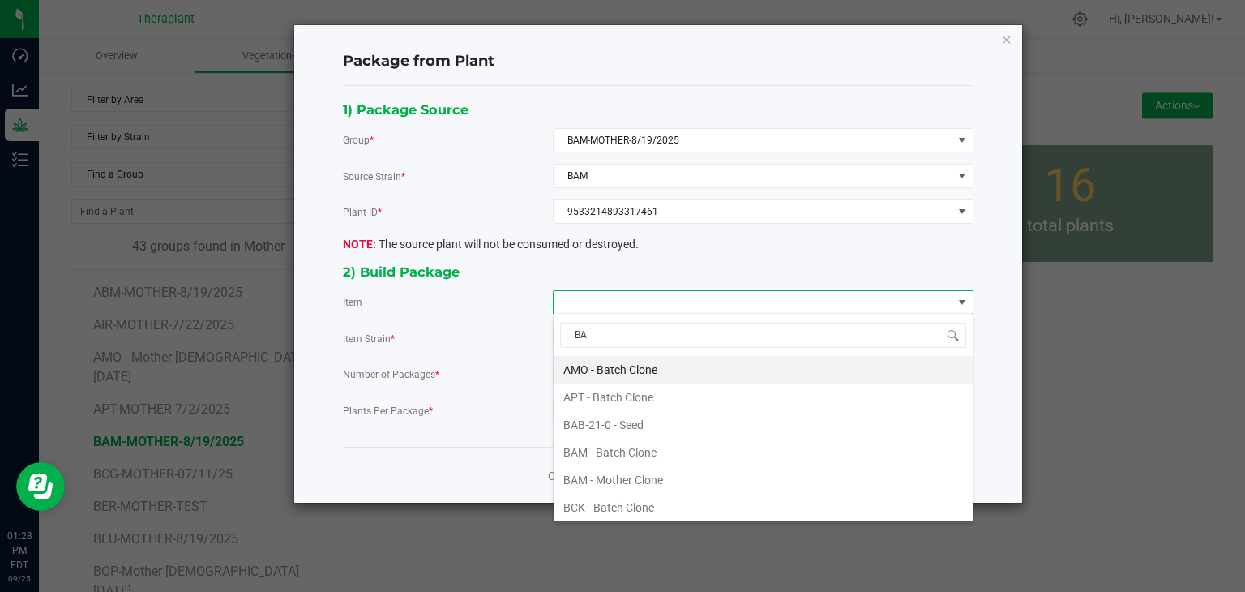
type input "BAM"
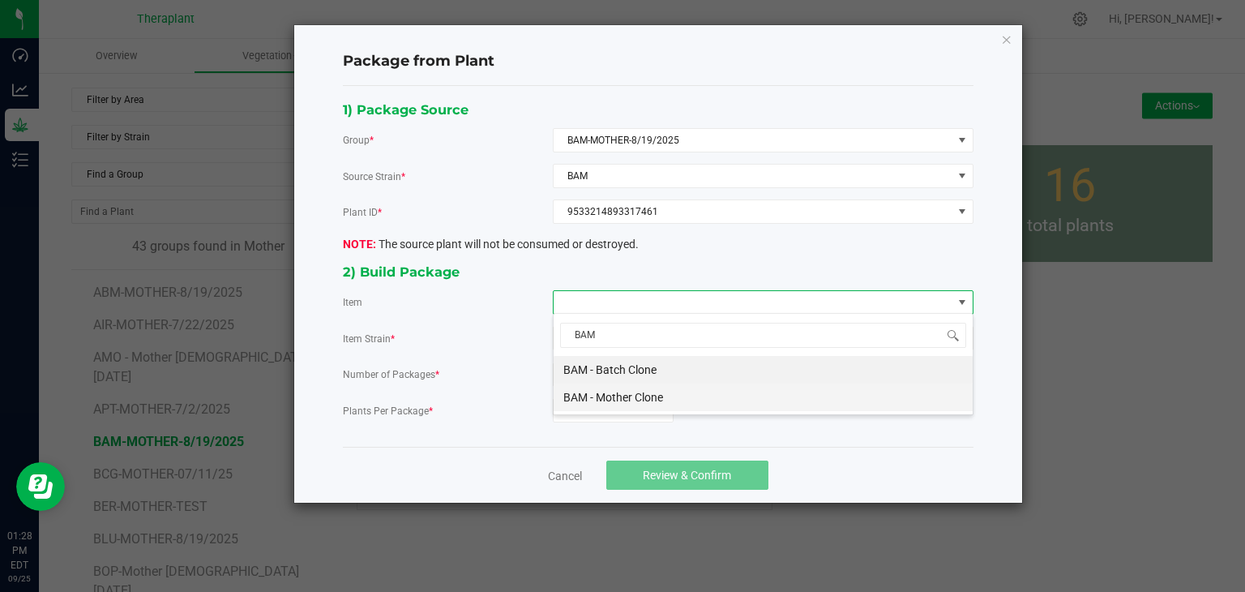
click at [648, 394] on Clone "BAM - Mother Clone" at bounding box center [763, 397] width 419 height 28
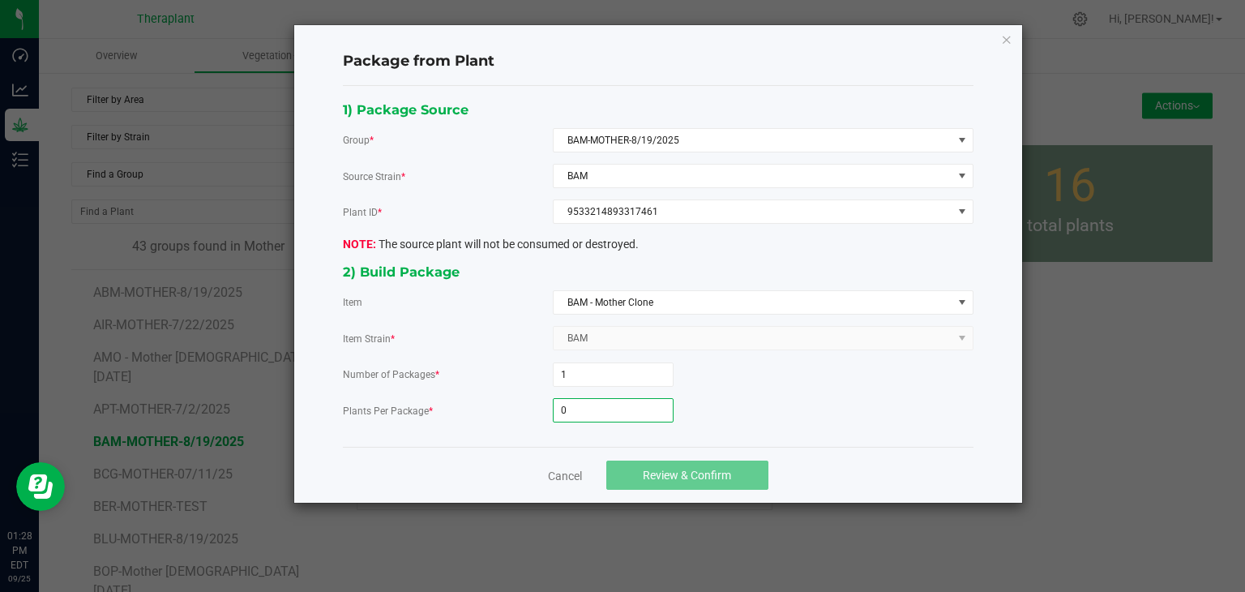
click at [603, 408] on input "0" at bounding box center [613, 410] width 119 height 23
type input "10"
click at [707, 474] on span "Review & Confirm" at bounding box center [687, 475] width 88 height 13
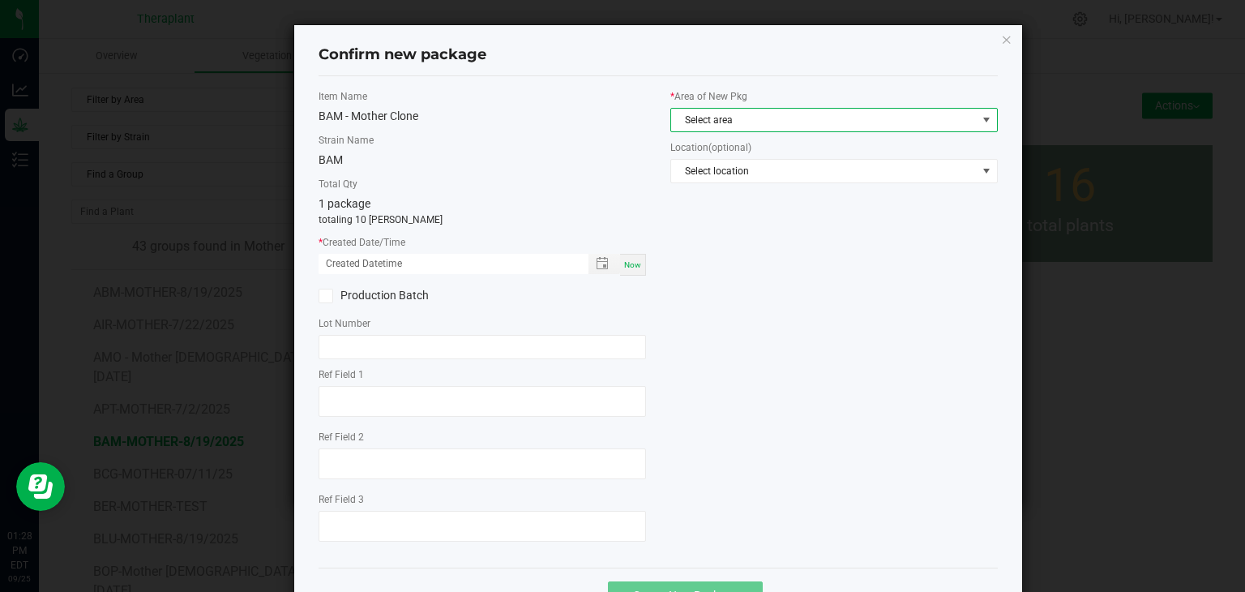
click at [719, 119] on span "Select area" at bounding box center [824, 120] width 306 height 23
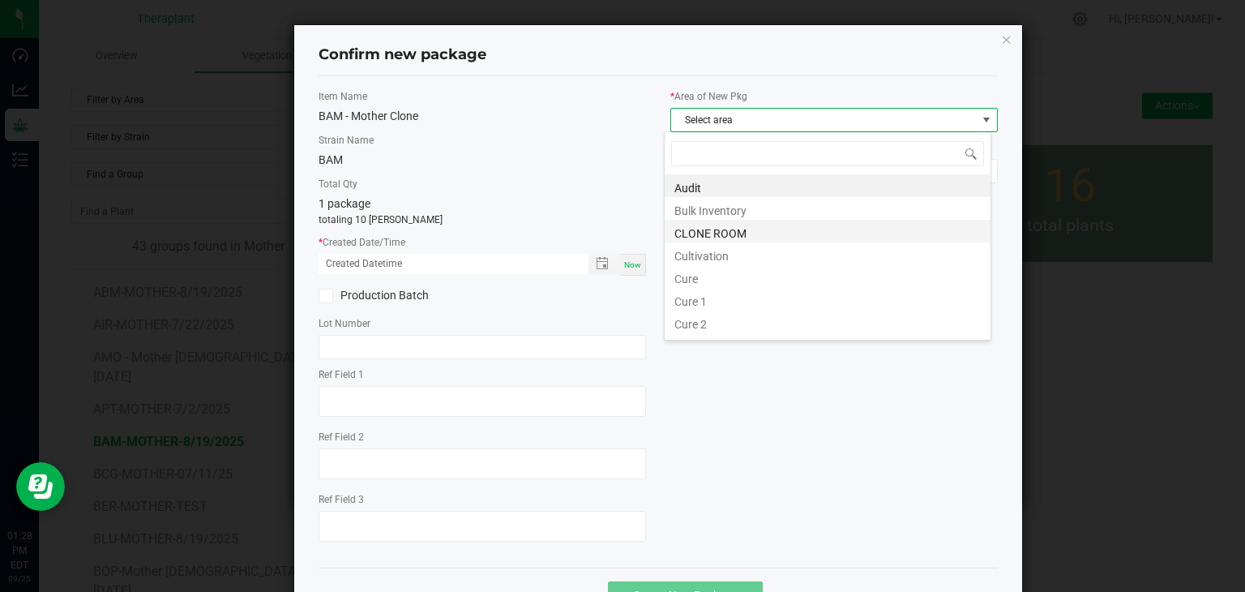
scroll to position [24, 327]
drag, startPoint x: 697, startPoint y: 234, endPoint x: 633, endPoint y: 269, distance: 72.9
click at [696, 233] on li "CLONE ROOM" at bounding box center [828, 231] width 326 height 23
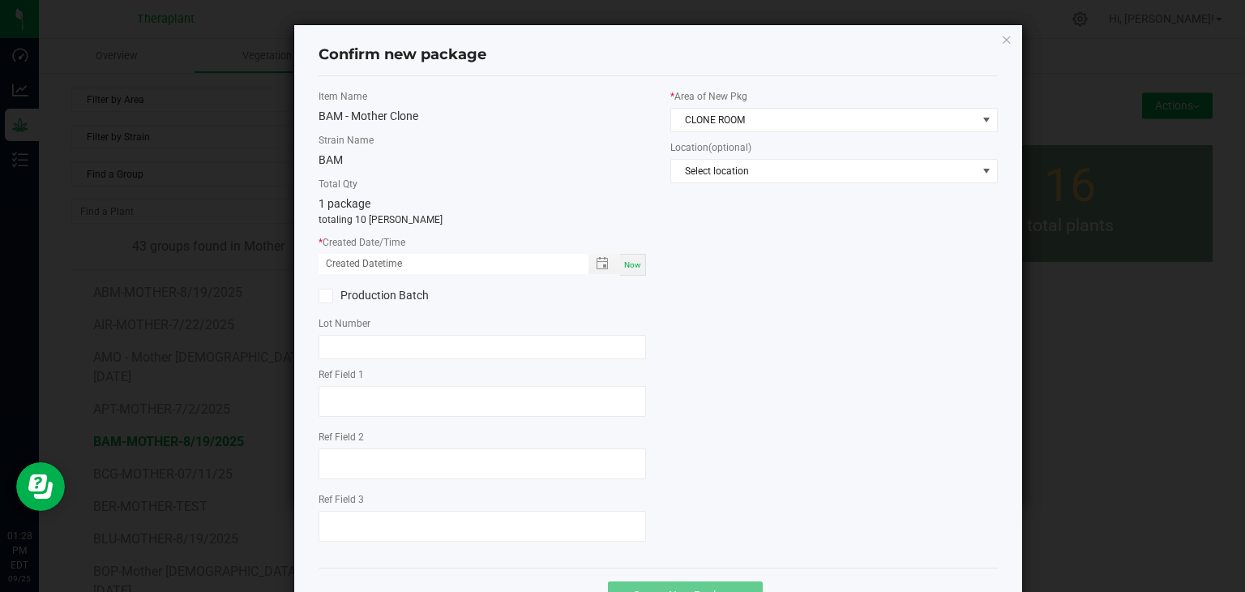
click at [635, 267] on div "Now" at bounding box center [633, 265] width 26 height 22
type input "[DATE] 01:28 PM"
click at [484, 432] on label "Ref Field 2" at bounding box center [482, 437] width 327 height 15
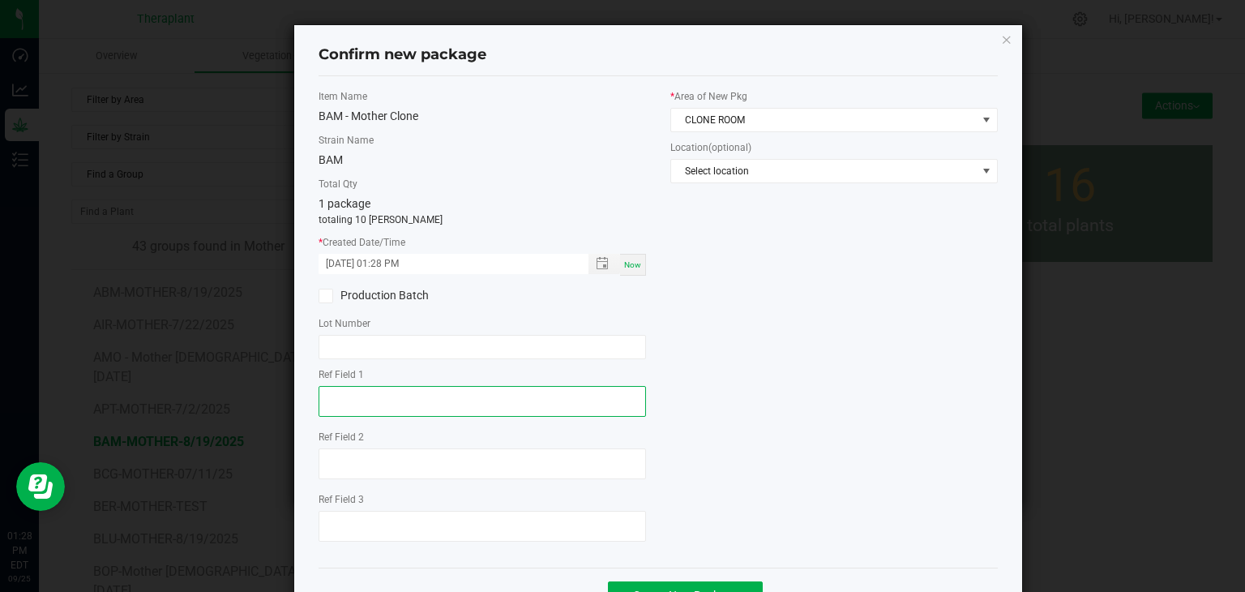
click at [487, 407] on textarea at bounding box center [482, 401] width 327 height 31
type textarea "17461"
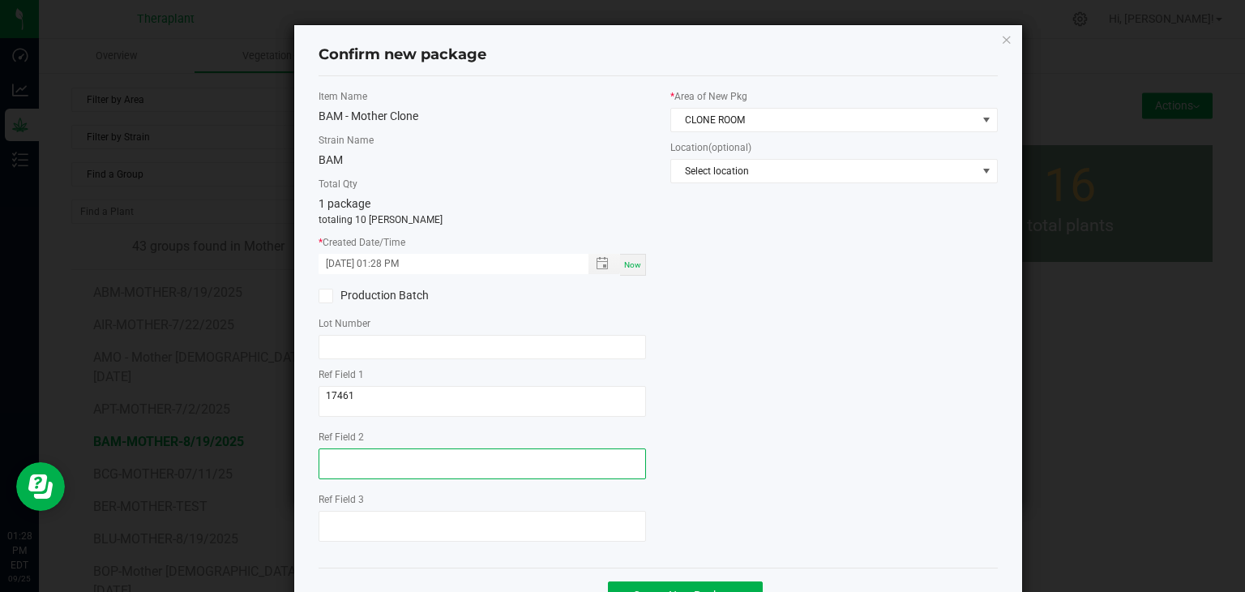
click at [428, 459] on textarea at bounding box center [482, 463] width 327 height 31
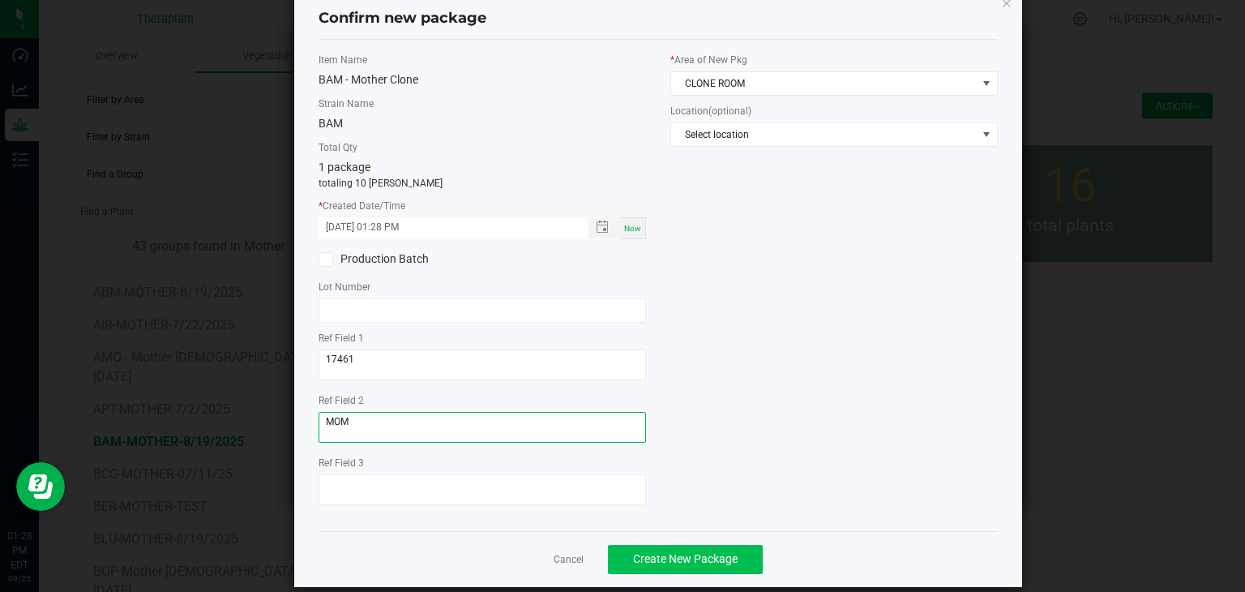
scroll to position [56, 0]
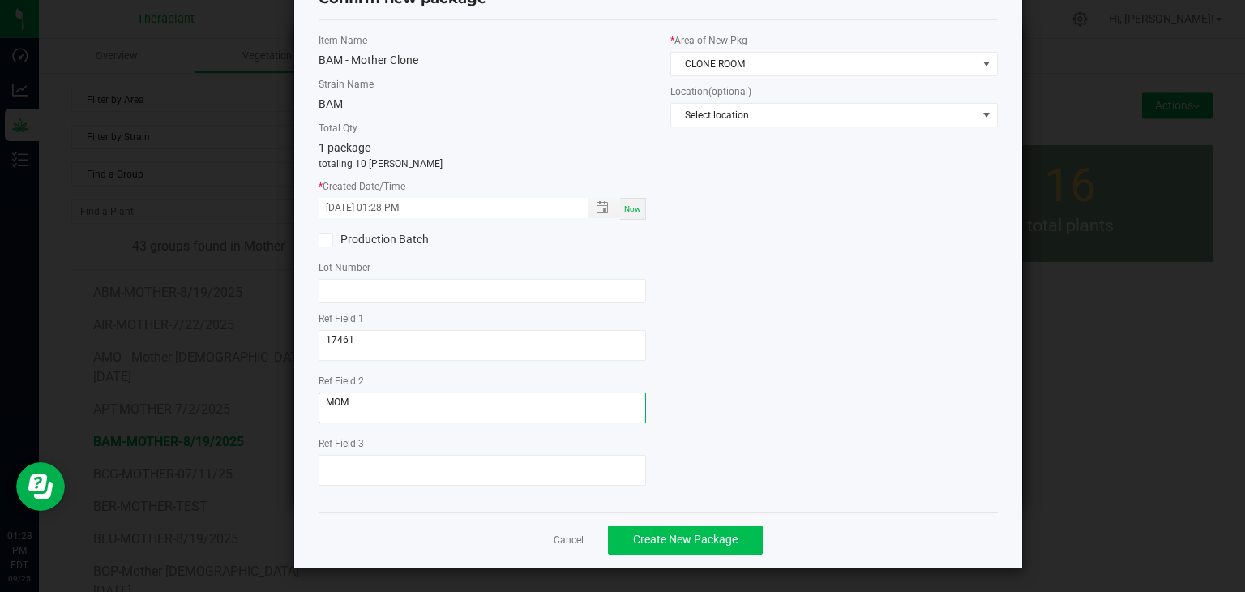
type textarea "MOM"
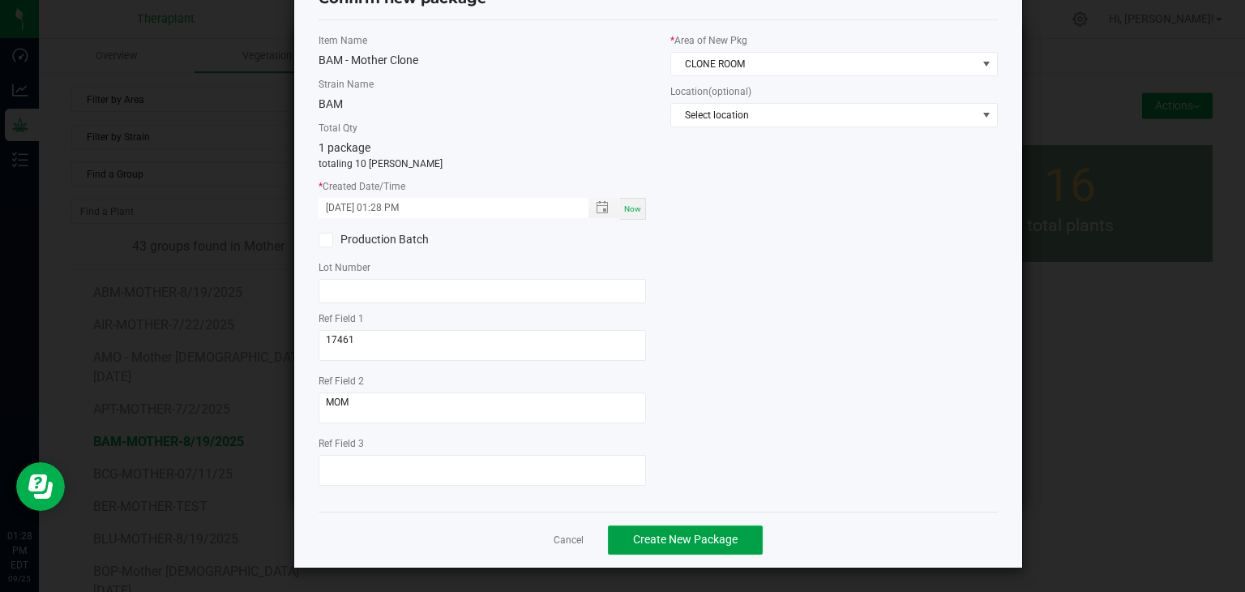
click at [681, 538] on span "Create New Package" at bounding box center [685, 539] width 105 height 13
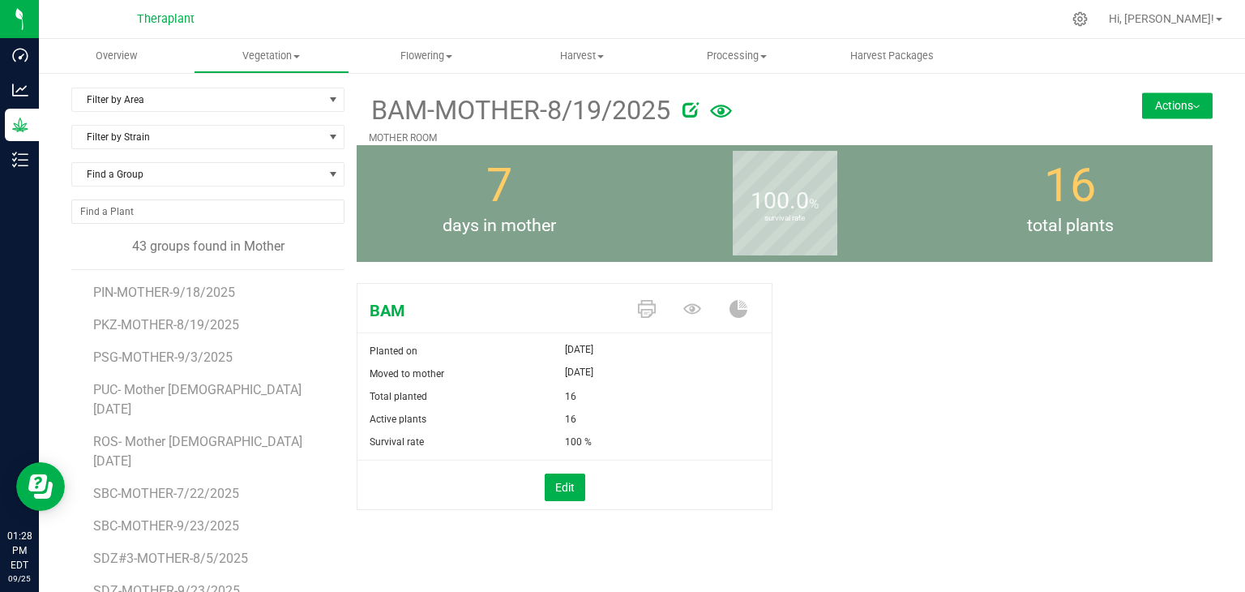
scroll to position [1002, 0]
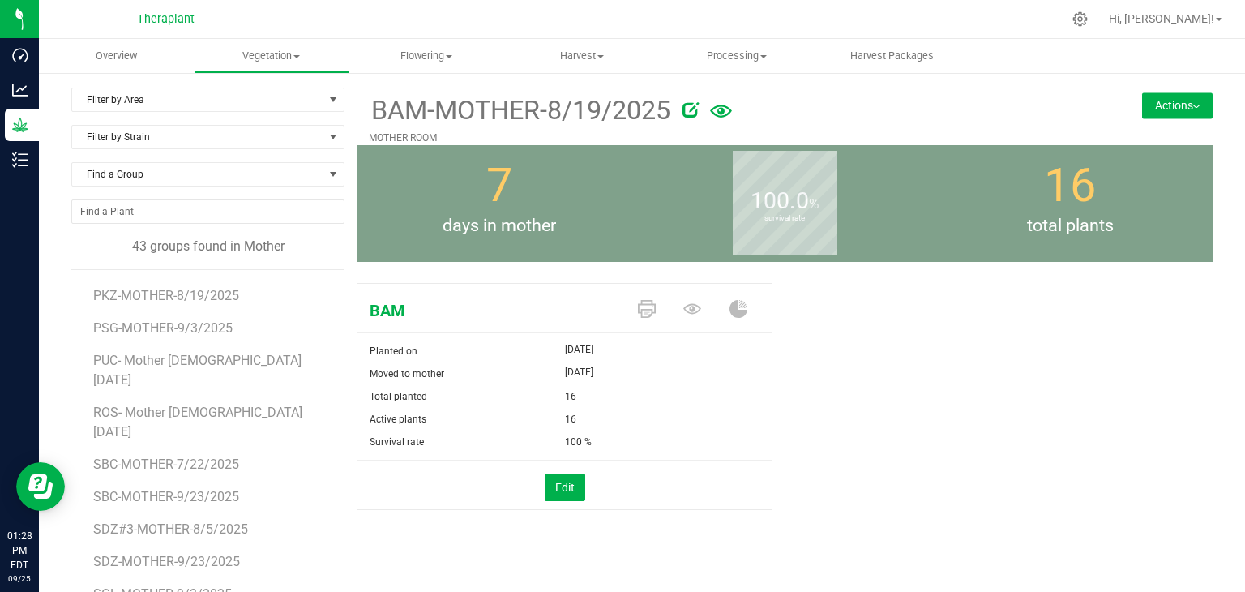
click at [1196, 95] on button "Actions" at bounding box center [1177, 105] width 71 height 26
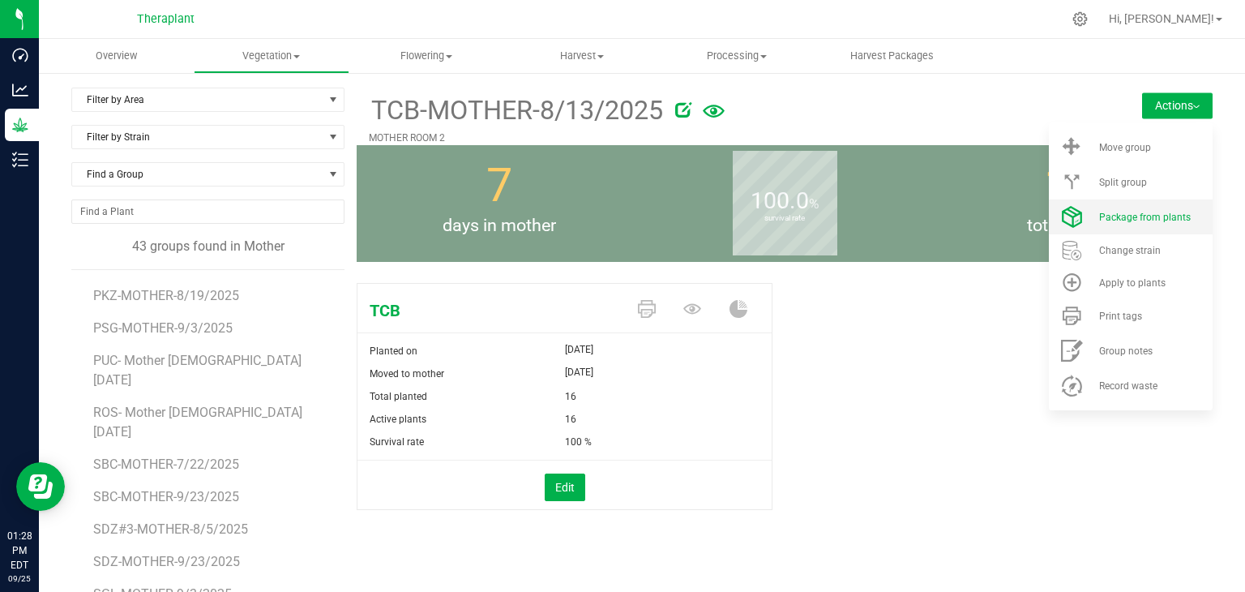
click at [1119, 215] on span "Package from plants" at bounding box center [1145, 217] width 92 height 11
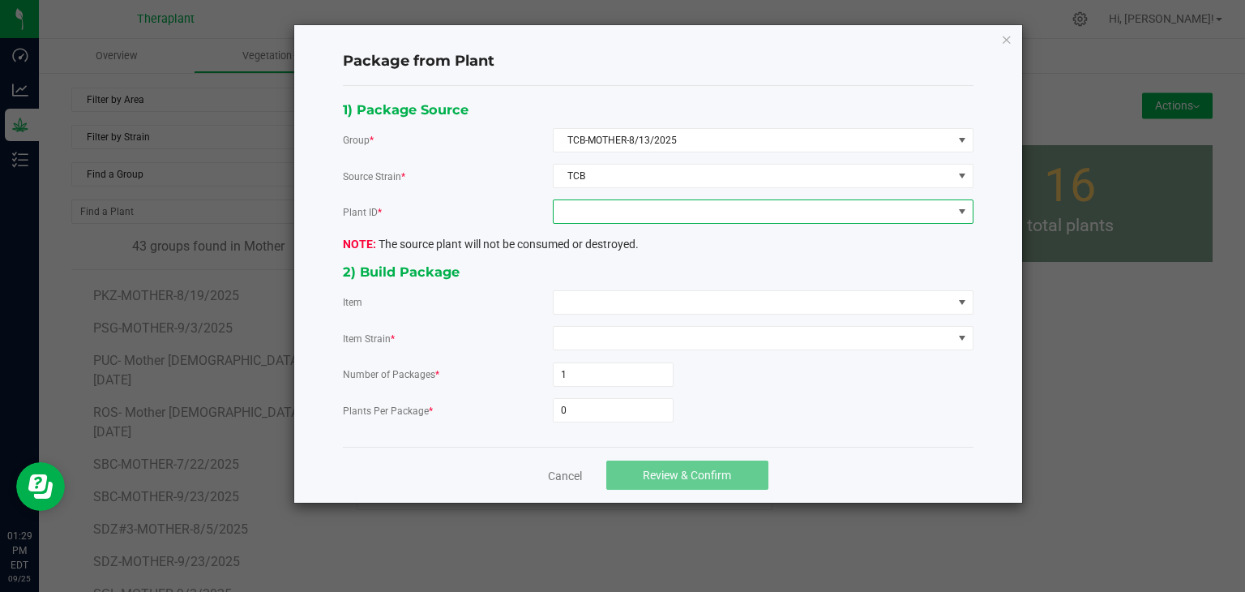
click at [627, 215] on span at bounding box center [753, 211] width 399 height 23
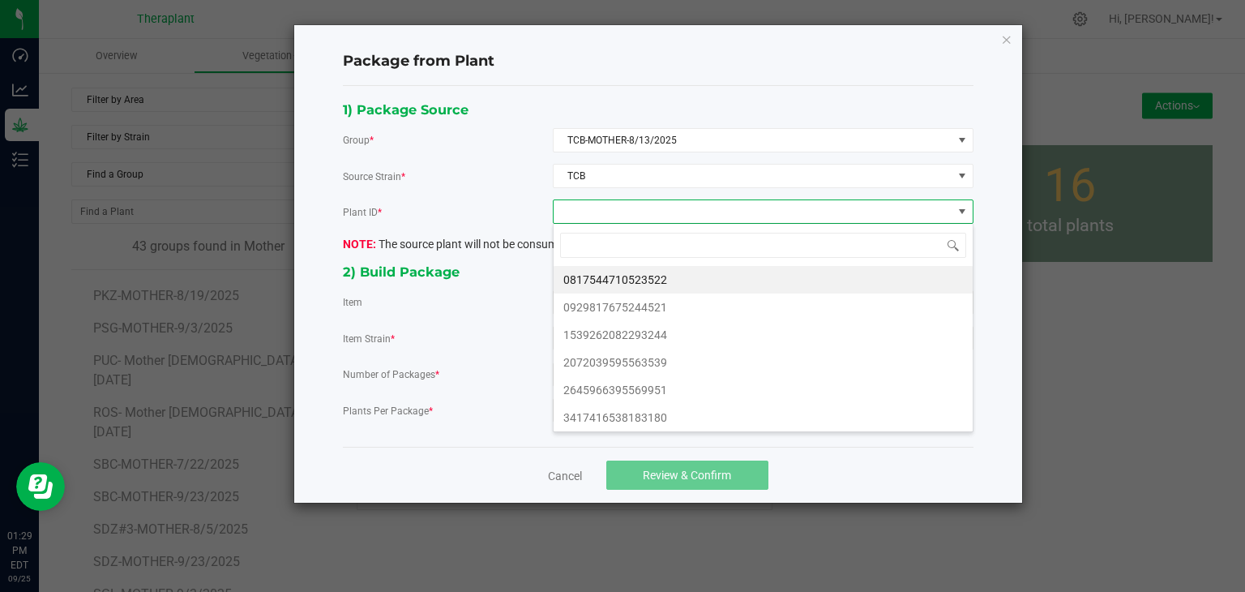
scroll to position [24, 420]
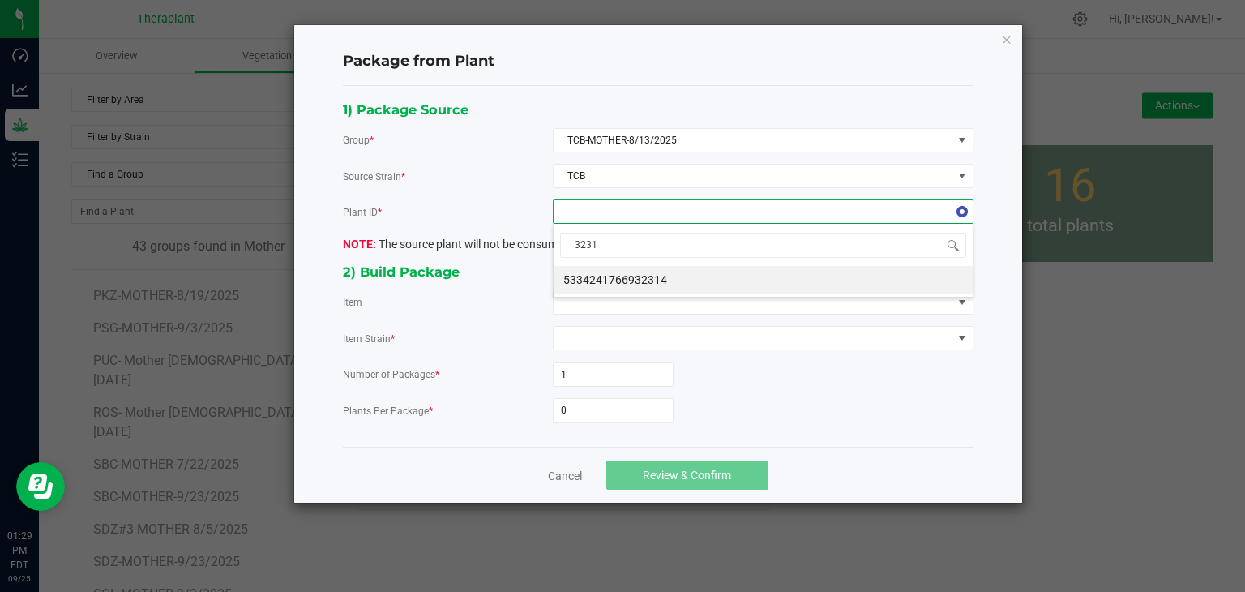
type input "32314"
click at [603, 289] on li "5334241766932314" at bounding box center [763, 280] width 419 height 28
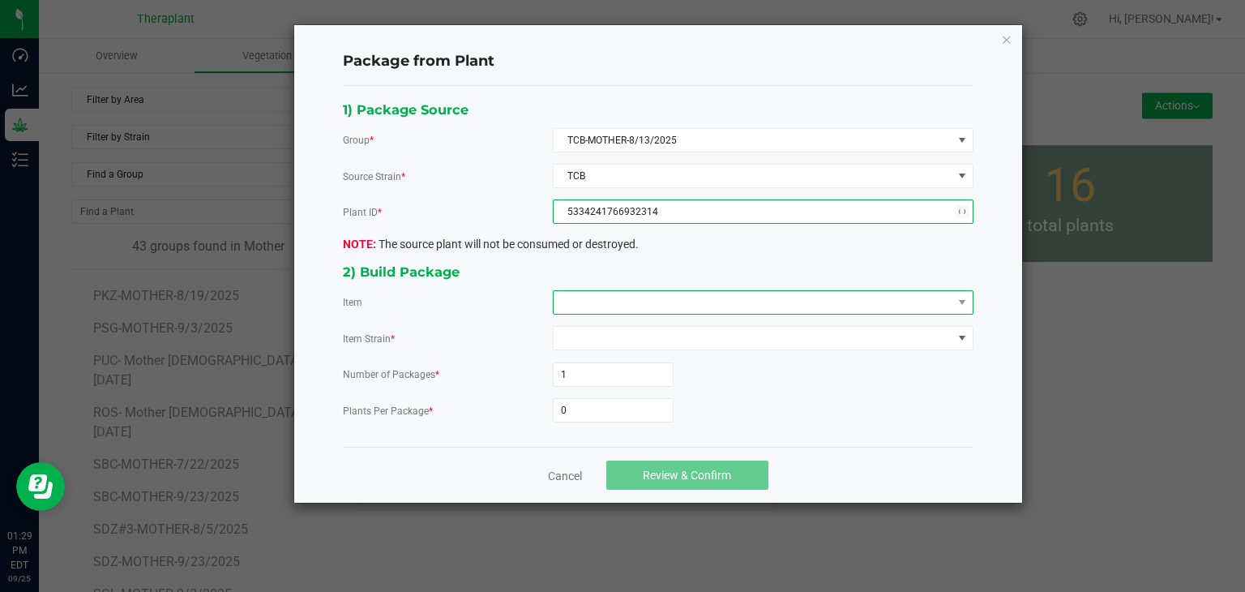
click at [598, 296] on span at bounding box center [753, 302] width 399 height 23
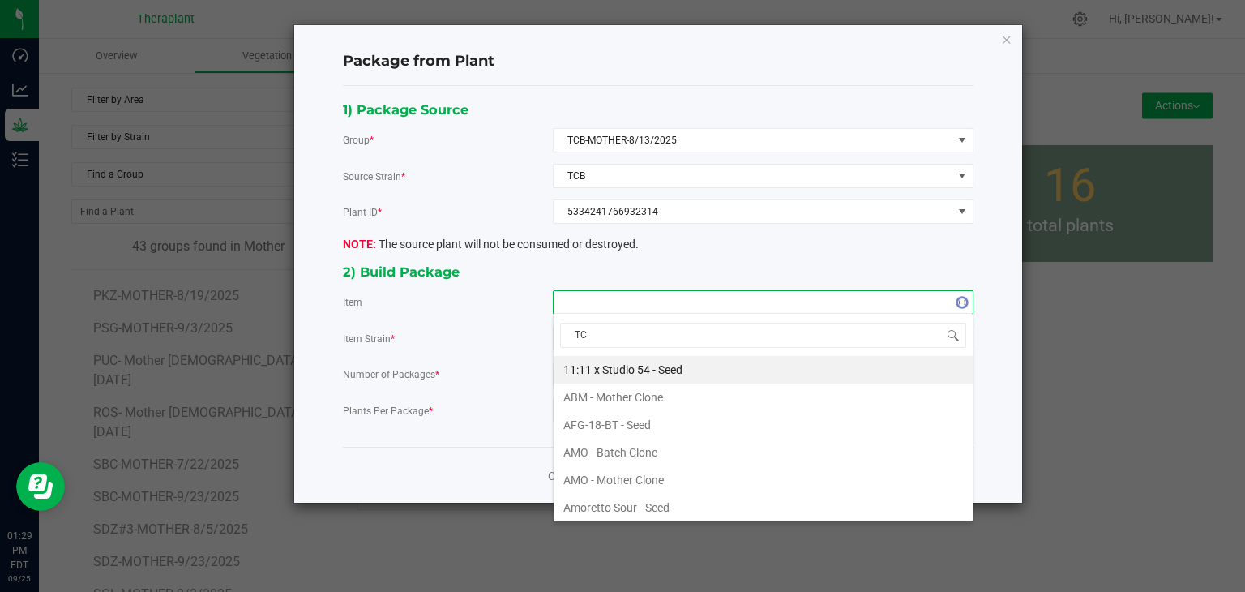
type input "TCB"
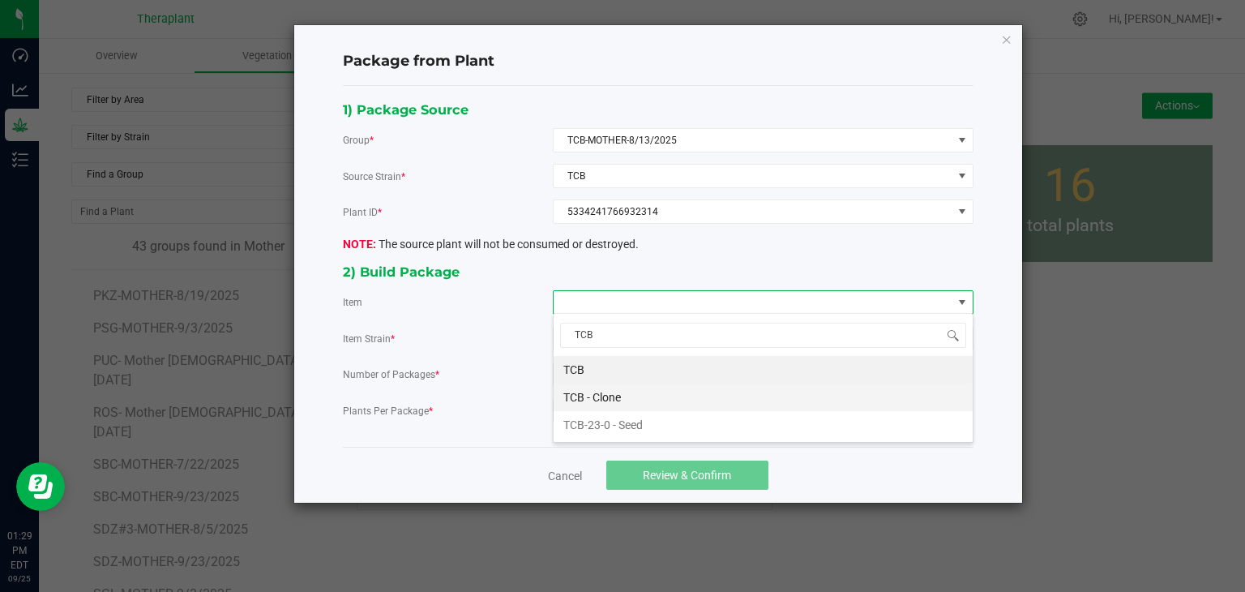
click at [606, 400] on Clone "TCB - Clone" at bounding box center [763, 397] width 419 height 28
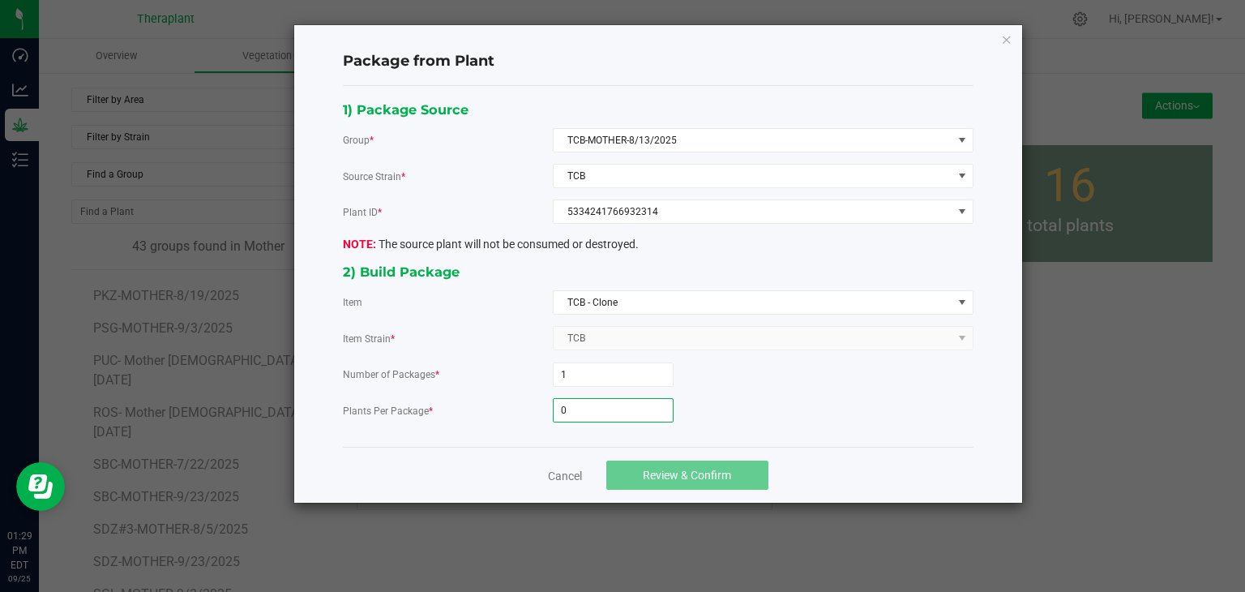
click at [606, 400] on input "0" at bounding box center [613, 410] width 119 height 23
type input "18"
click at [678, 474] on span "Review & Confirm" at bounding box center [687, 475] width 88 height 13
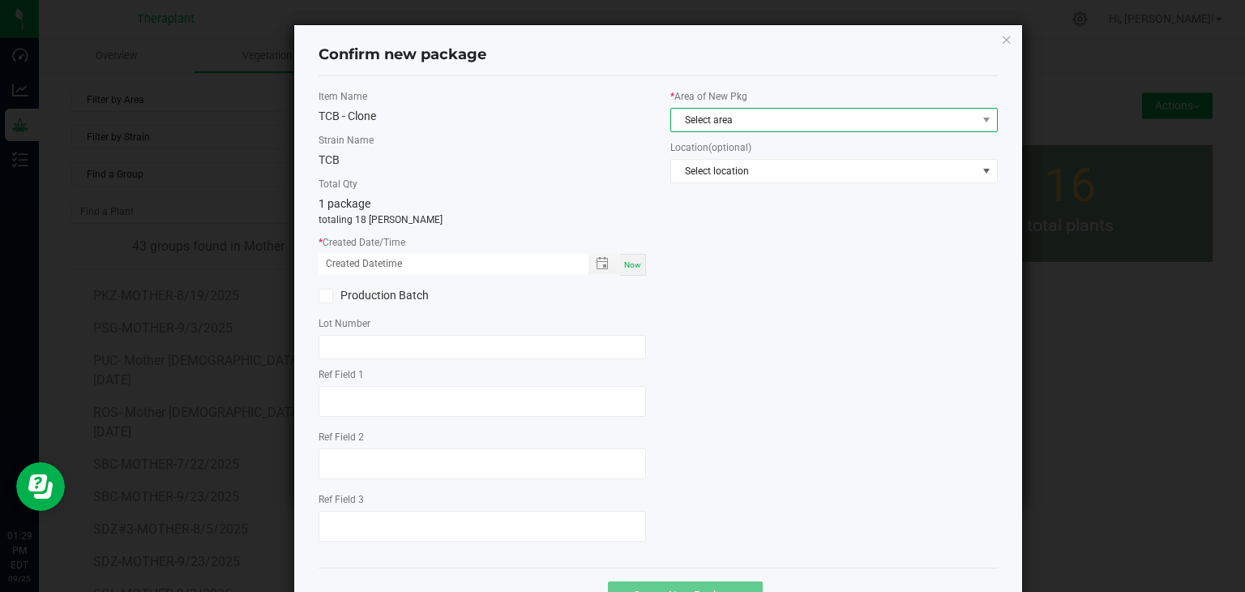
click at [723, 114] on span "Select area" at bounding box center [824, 120] width 306 height 23
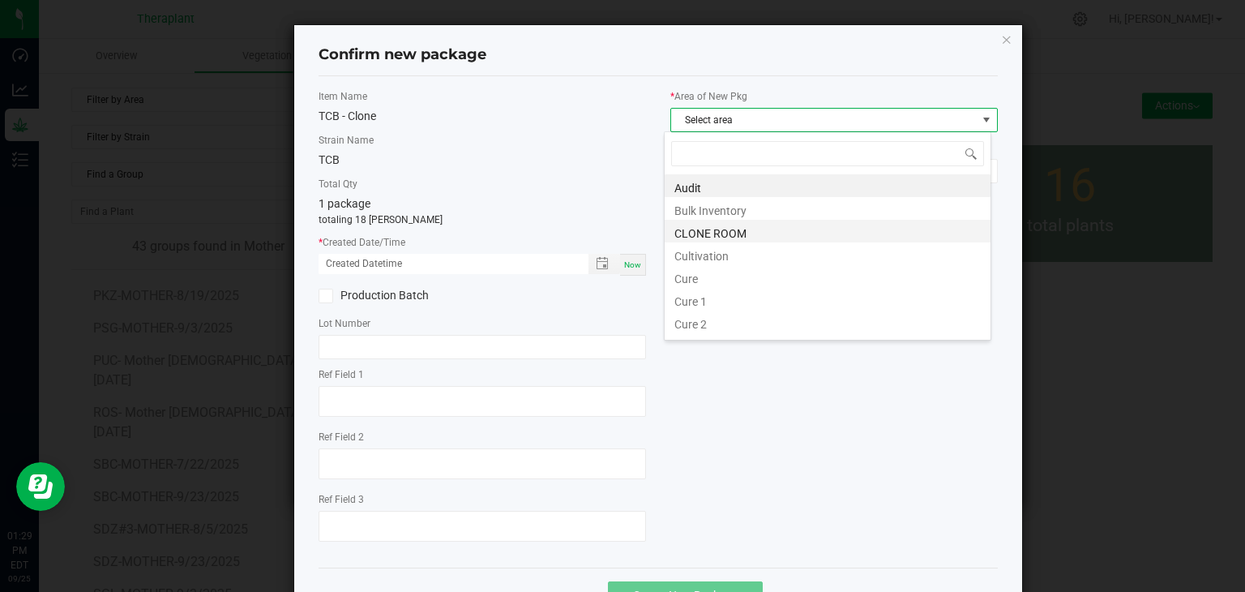
scroll to position [24, 327]
click at [721, 238] on li "CLONE ROOM" at bounding box center [828, 231] width 326 height 23
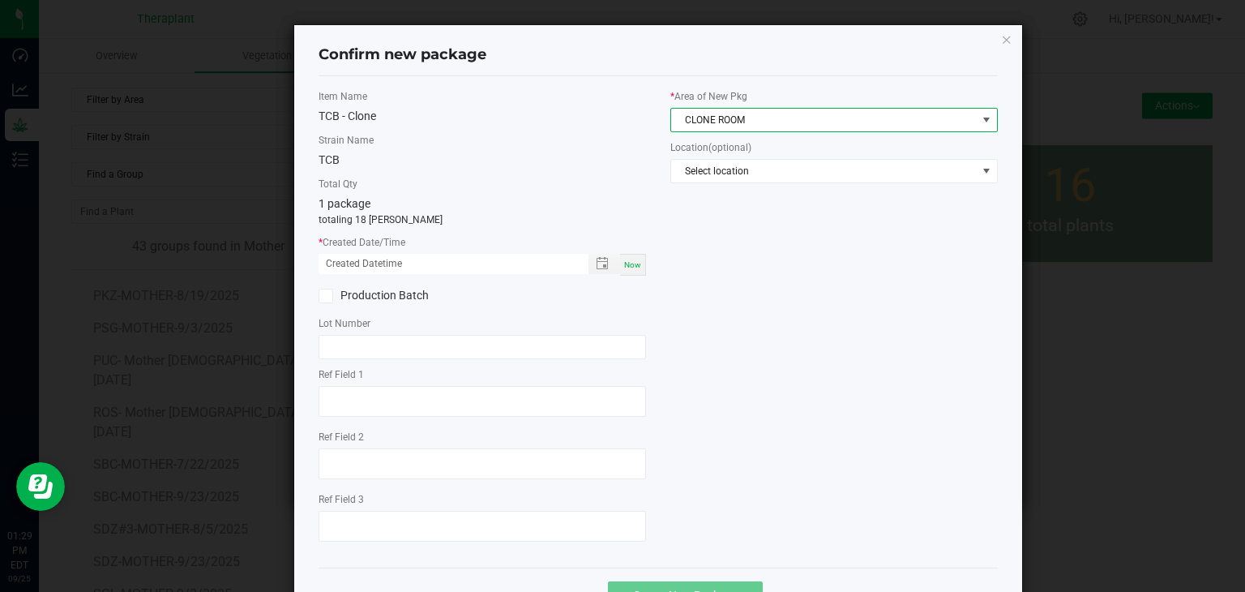
click at [624, 263] on span "Now" at bounding box center [632, 264] width 17 height 9
type input "[DATE] 01:29 PM"
click at [413, 381] on div "Ref Field 1" at bounding box center [482, 394] width 327 height 54
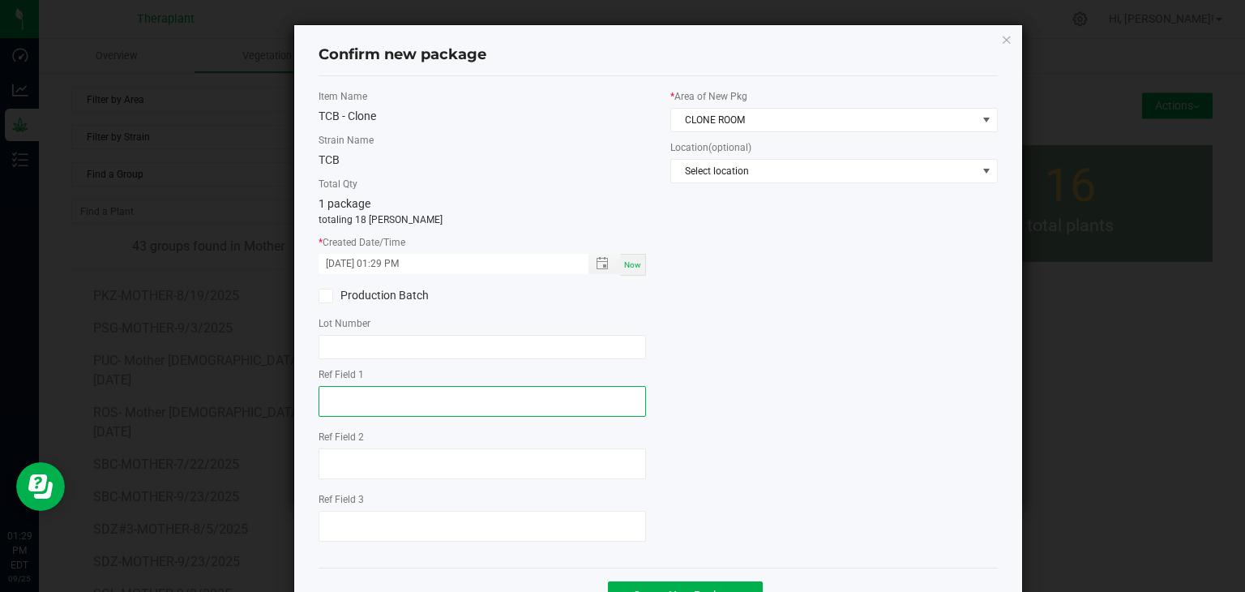
click at [408, 390] on textarea at bounding box center [482, 401] width 327 height 31
type textarea "32314"
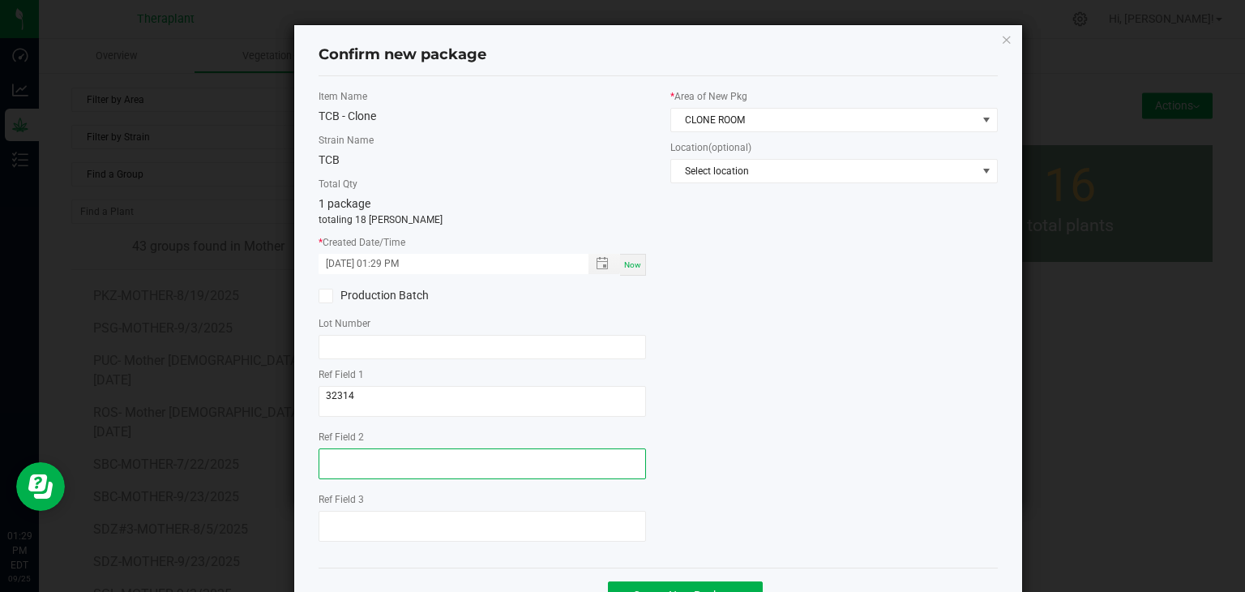
click at [319, 471] on textarea at bounding box center [482, 463] width 327 height 31
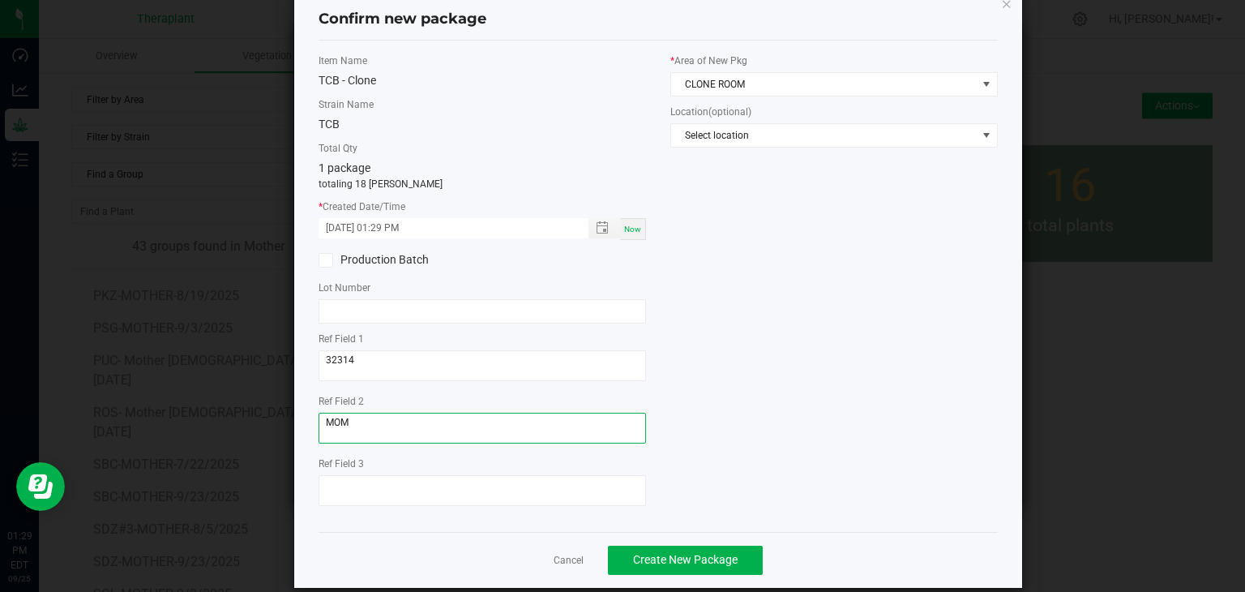
scroll to position [56, 0]
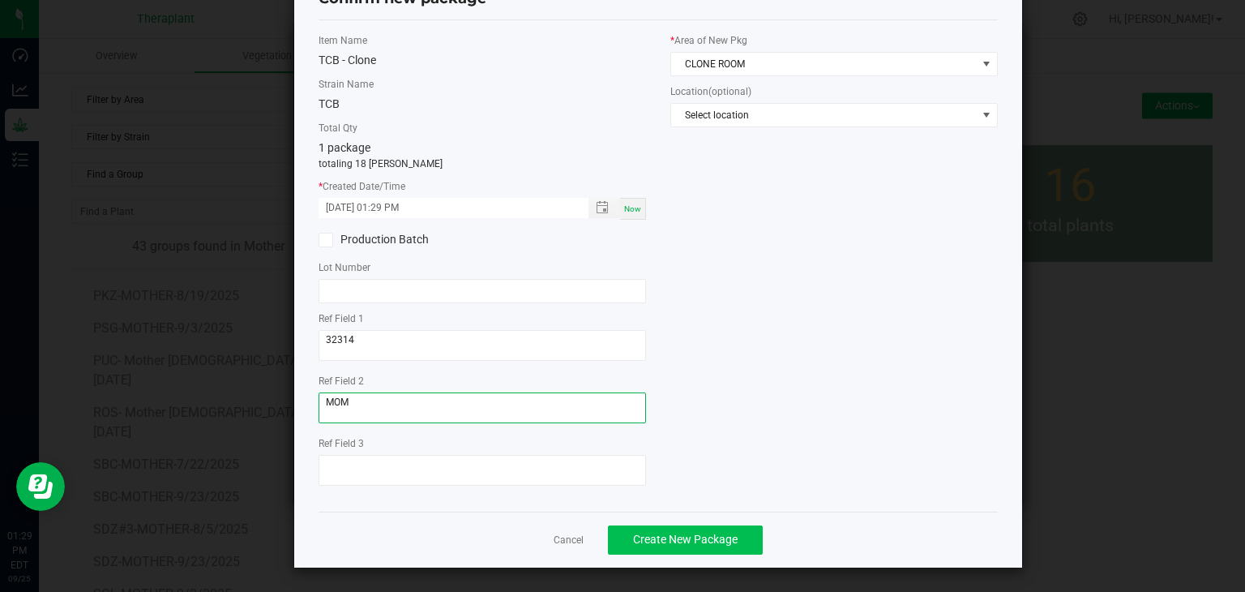
type textarea "MOM"
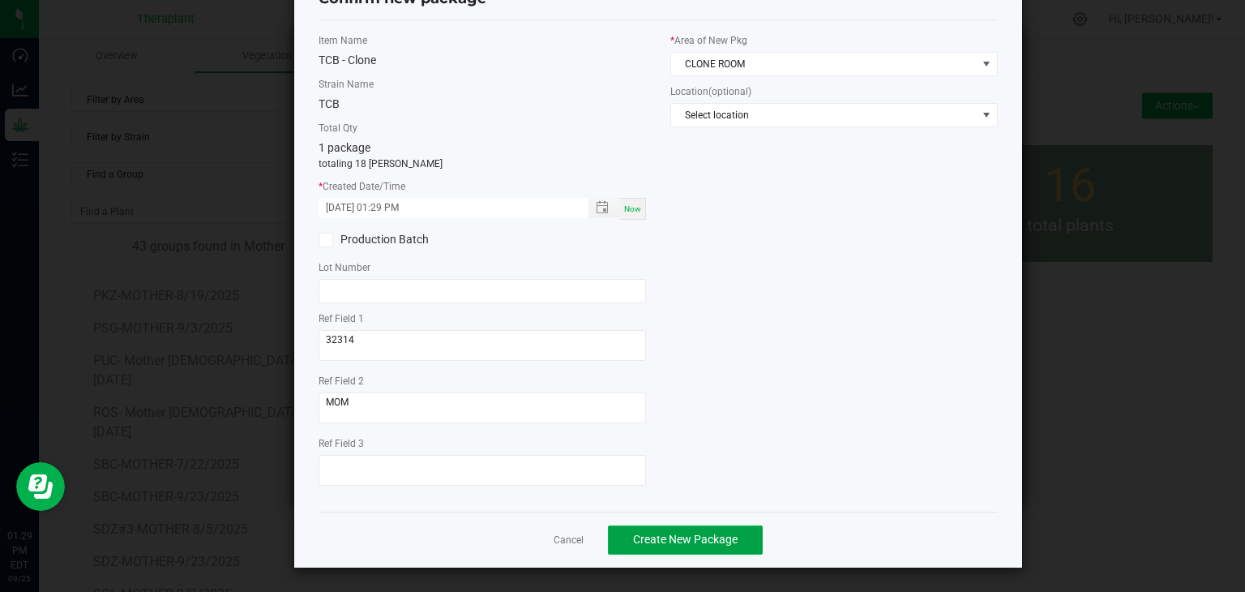
click at [646, 539] on span "Create New Package" at bounding box center [685, 539] width 105 height 13
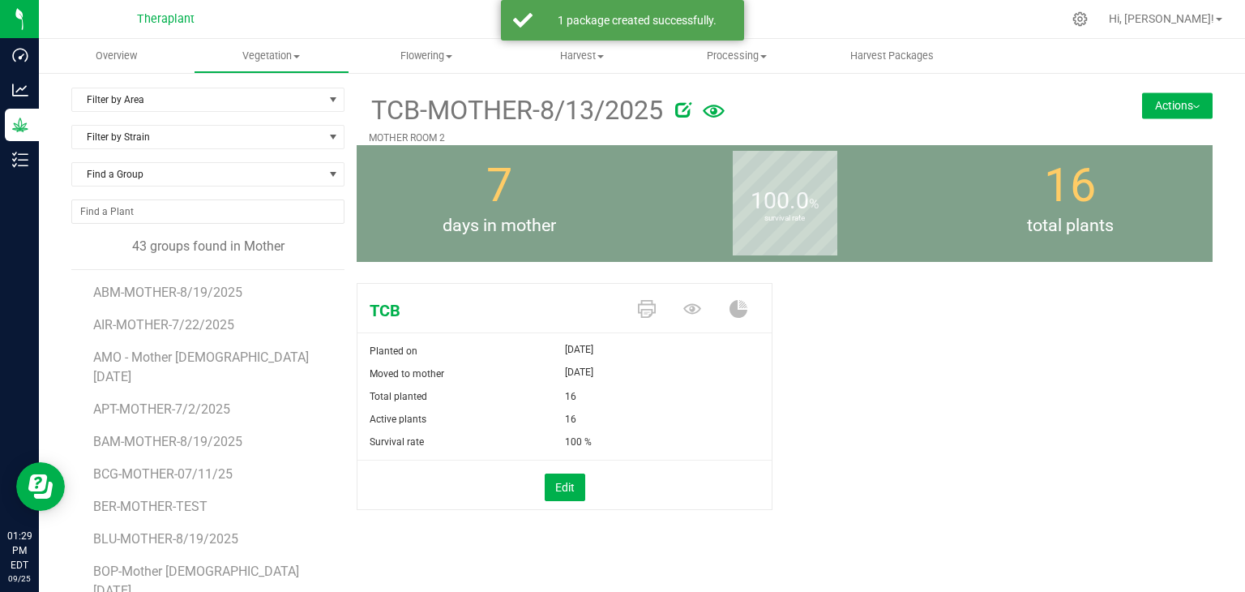
click at [1195, 88] on div "Actions Move group Split group Package from plants" at bounding box center [1141, 88] width 143 height 1
click at [1188, 111] on button "Actions" at bounding box center [1177, 105] width 71 height 26
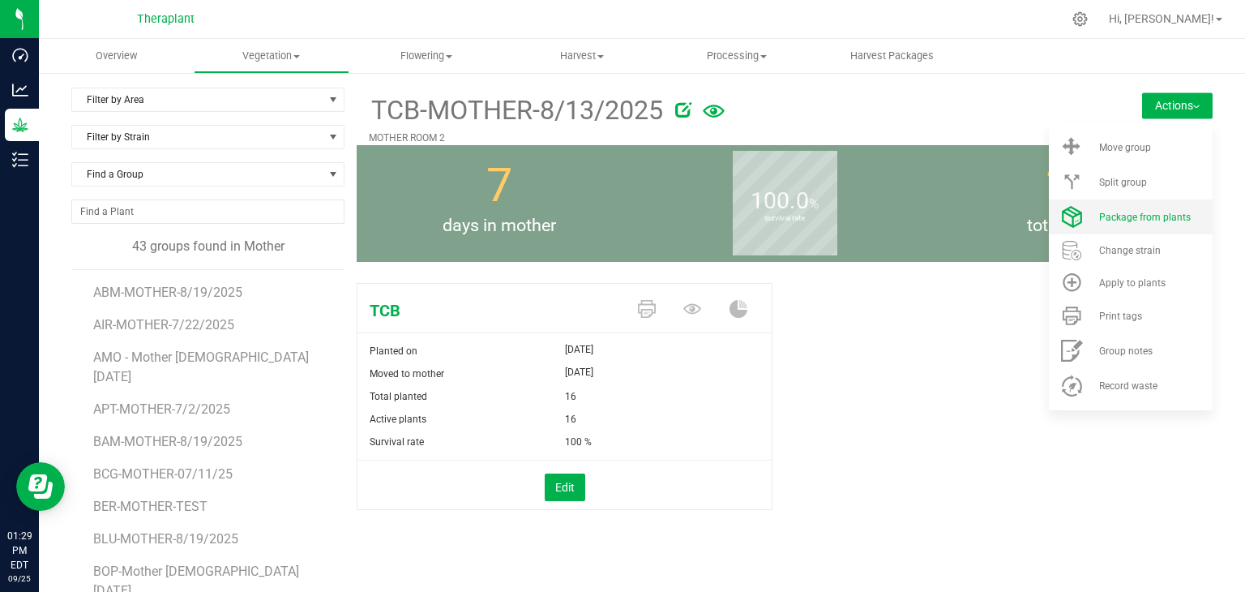
click at [1128, 213] on span "Package from plants" at bounding box center [1145, 217] width 92 height 11
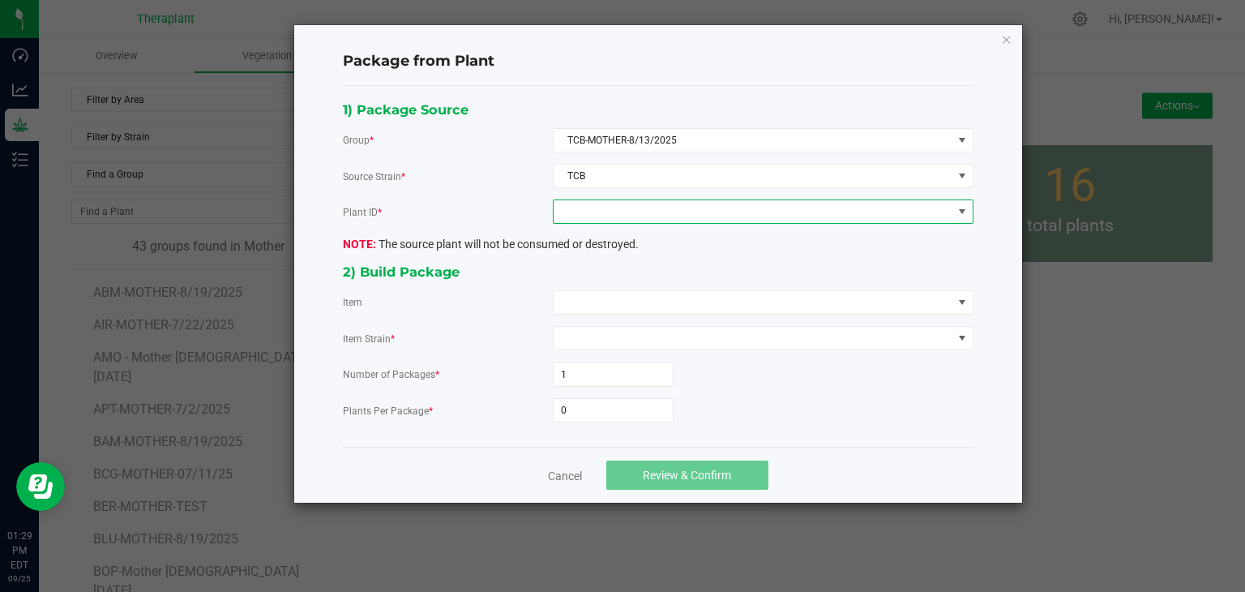
click at [673, 216] on span at bounding box center [753, 211] width 399 height 23
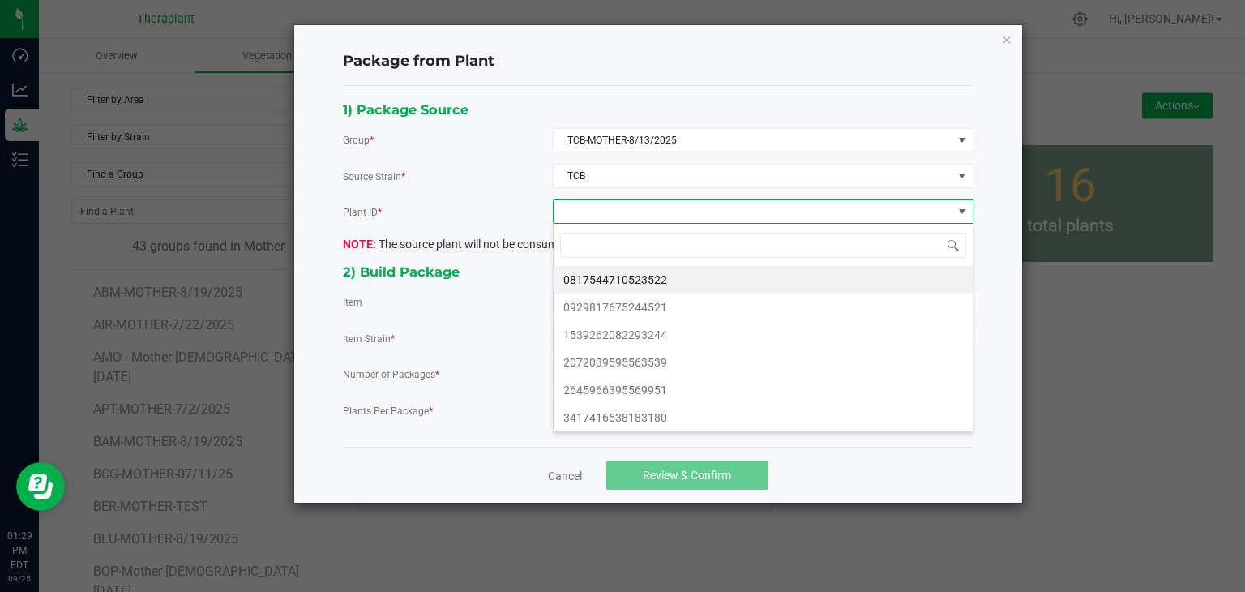
scroll to position [24, 420]
type input "25911"
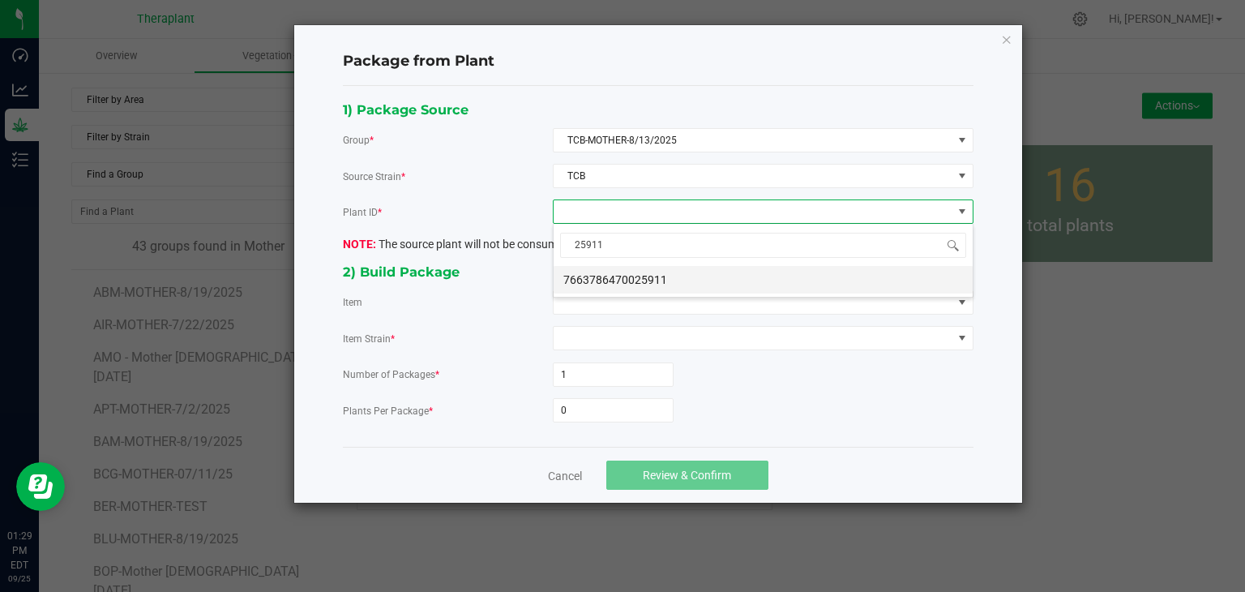
click at [617, 283] on li "7663786470025911" at bounding box center [763, 280] width 419 height 28
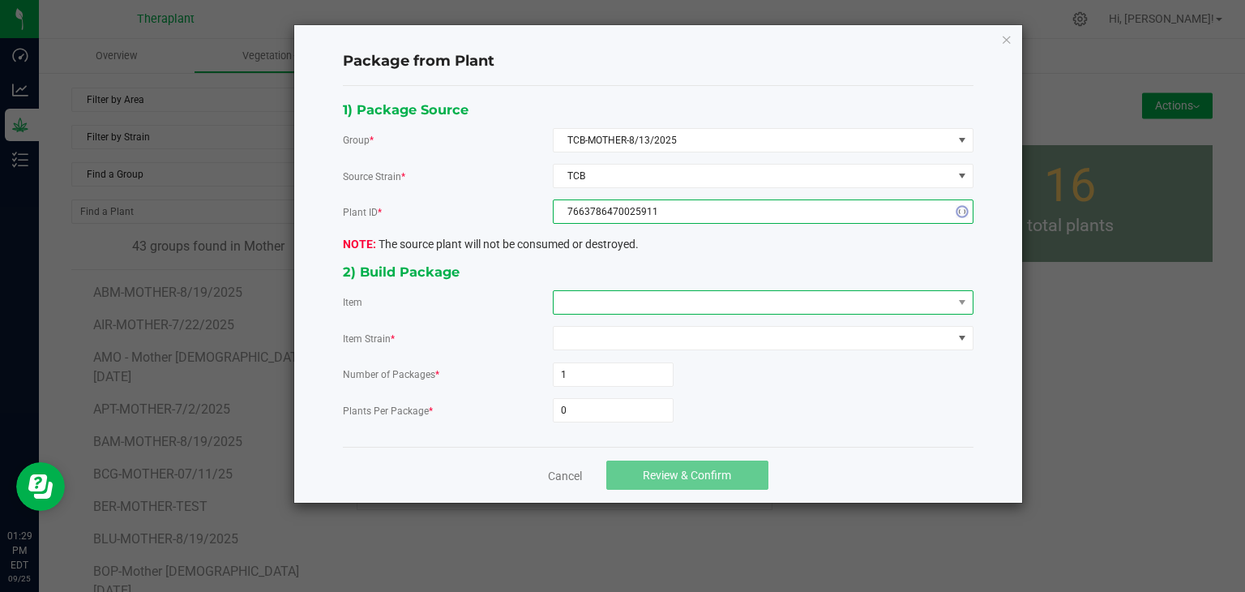
click at [610, 302] on span at bounding box center [753, 302] width 399 height 23
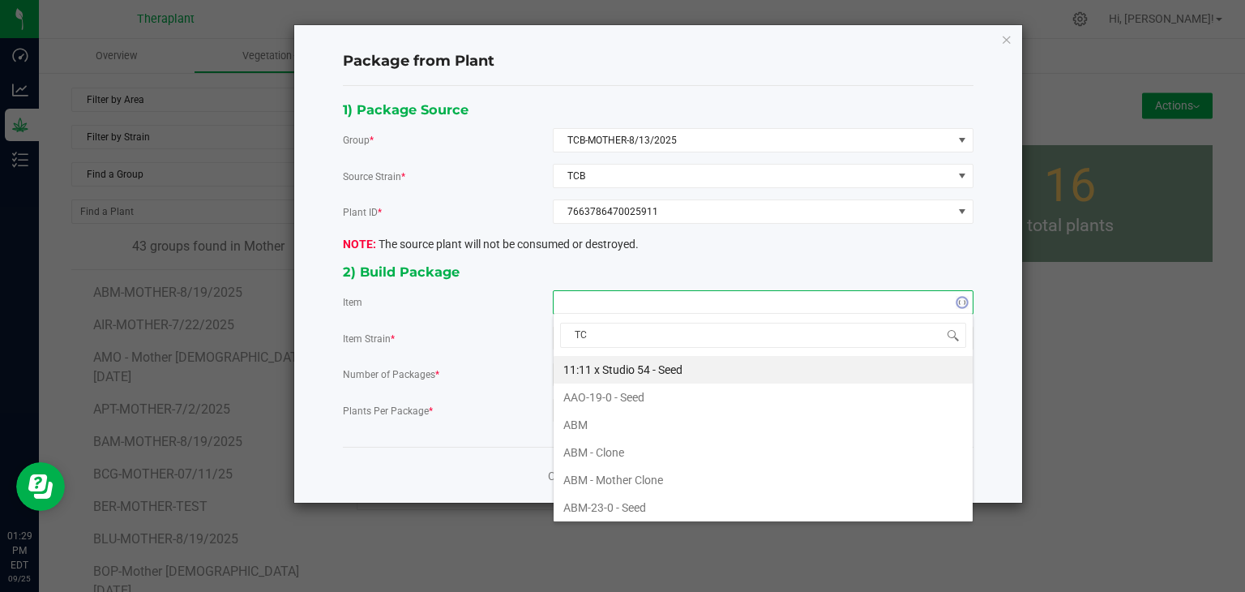
type input "TCB"
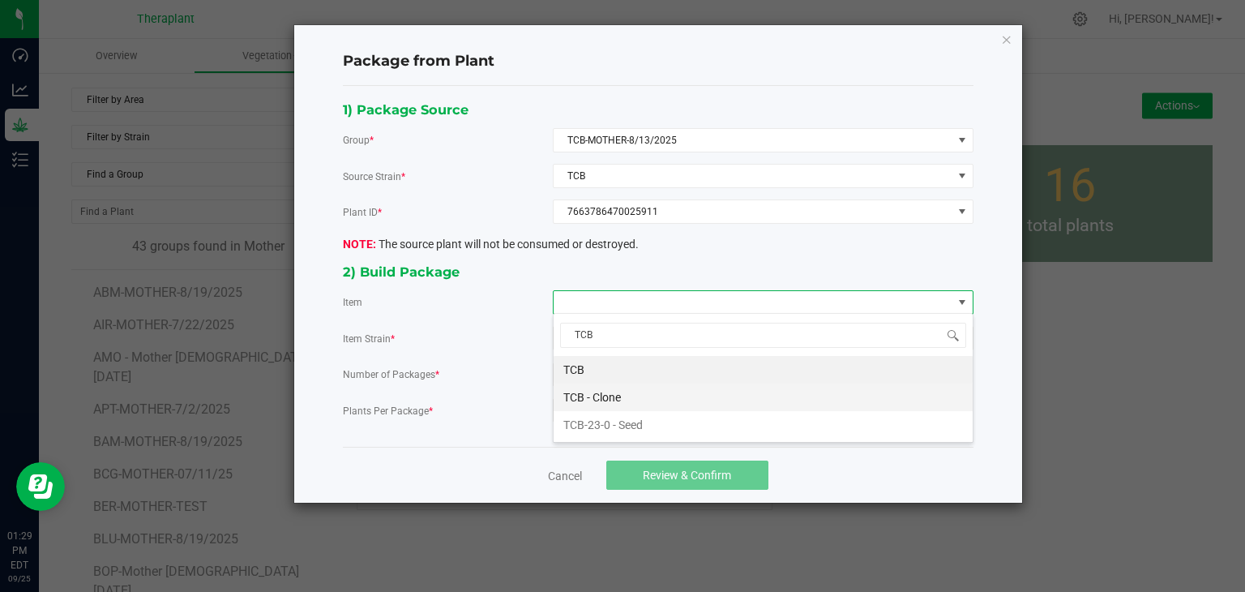
click at [601, 399] on Clone "TCB - Clone" at bounding box center [763, 397] width 419 height 28
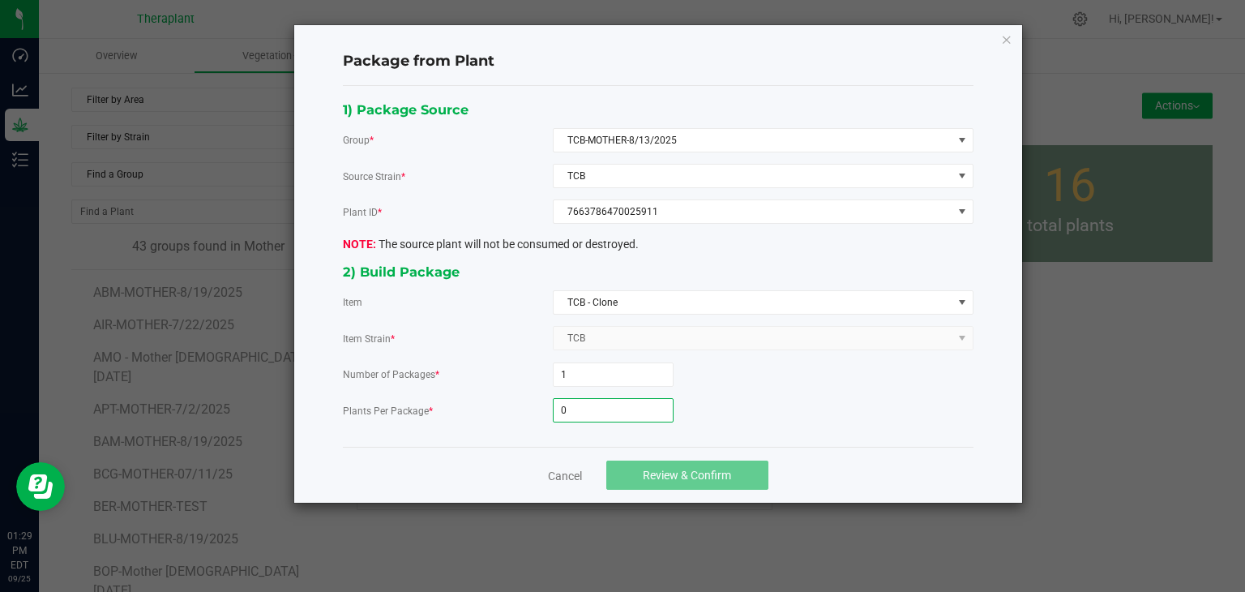
click at [600, 400] on input "0" at bounding box center [613, 410] width 119 height 23
type input "21"
click at [669, 469] on span "Review & Confirm" at bounding box center [687, 475] width 88 height 13
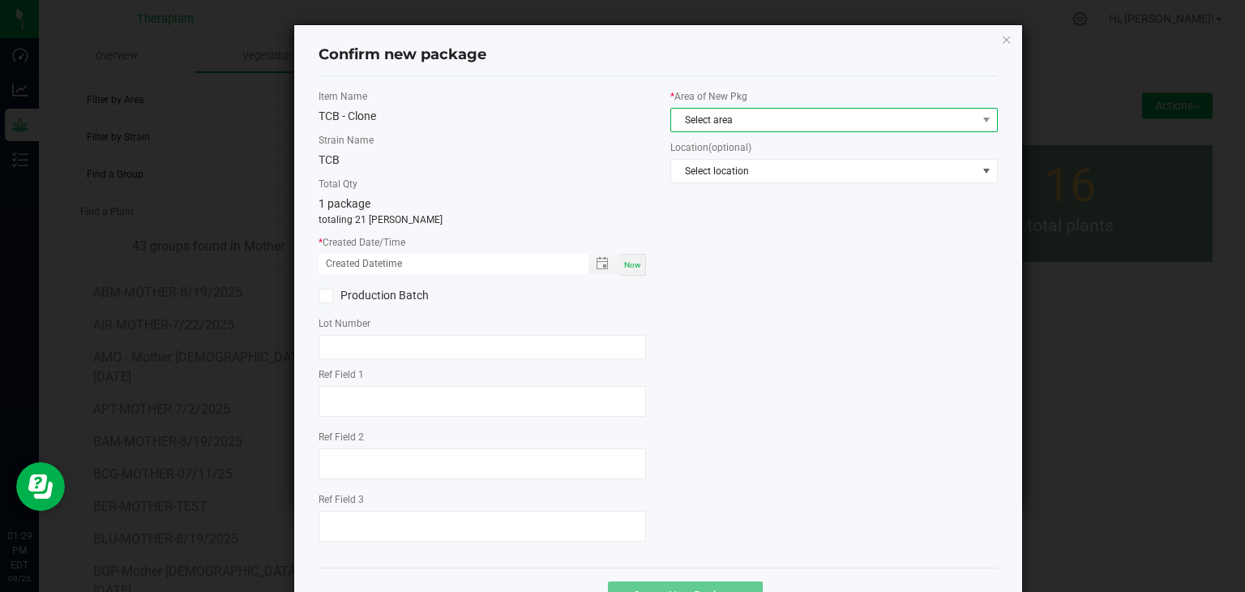
click at [694, 127] on span "Select area" at bounding box center [824, 120] width 306 height 23
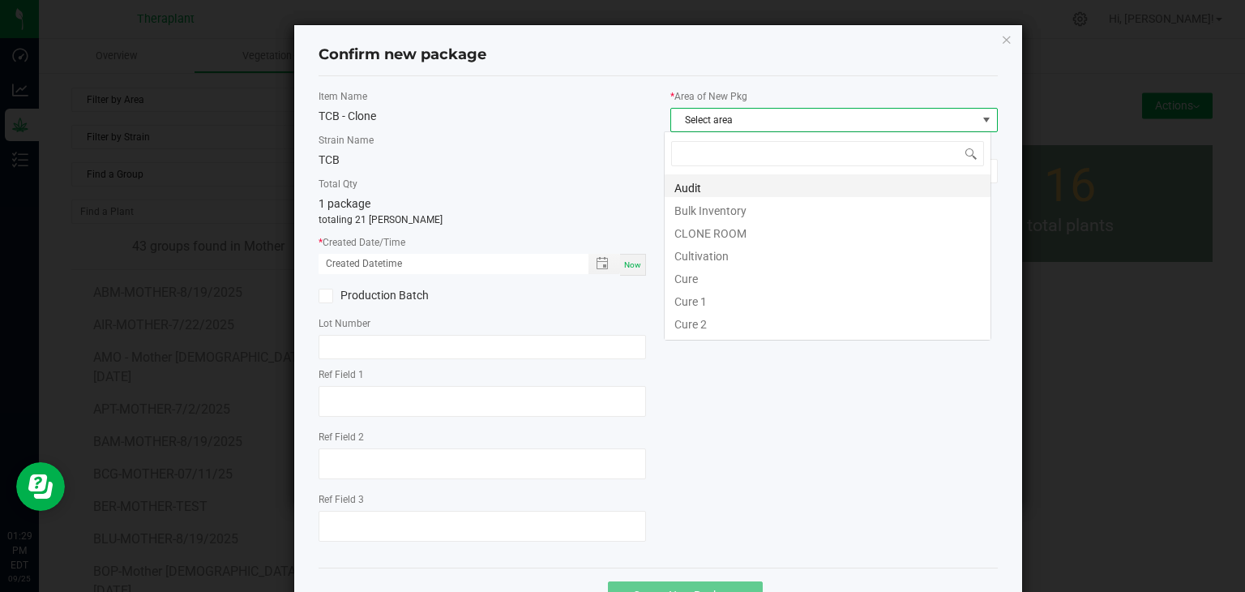
scroll to position [24, 327]
click at [701, 237] on li "CLONE ROOM" at bounding box center [828, 231] width 326 height 23
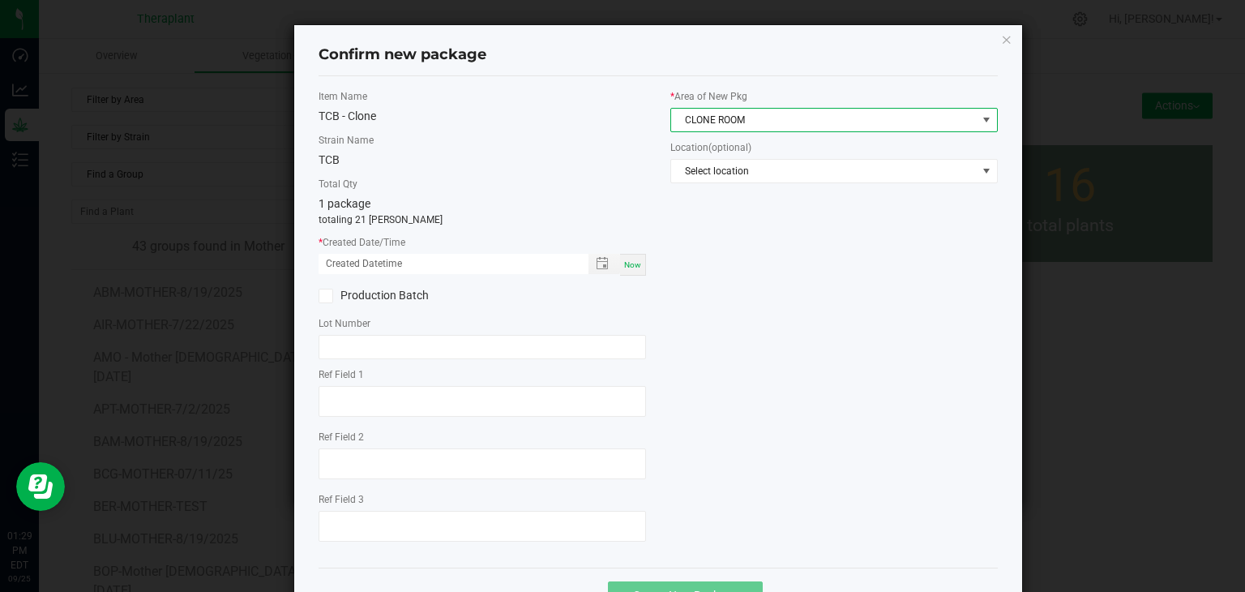
click at [626, 267] on span "Now" at bounding box center [632, 264] width 17 height 9
type input "[DATE] 01:29 PM"
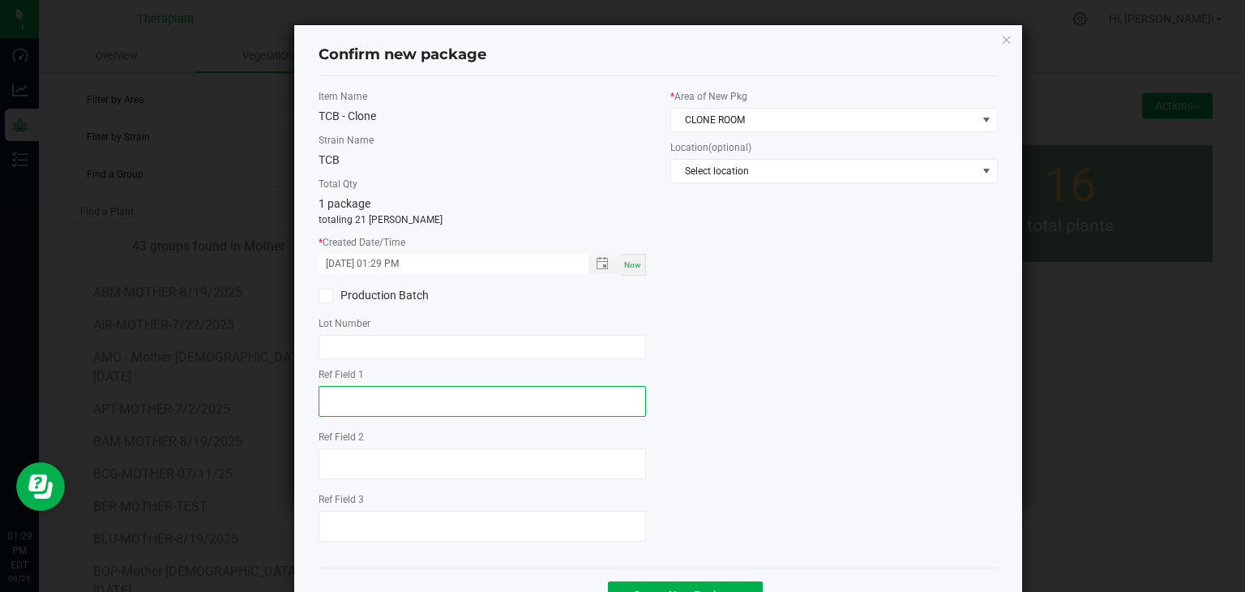
click at [390, 409] on textarea at bounding box center [482, 401] width 327 height 31
type textarea "25911"
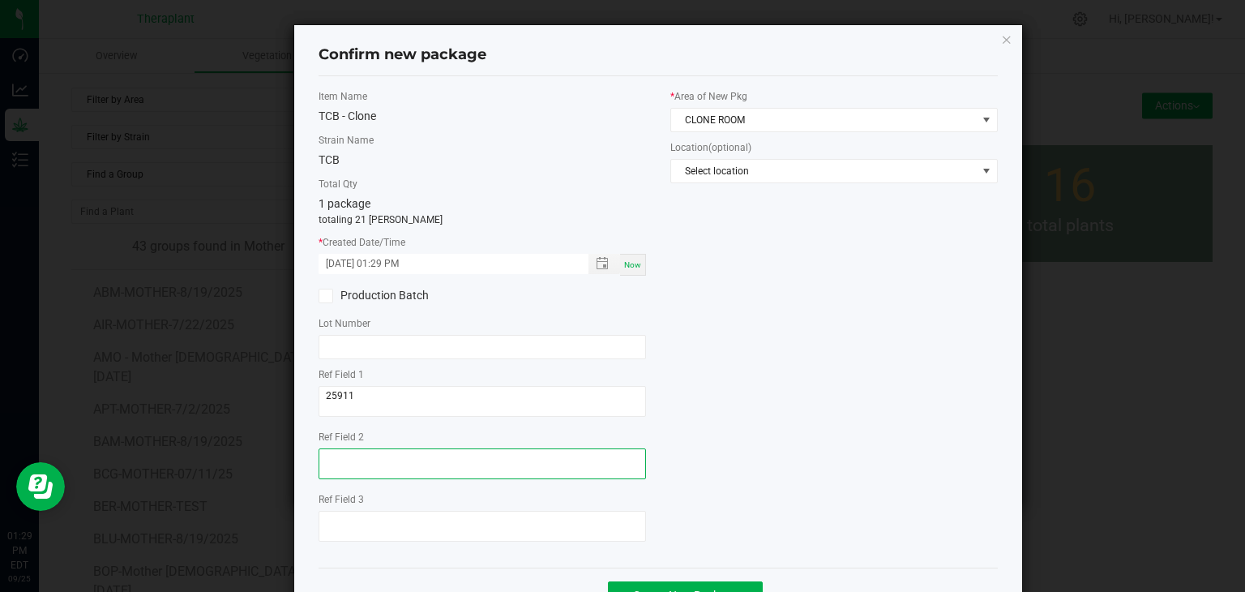
click at [369, 477] on textarea at bounding box center [482, 463] width 327 height 31
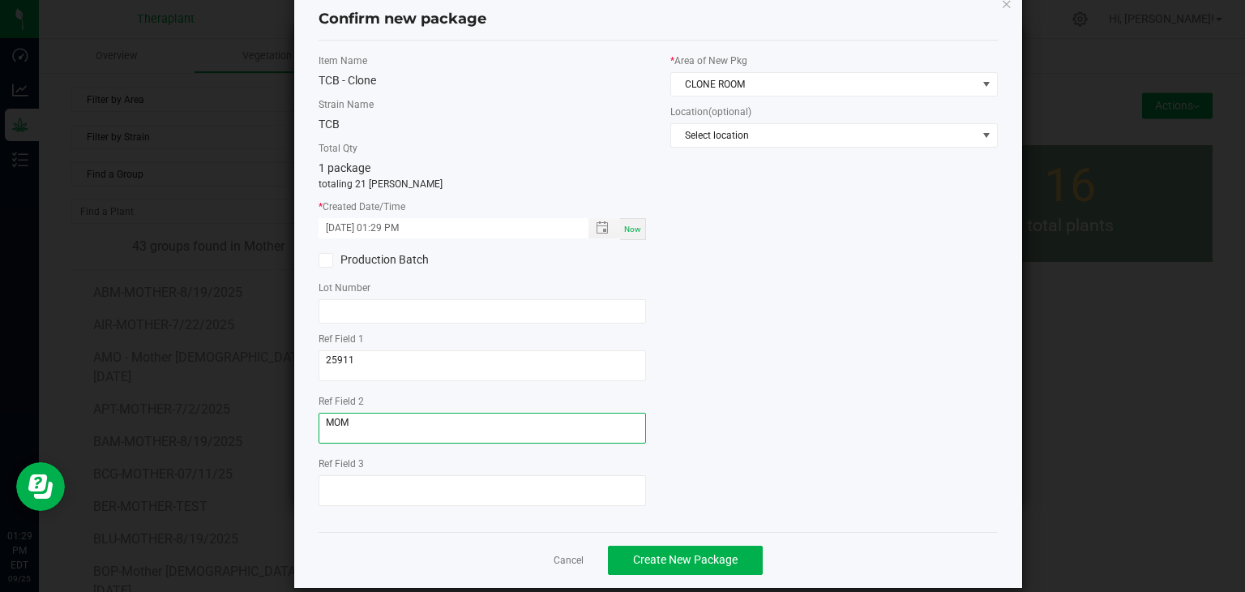
scroll to position [56, 0]
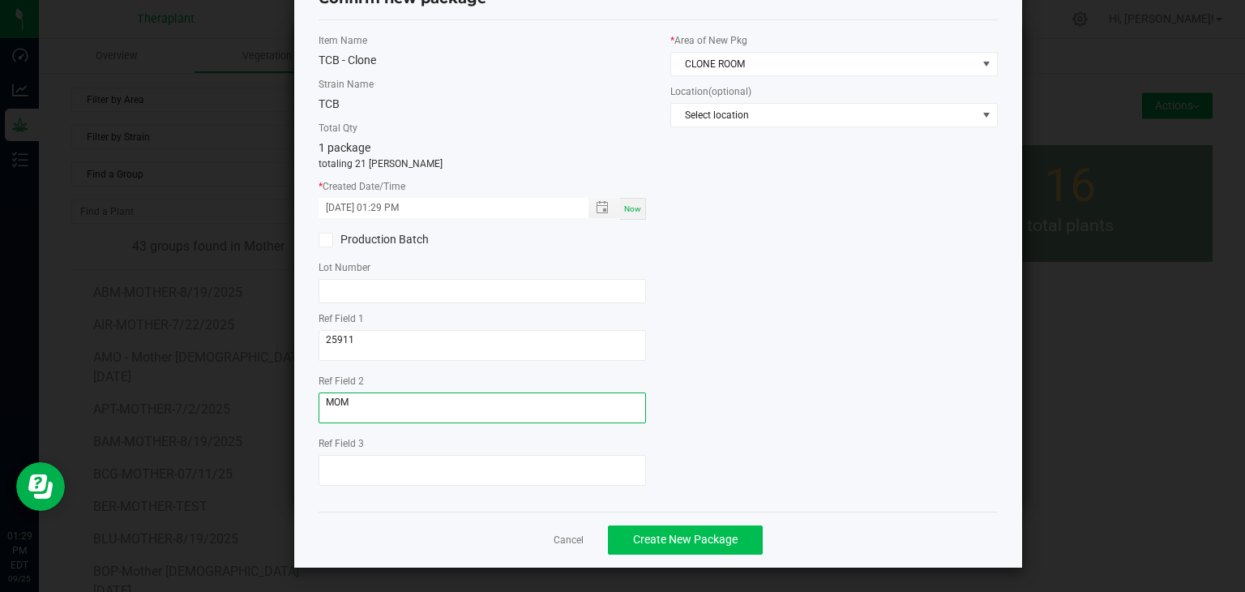
type textarea "MOM"
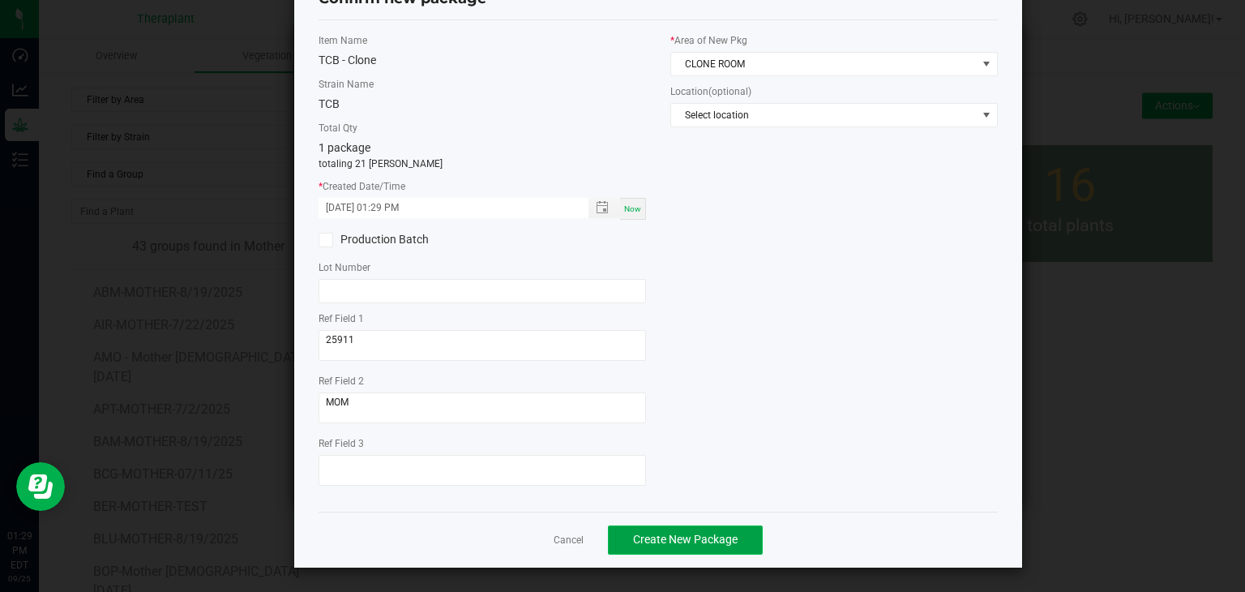
click at [692, 540] on span "Create New Package" at bounding box center [685, 539] width 105 height 13
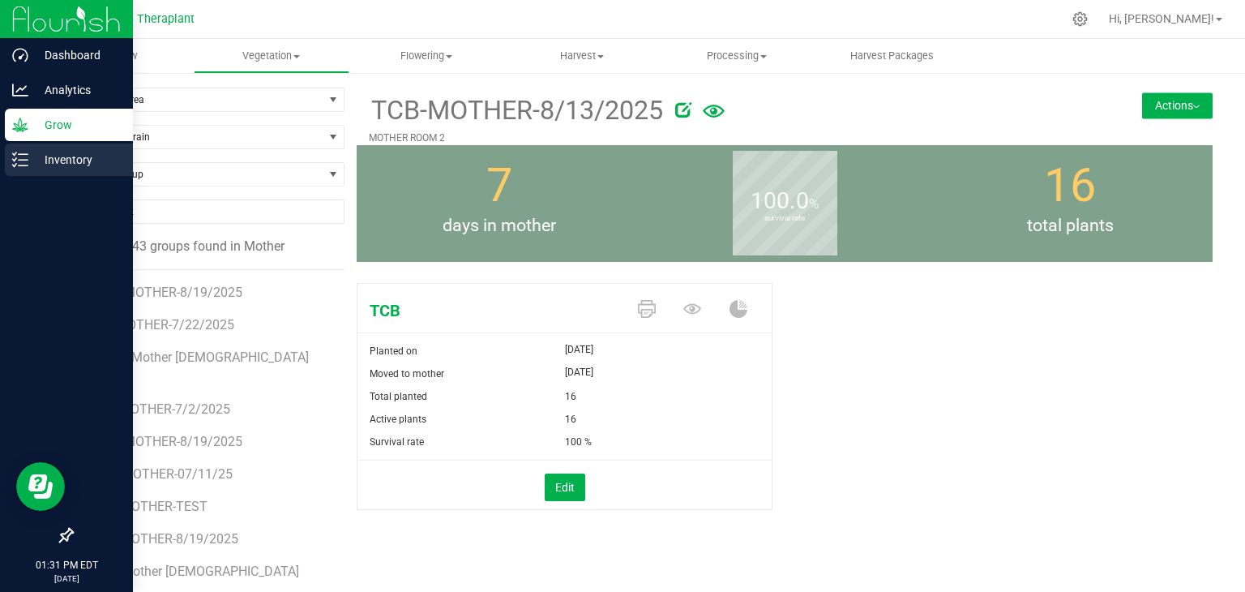
click at [43, 160] on p "Inventory" at bounding box center [76, 159] width 97 height 19
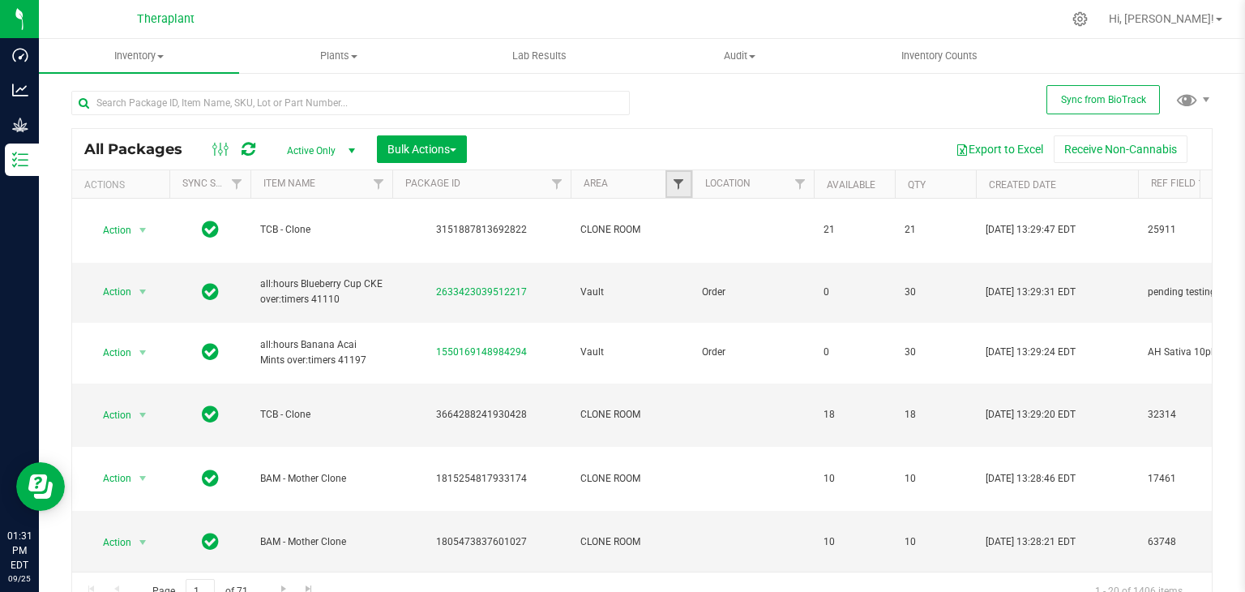
click at [684, 182] on span "Filter" at bounding box center [678, 184] width 13 height 13
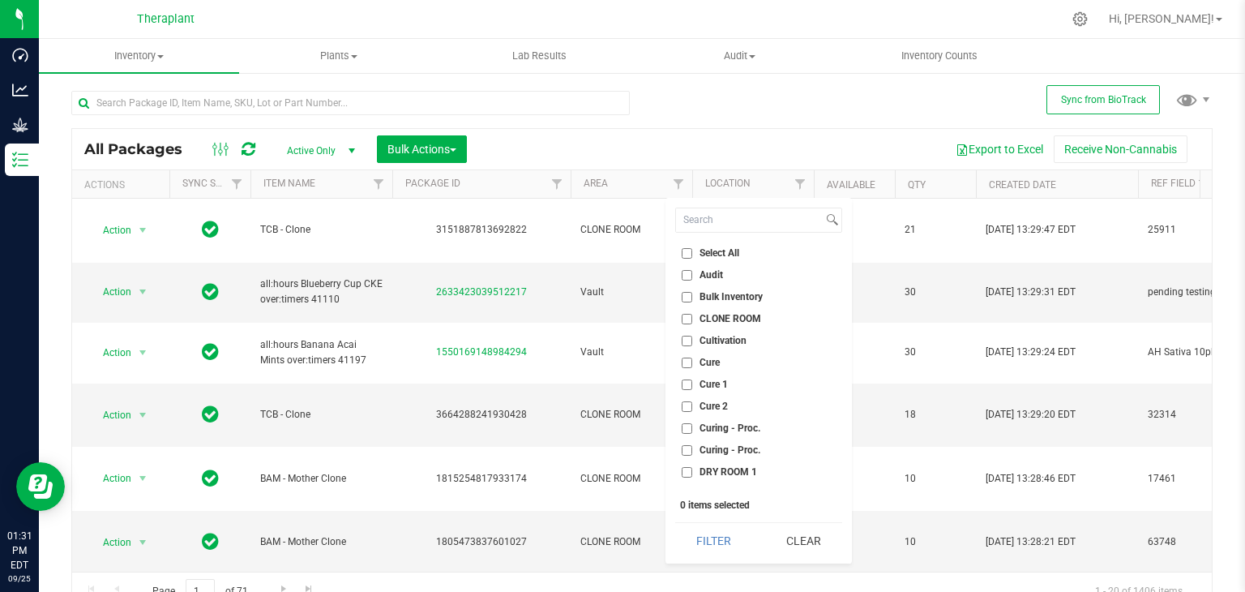
click at [687, 318] on input "CLONE ROOM" at bounding box center [687, 319] width 11 height 11
checkbox input "true"
click at [694, 546] on button "Filter" at bounding box center [714, 541] width 78 height 36
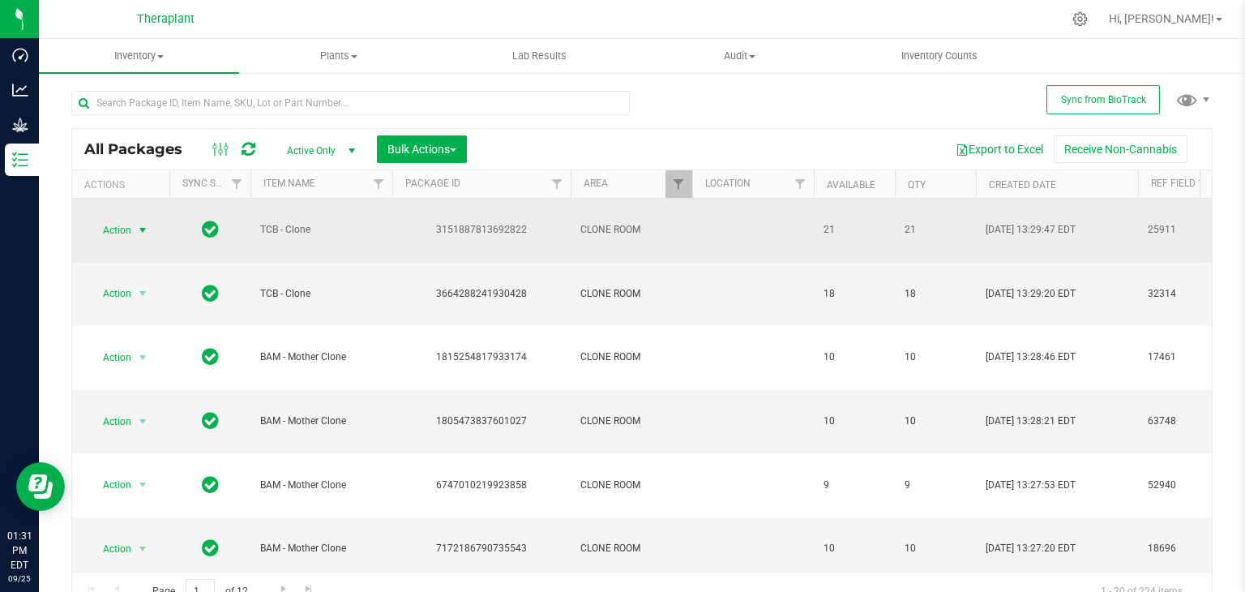
click at [140, 228] on span "select" at bounding box center [142, 230] width 13 height 13
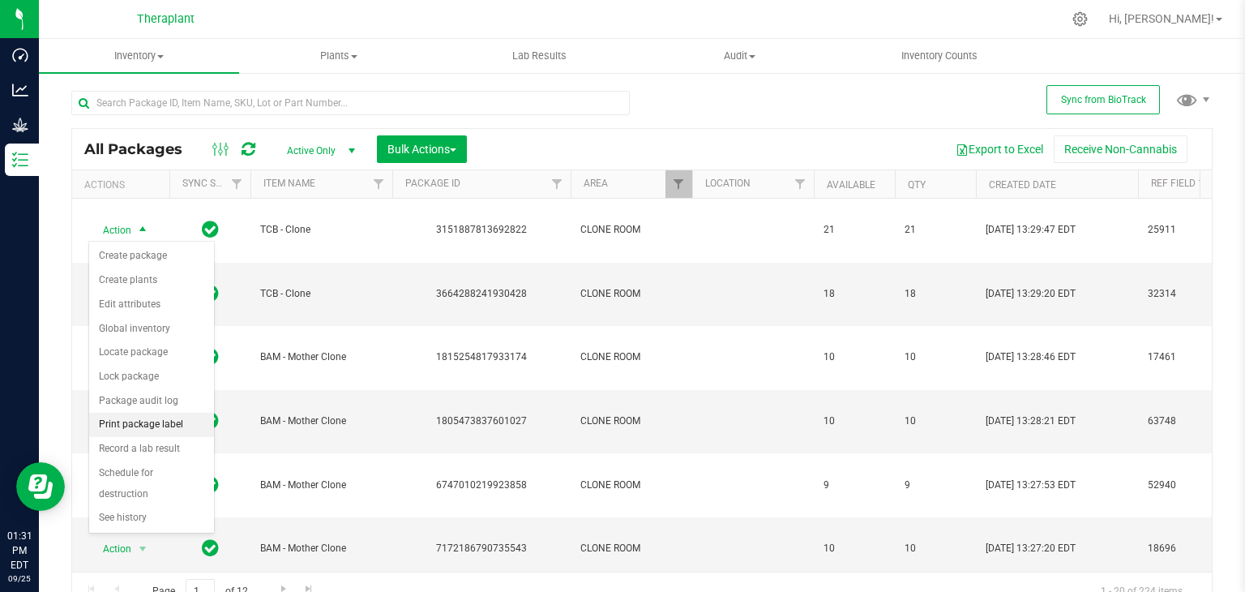
click at [143, 422] on li "Print package label" at bounding box center [151, 425] width 125 height 24
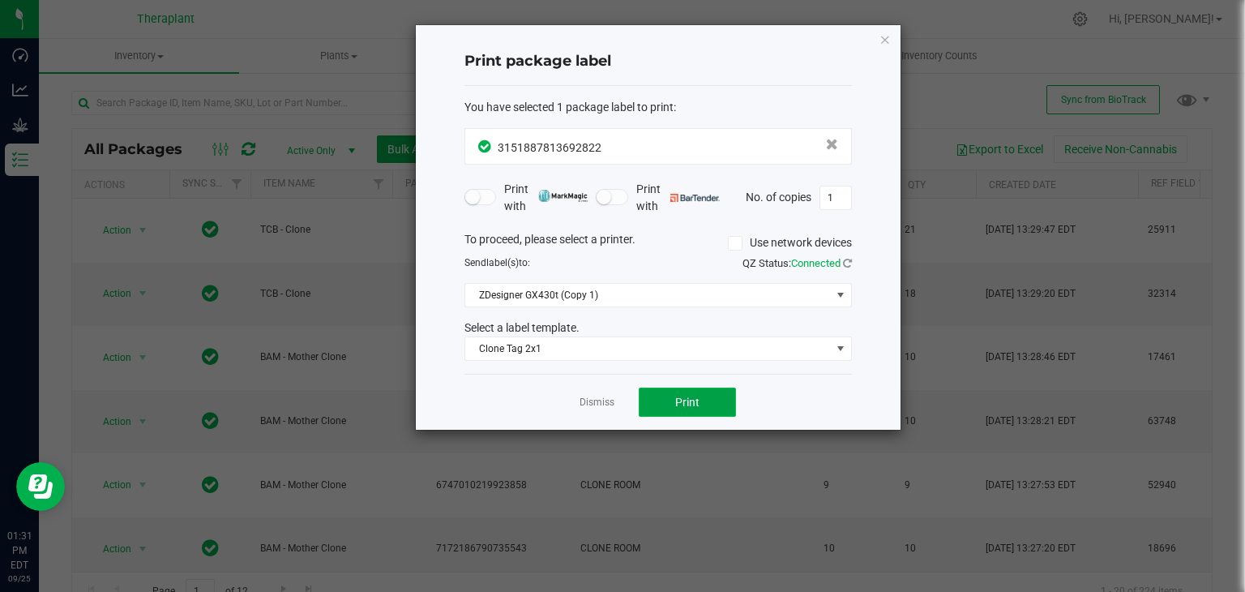
click at [687, 396] on span "Print" at bounding box center [687, 402] width 24 height 13
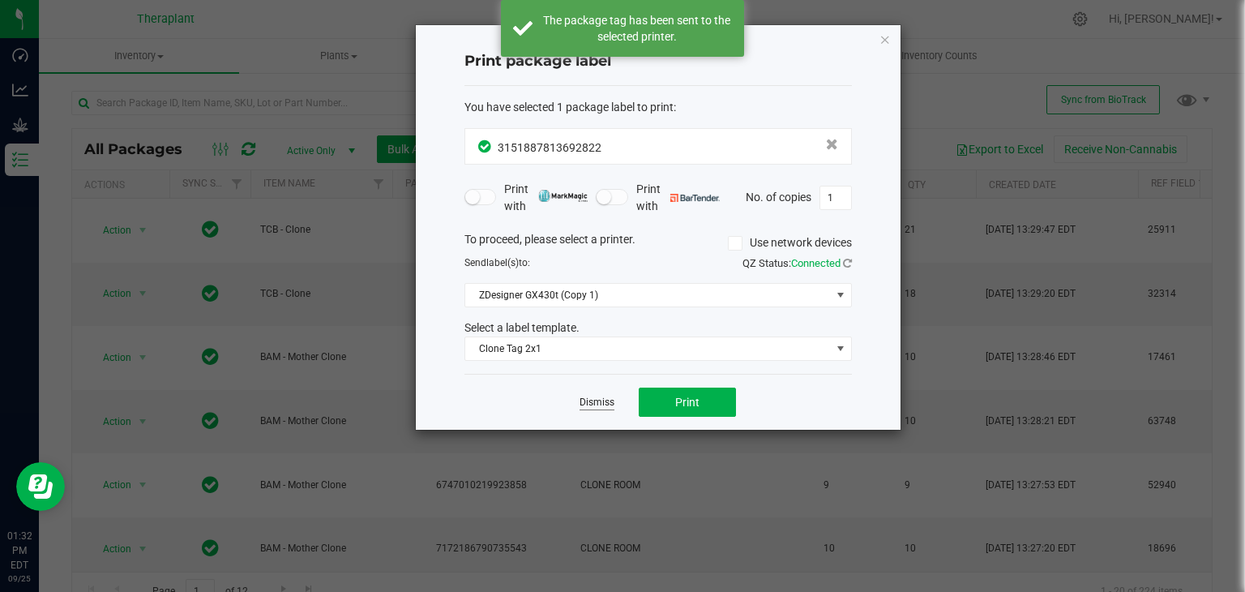
click at [595, 400] on link "Dismiss" at bounding box center [597, 403] width 35 height 14
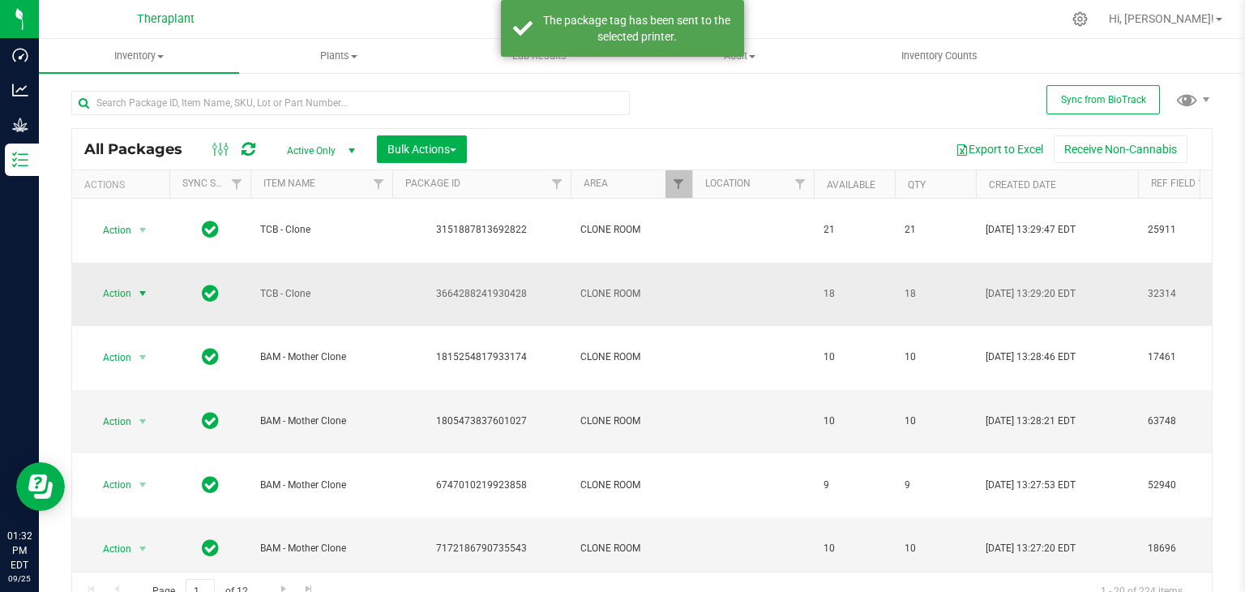
click at [143, 293] on span "select" at bounding box center [142, 293] width 13 height 13
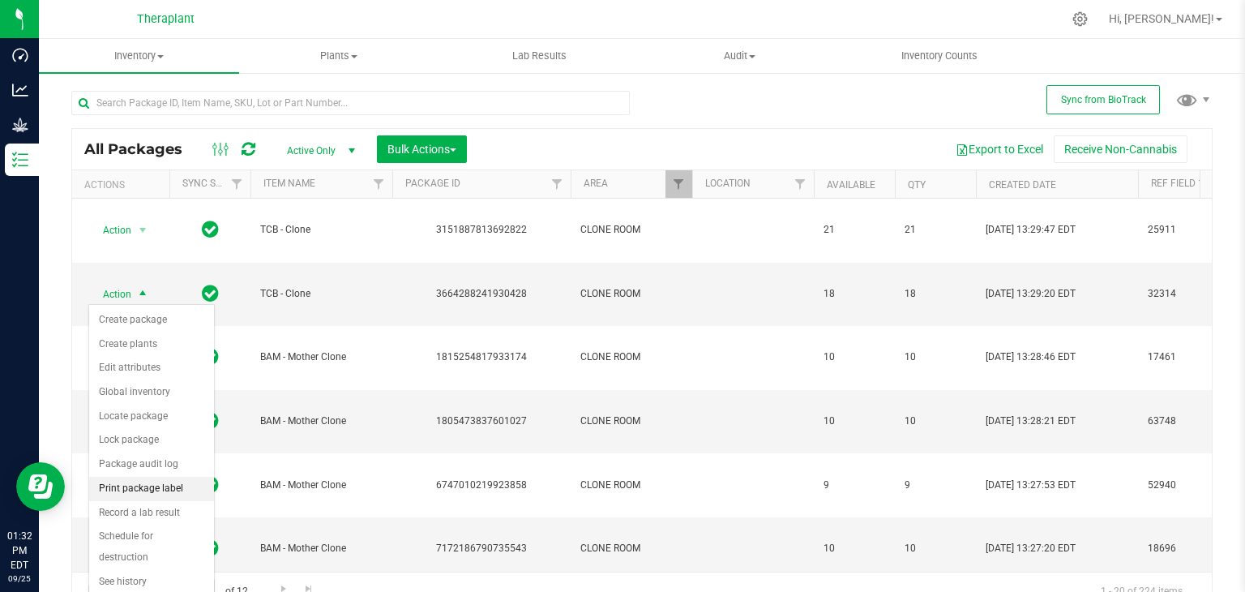
click at [129, 486] on li "Print package label" at bounding box center [151, 489] width 125 height 24
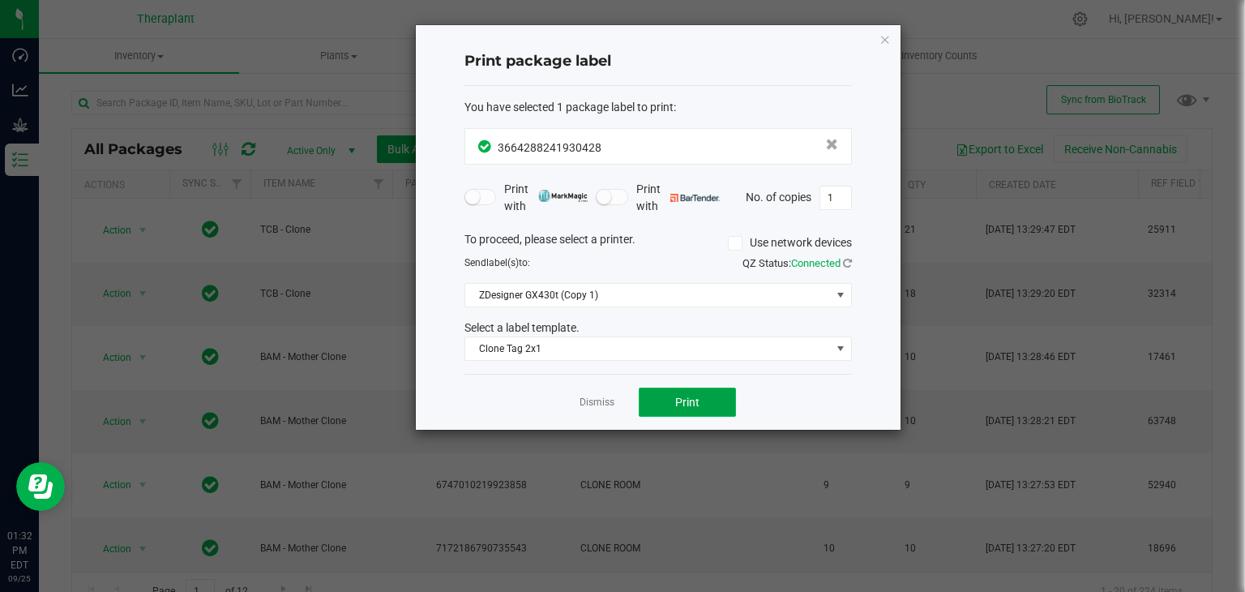
click at [672, 389] on button "Print" at bounding box center [687, 401] width 97 height 29
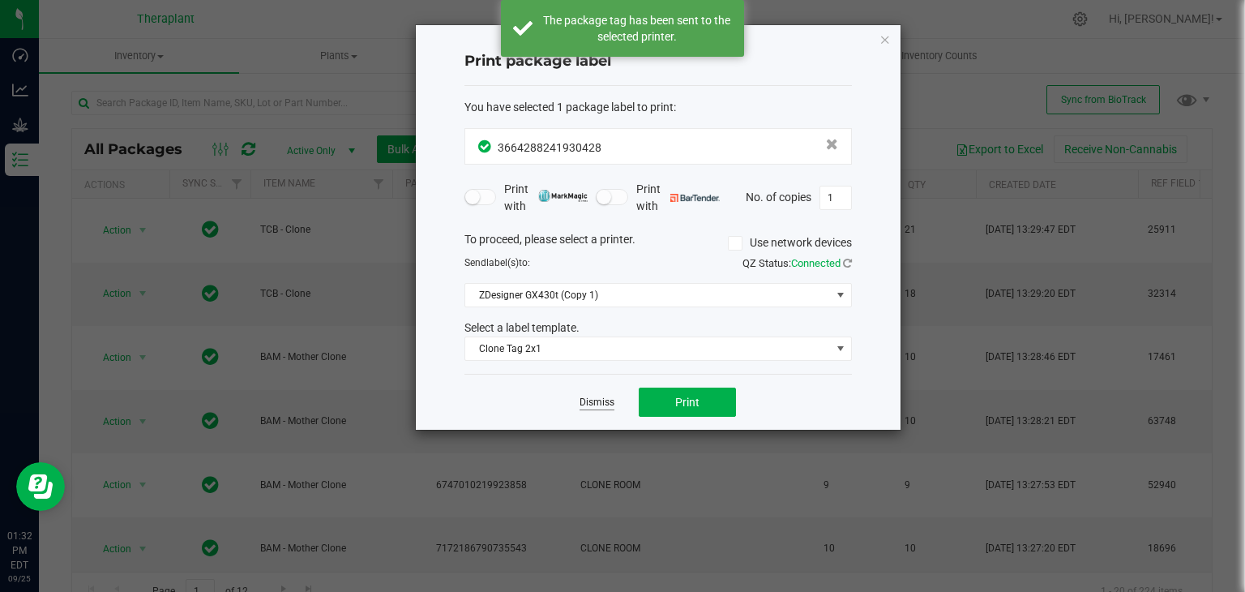
click at [603, 403] on link "Dismiss" at bounding box center [597, 403] width 35 height 14
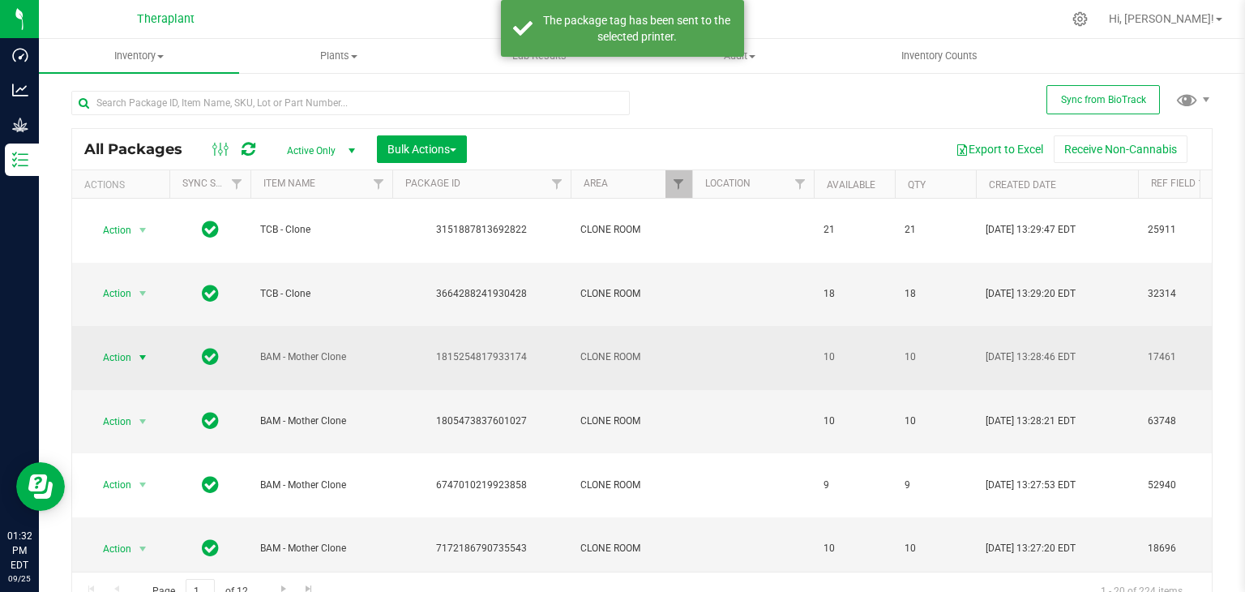
click at [145, 357] on span "select" at bounding box center [142, 357] width 13 height 13
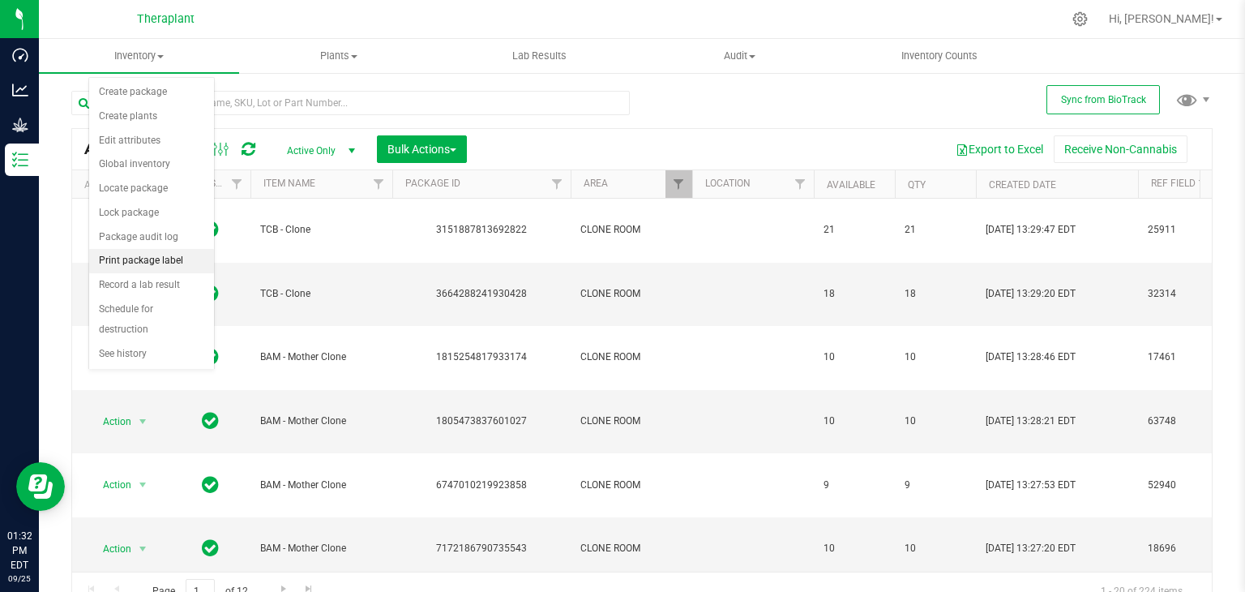
click at [143, 257] on li "Print package label" at bounding box center [151, 261] width 125 height 24
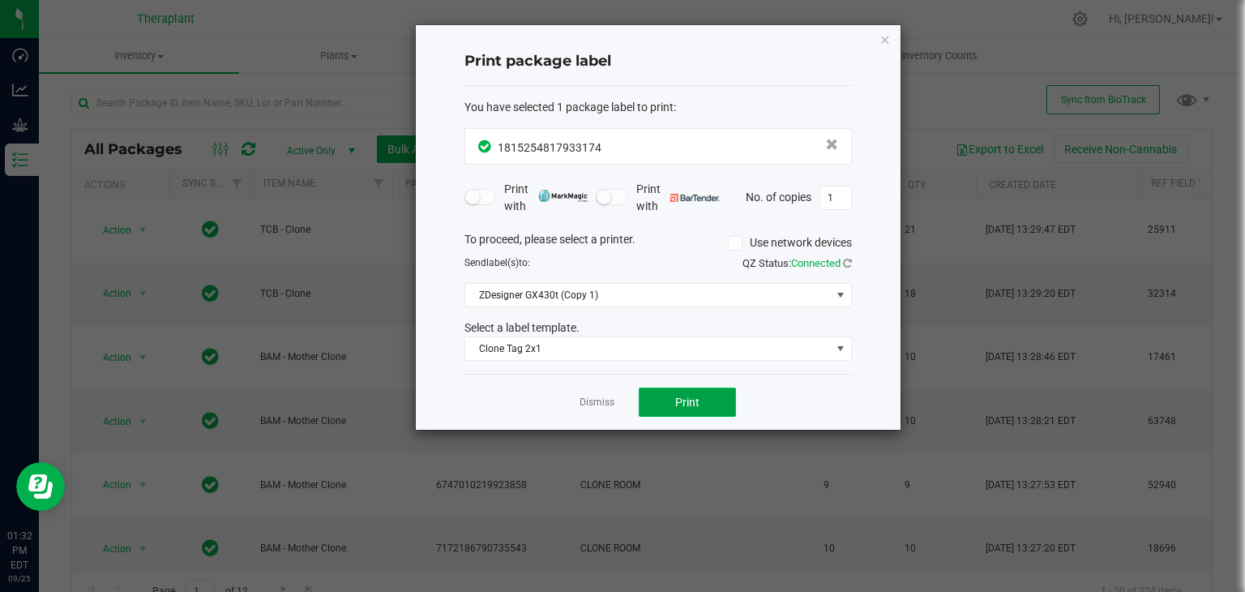
click at [658, 392] on button "Print" at bounding box center [687, 401] width 97 height 29
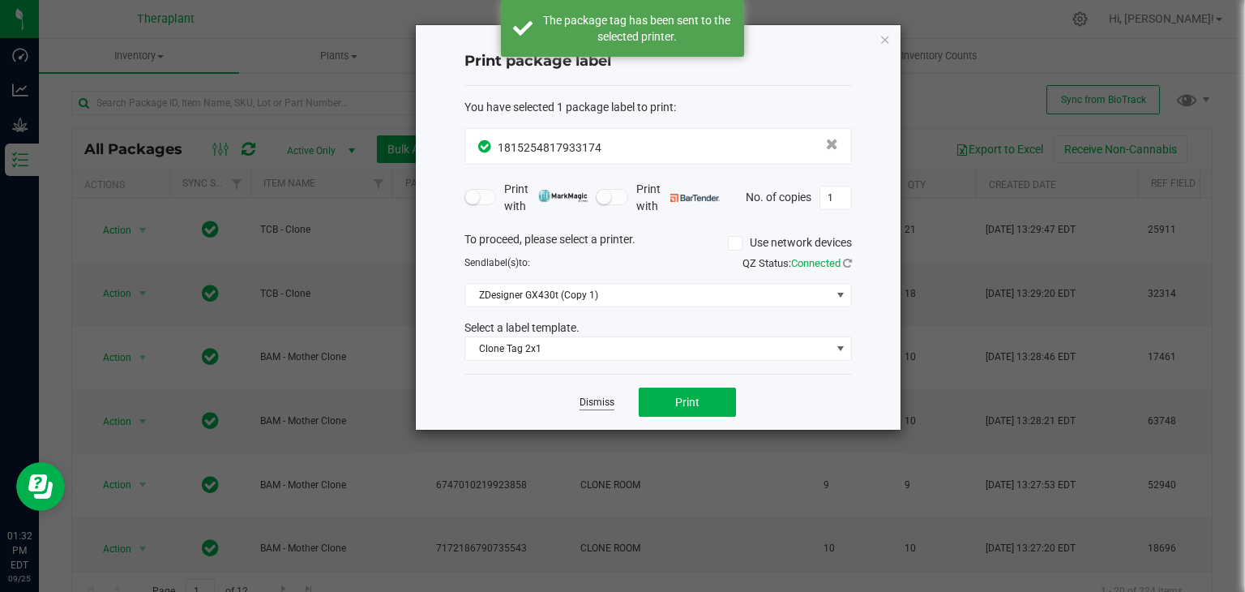
click at [606, 403] on link "Dismiss" at bounding box center [597, 403] width 35 height 14
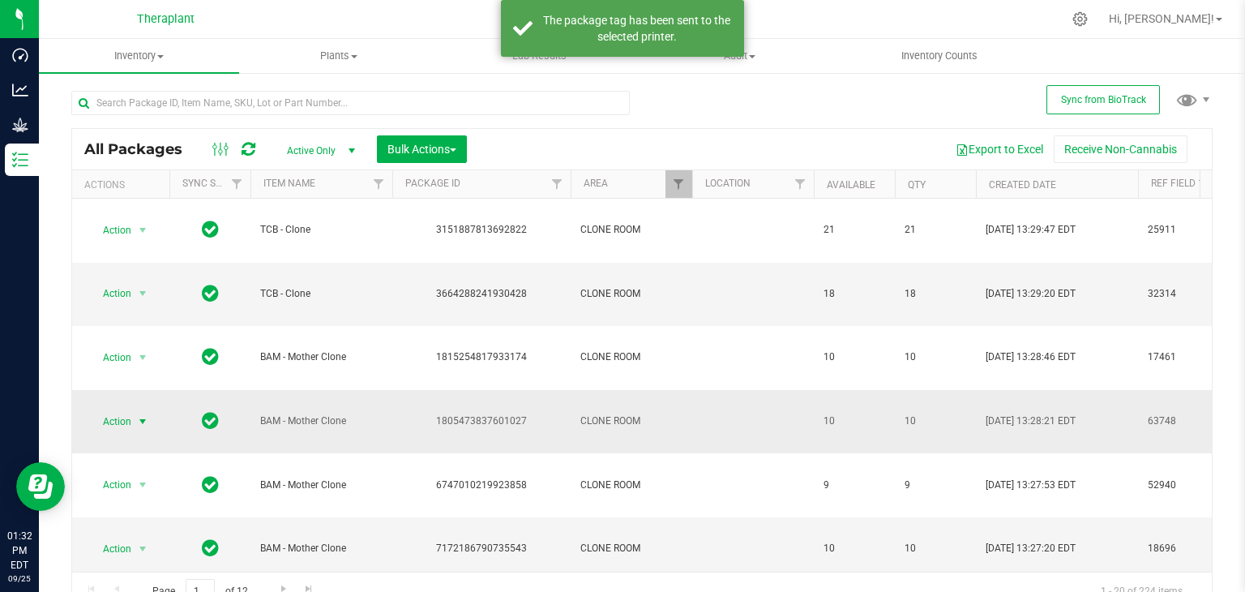
click at [140, 422] on span "select" at bounding box center [142, 421] width 13 height 13
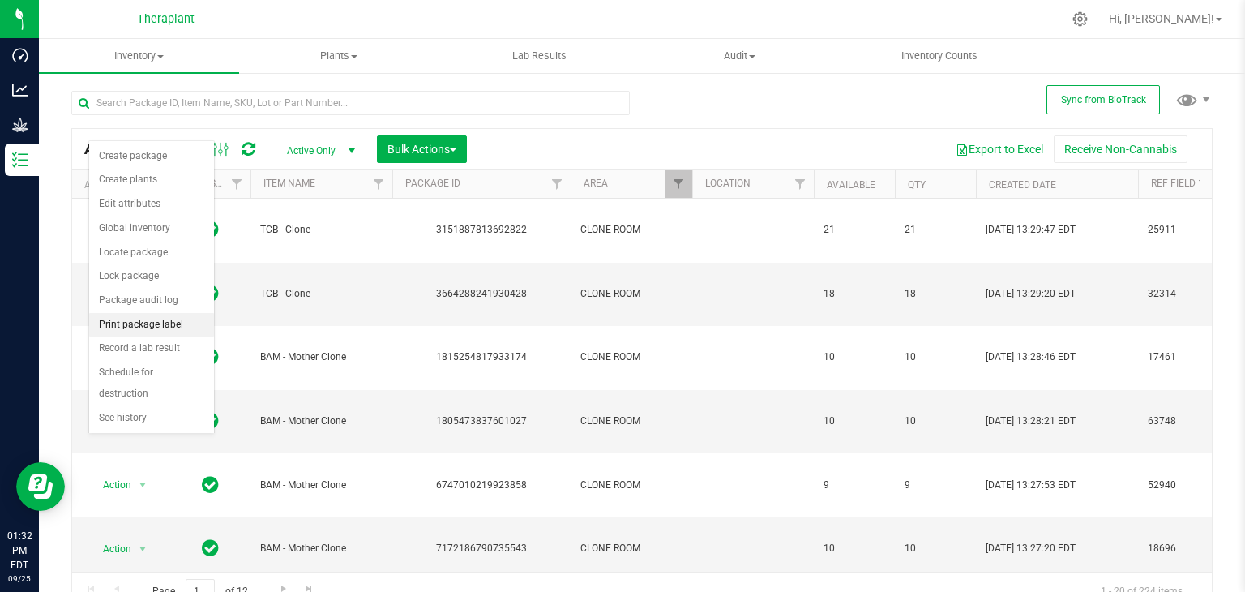
click at [134, 319] on li "Print package label" at bounding box center [151, 325] width 125 height 24
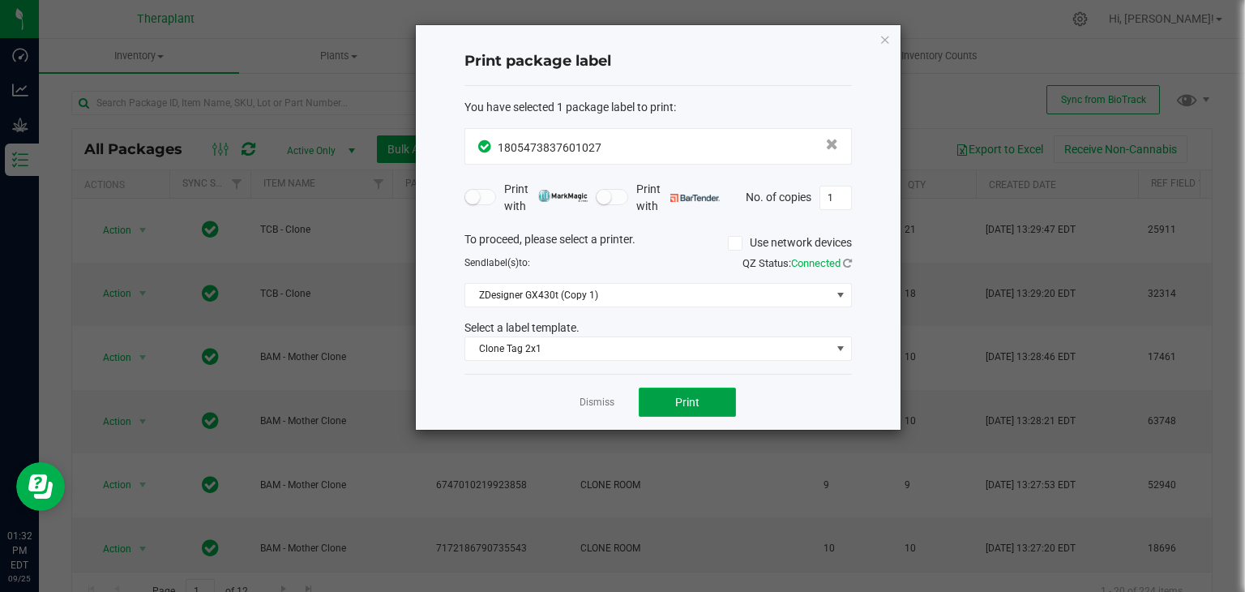
click at [708, 409] on button "Print" at bounding box center [687, 401] width 97 height 29
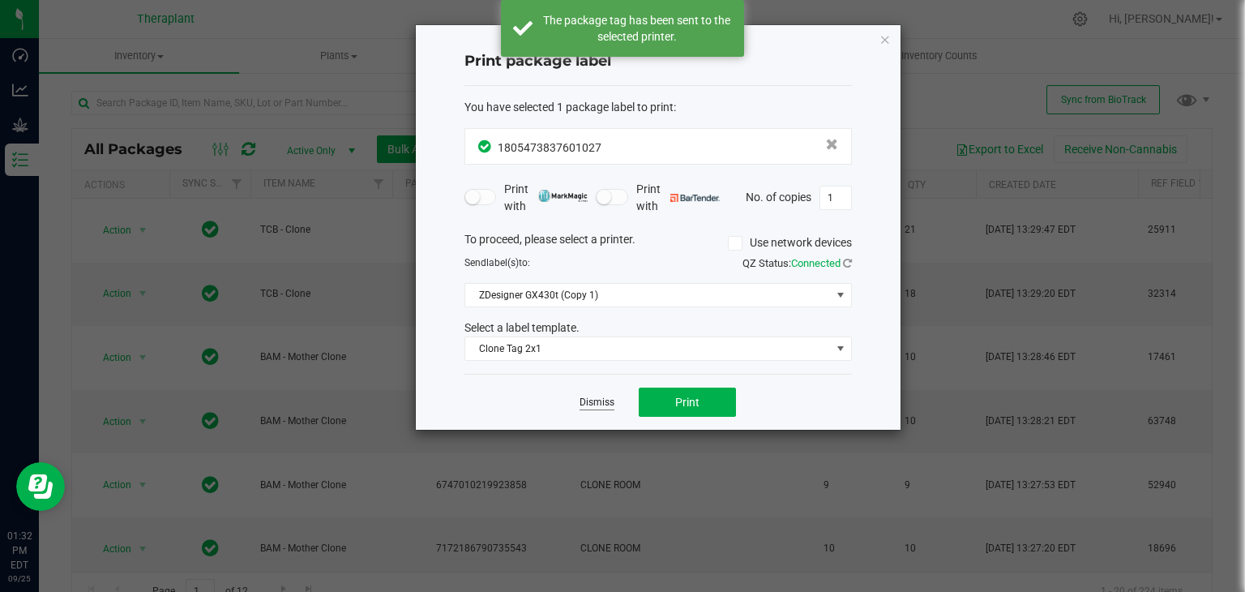
click at [609, 404] on link "Dismiss" at bounding box center [597, 403] width 35 height 14
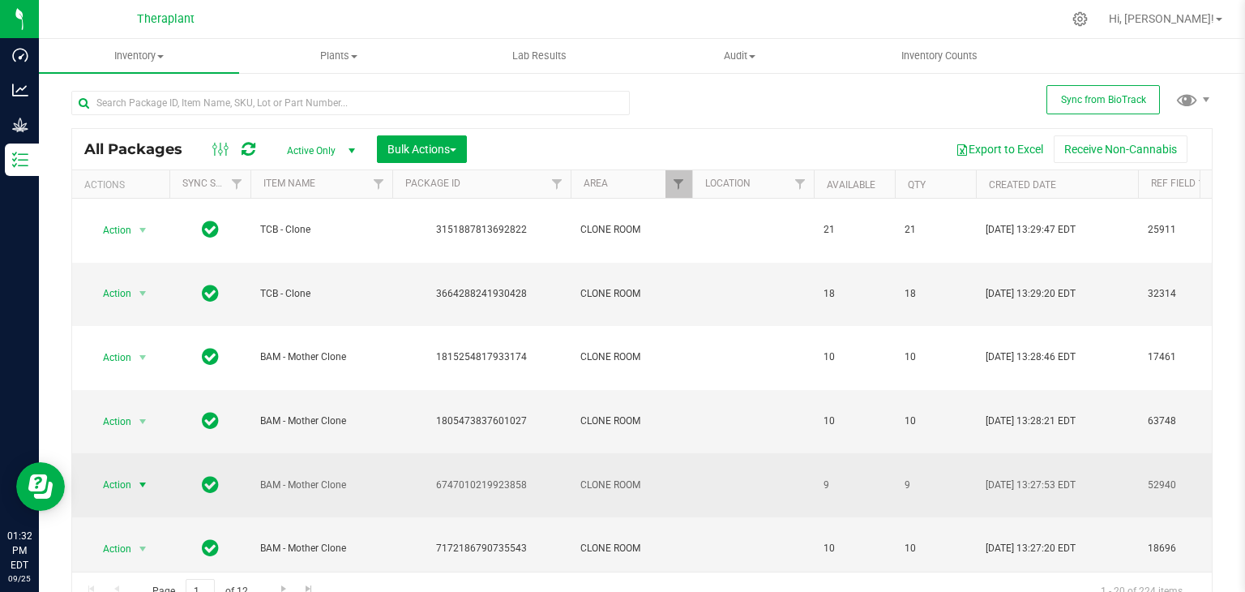
click at [145, 487] on span "select" at bounding box center [142, 484] width 13 height 13
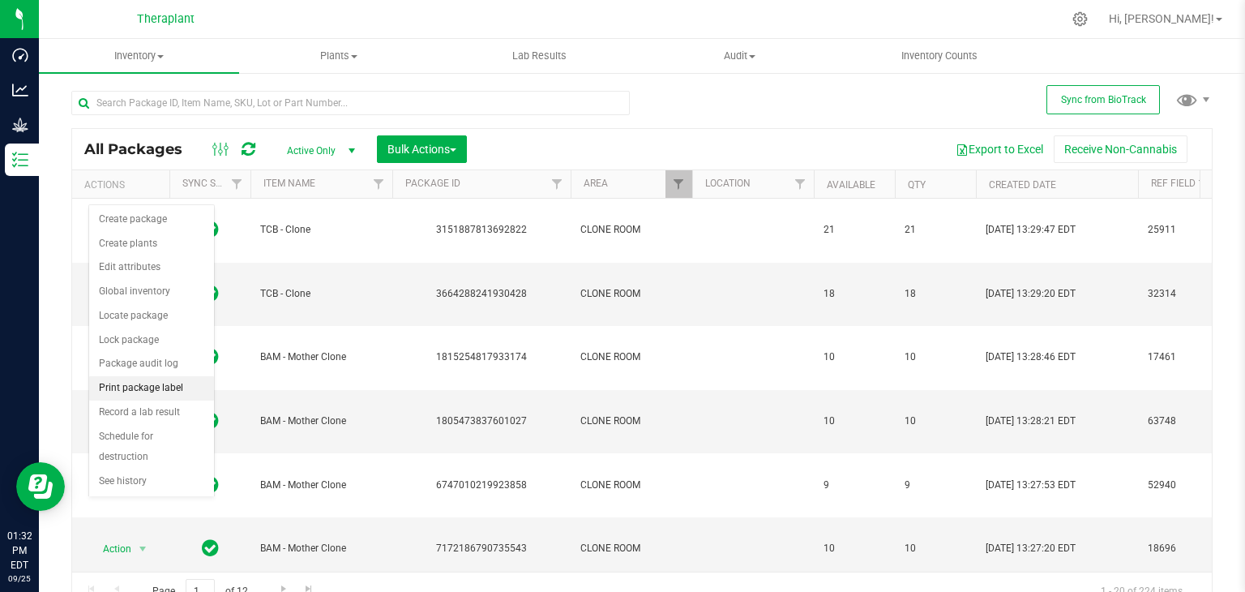
click at [136, 380] on li "Print package label" at bounding box center [151, 388] width 125 height 24
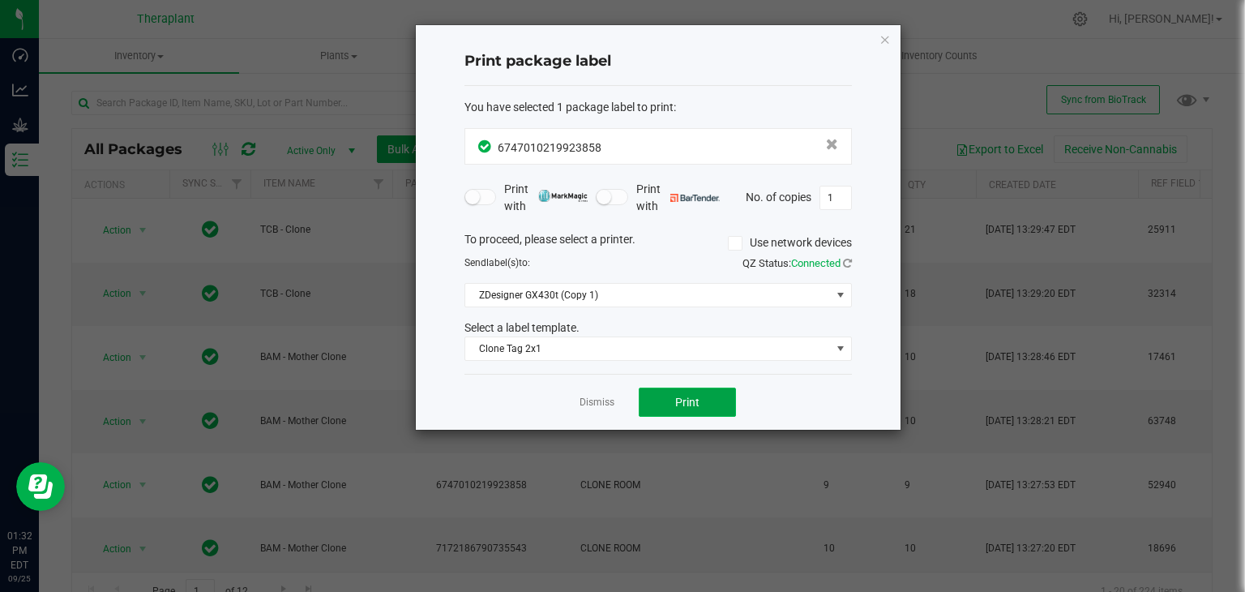
click at [678, 396] on span "Print" at bounding box center [687, 402] width 24 height 13
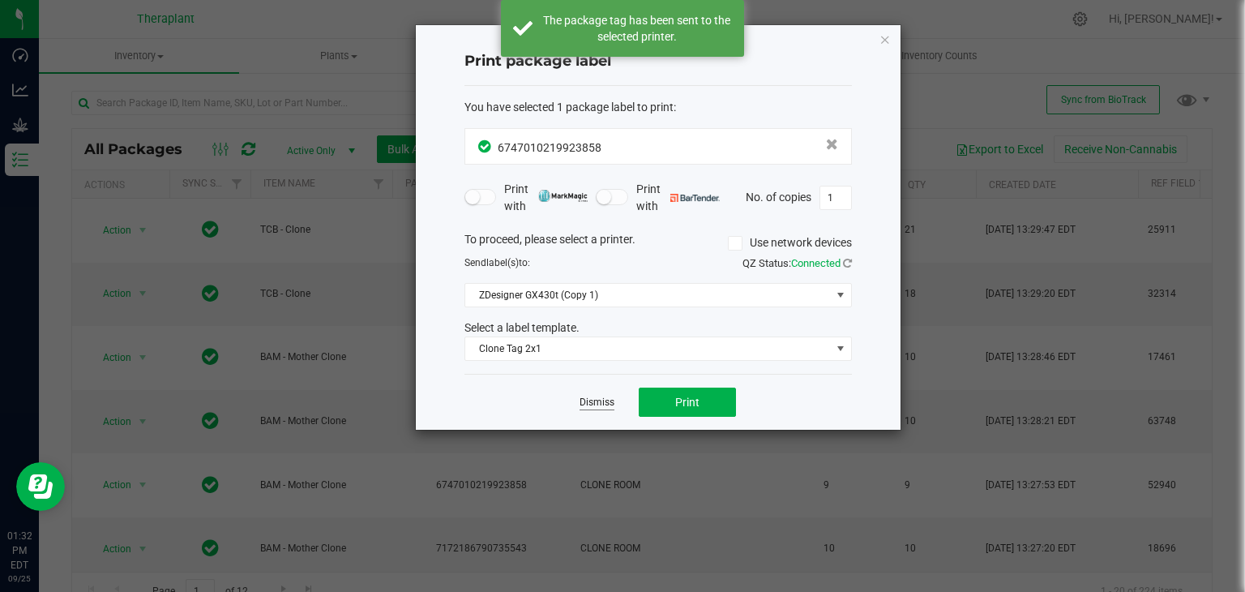
click at [608, 403] on link "Dismiss" at bounding box center [597, 403] width 35 height 14
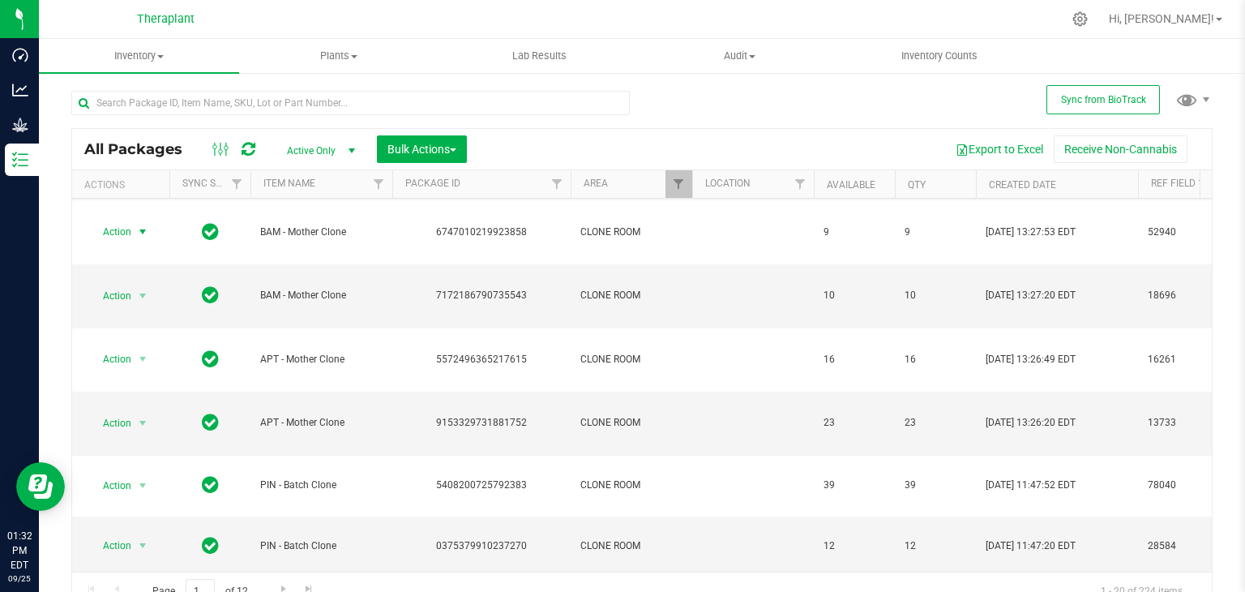
scroll to position [255, 0]
click at [143, 293] on span "select" at bounding box center [142, 293] width 13 height 13
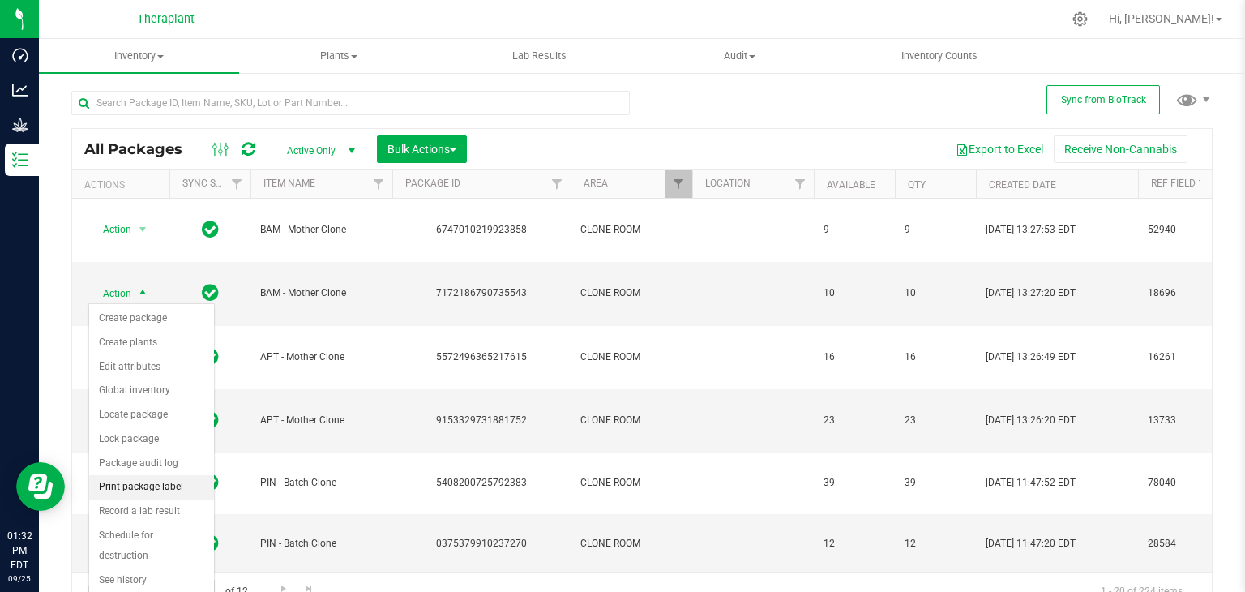
click at [159, 488] on li "Print package label" at bounding box center [151, 487] width 125 height 24
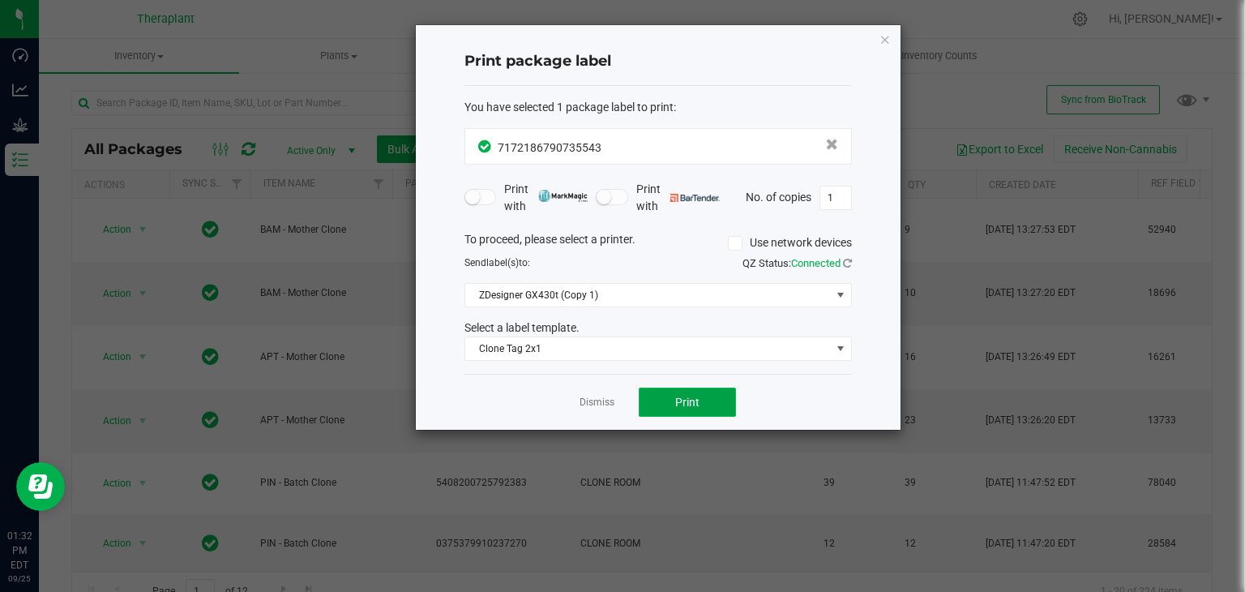
click at [681, 409] on button "Print" at bounding box center [687, 401] width 97 height 29
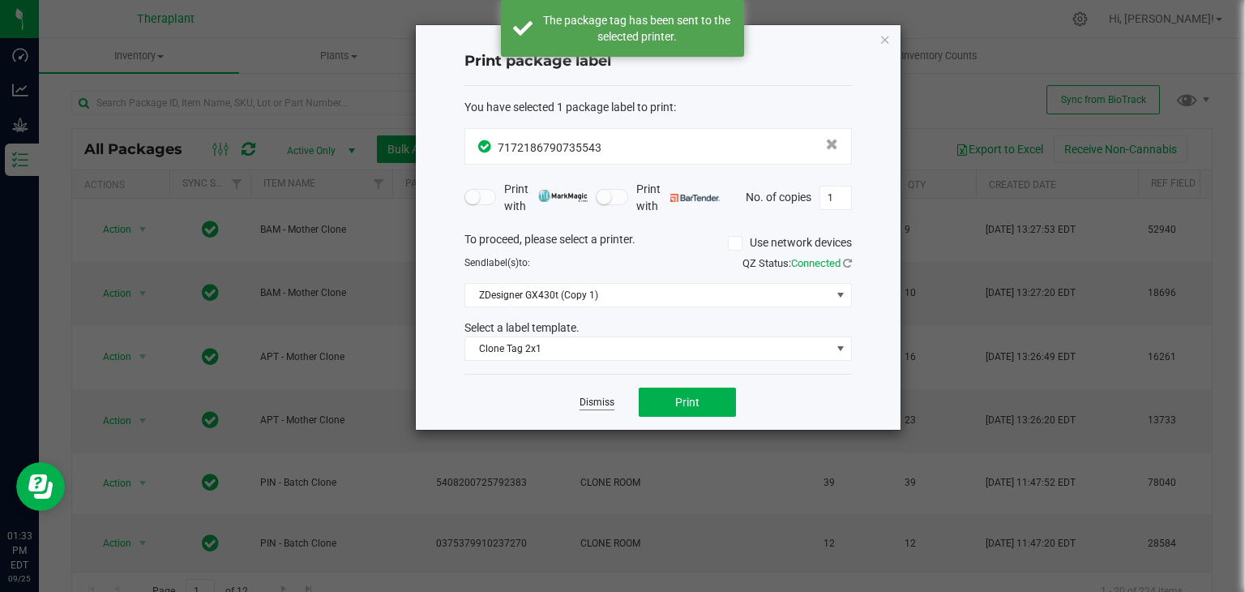
click at [584, 399] on link "Dismiss" at bounding box center [597, 403] width 35 height 14
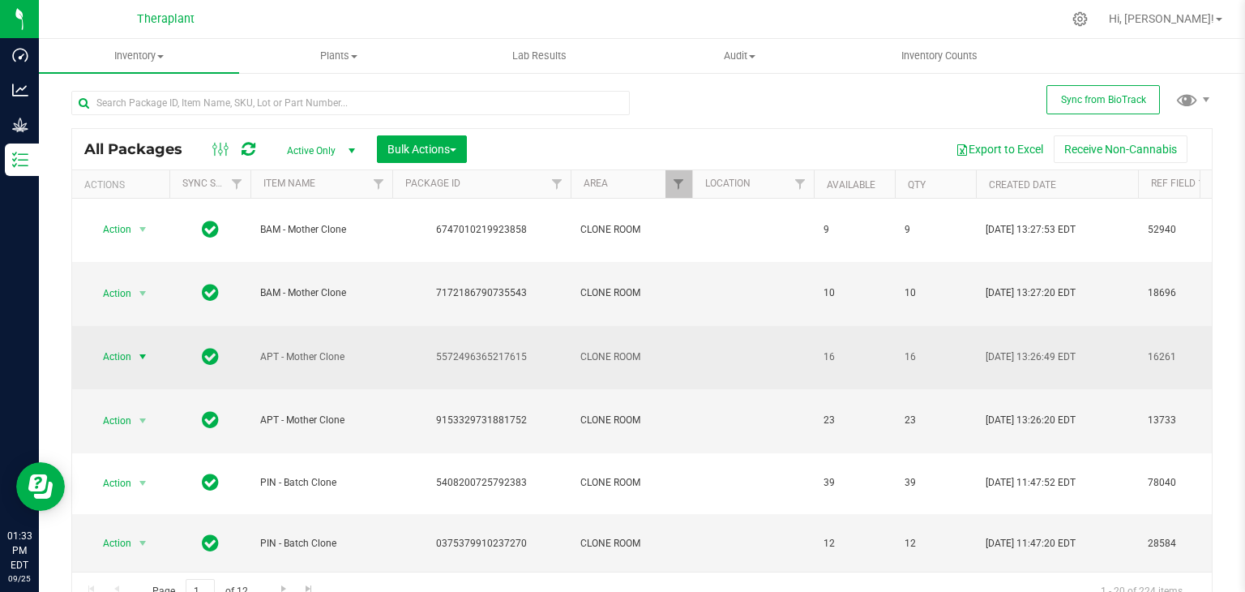
click at [138, 351] on span "select" at bounding box center [142, 356] width 13 height 13
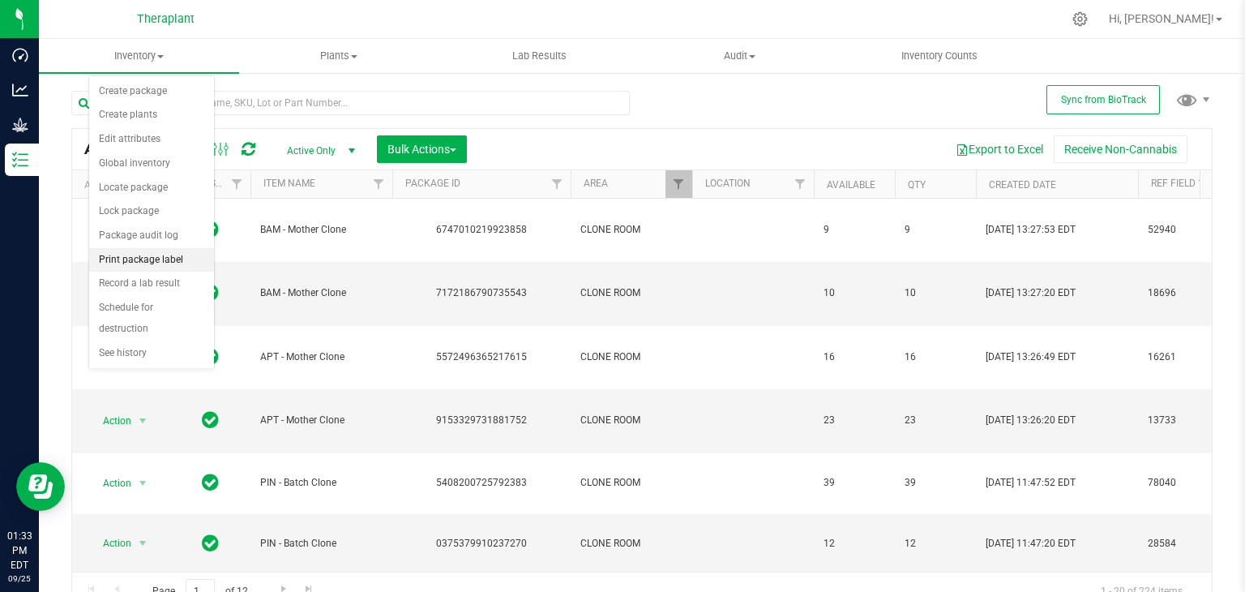
click at [136, 260] on li "Print package label" at bounding box center [151, 260] width 125 height 24
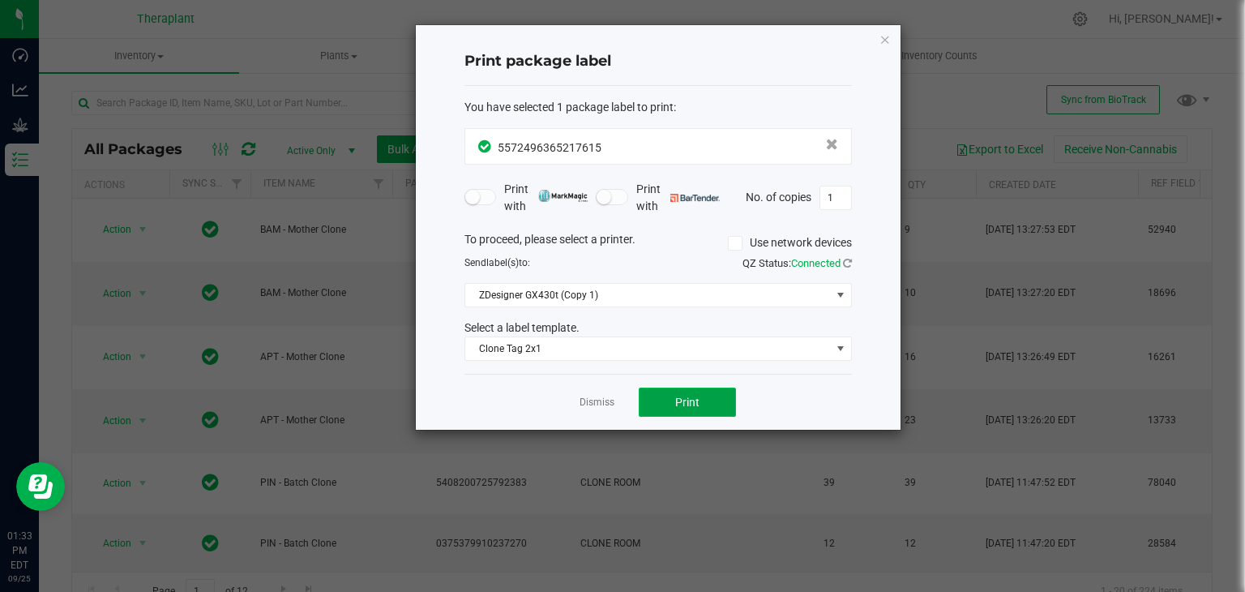
click at [667, 414] on button "Print" at bounding box center [687, 401] width 97 height 29
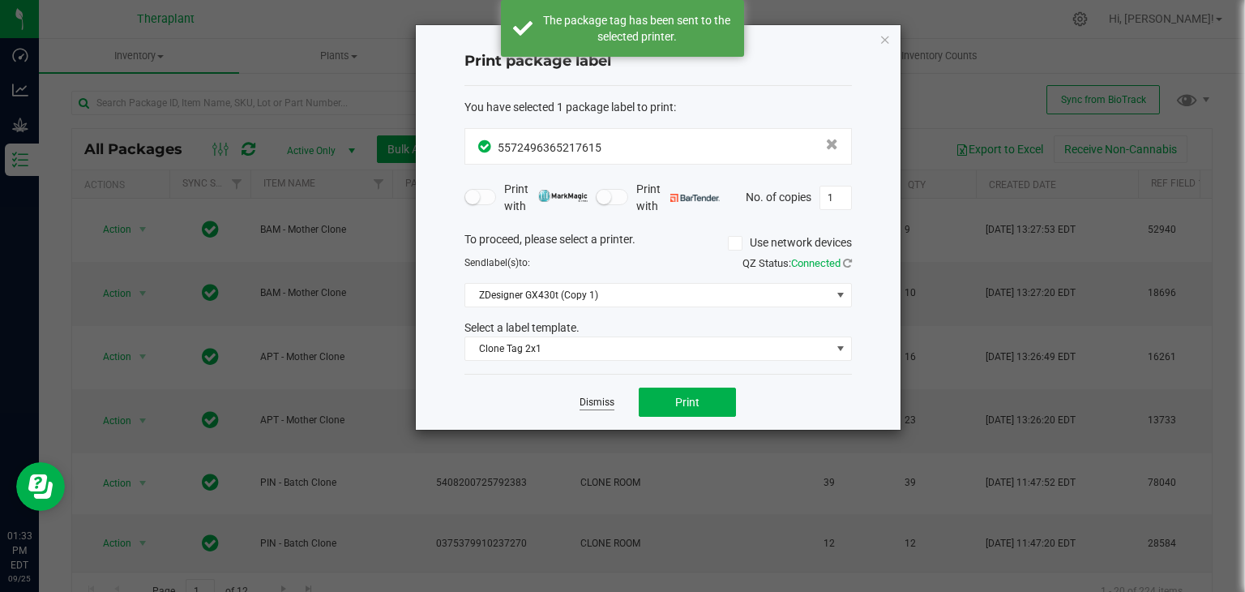
click at [601, 400] on link "Dismiss" at bounding box center [597, 403] width 35 height 14
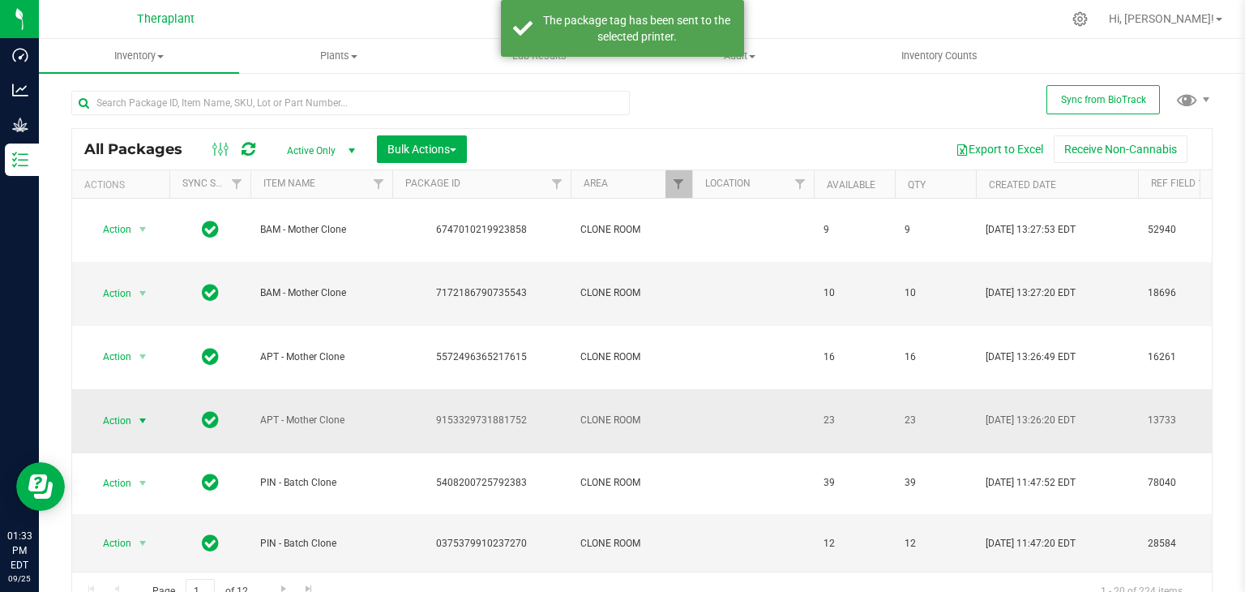
click at [141, 418] on span "select" at bounding box center [142, 420] width 13 height 13
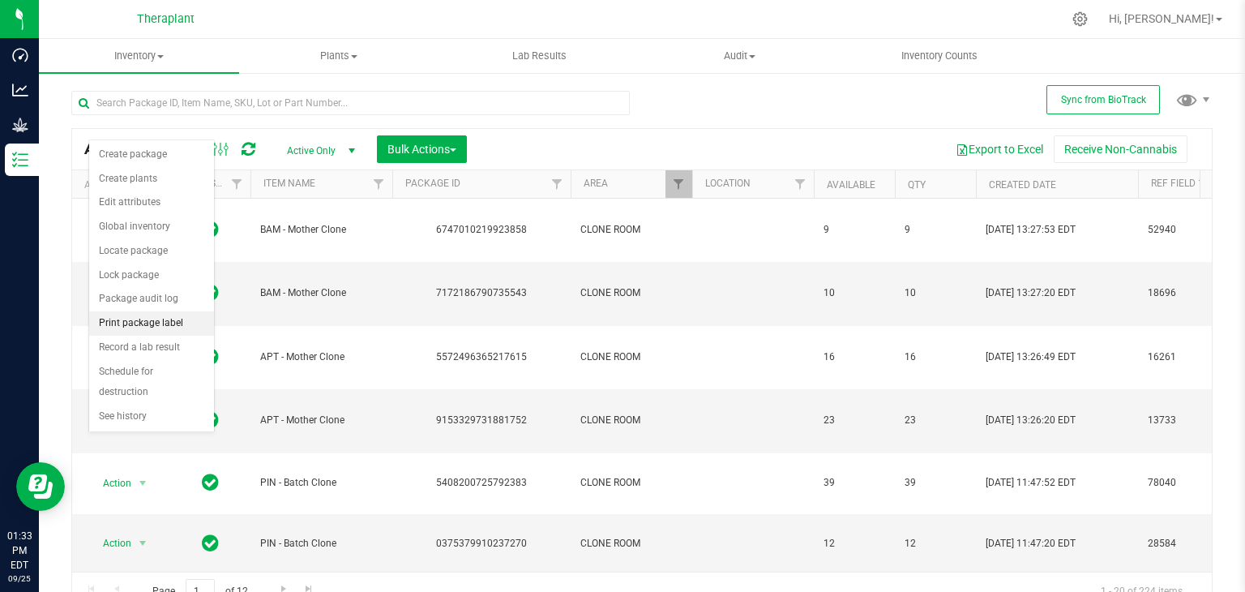
click at [140, 322] on li "Print package label" at bounding box center [151, 323] width 125 height 24
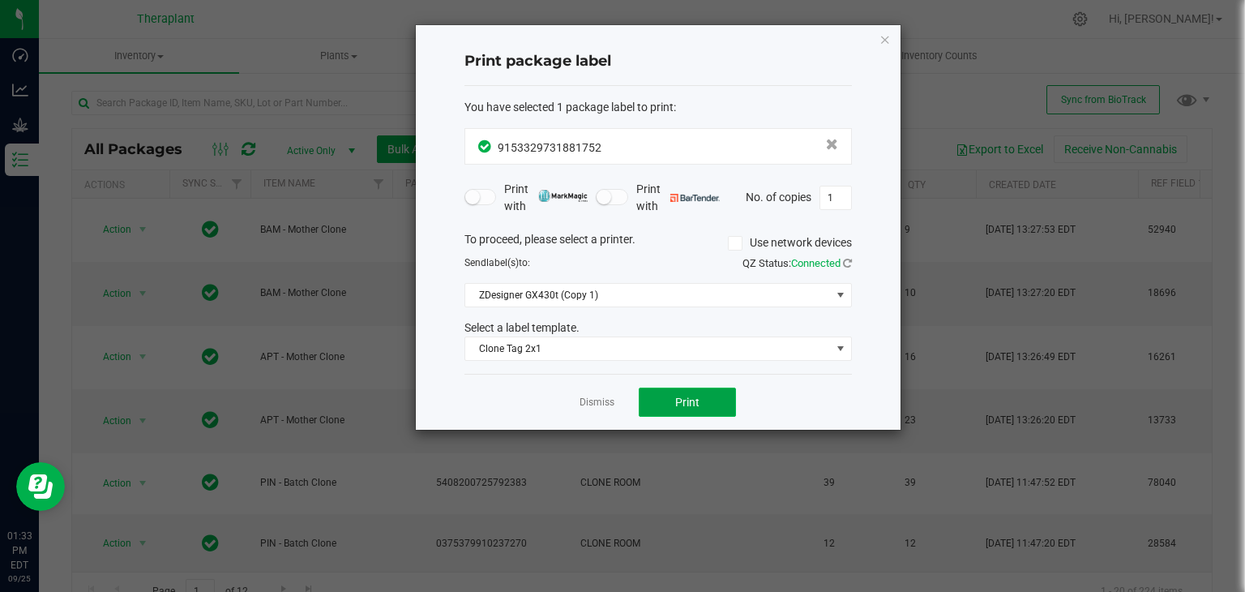
click at [669, 411] on button "Print" at bounding box center [687, 401] width 97 height 29
click at [607, 399] on link "Dismiss" at bounding box center [597, 403] width 35 height 14
